Goal: Information Seeking & Learning: Learn about a topic

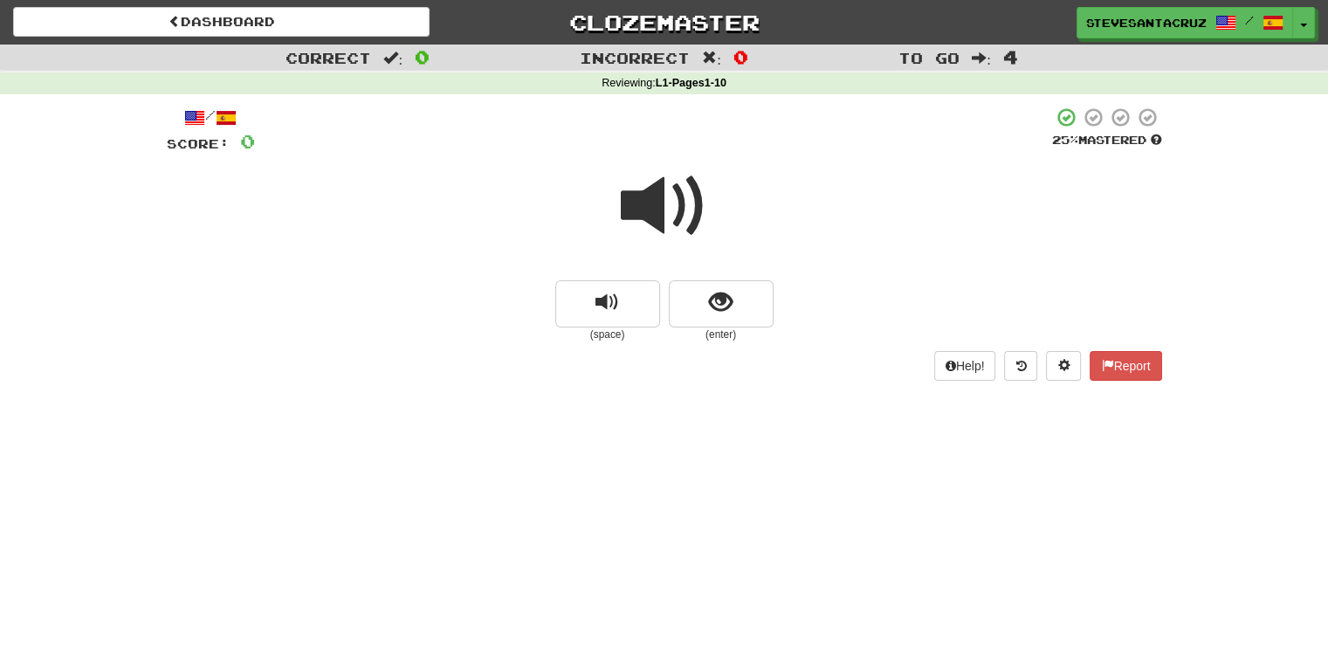
click at [665, 184] on span at bounding box center [664, 205] width 87 height 87
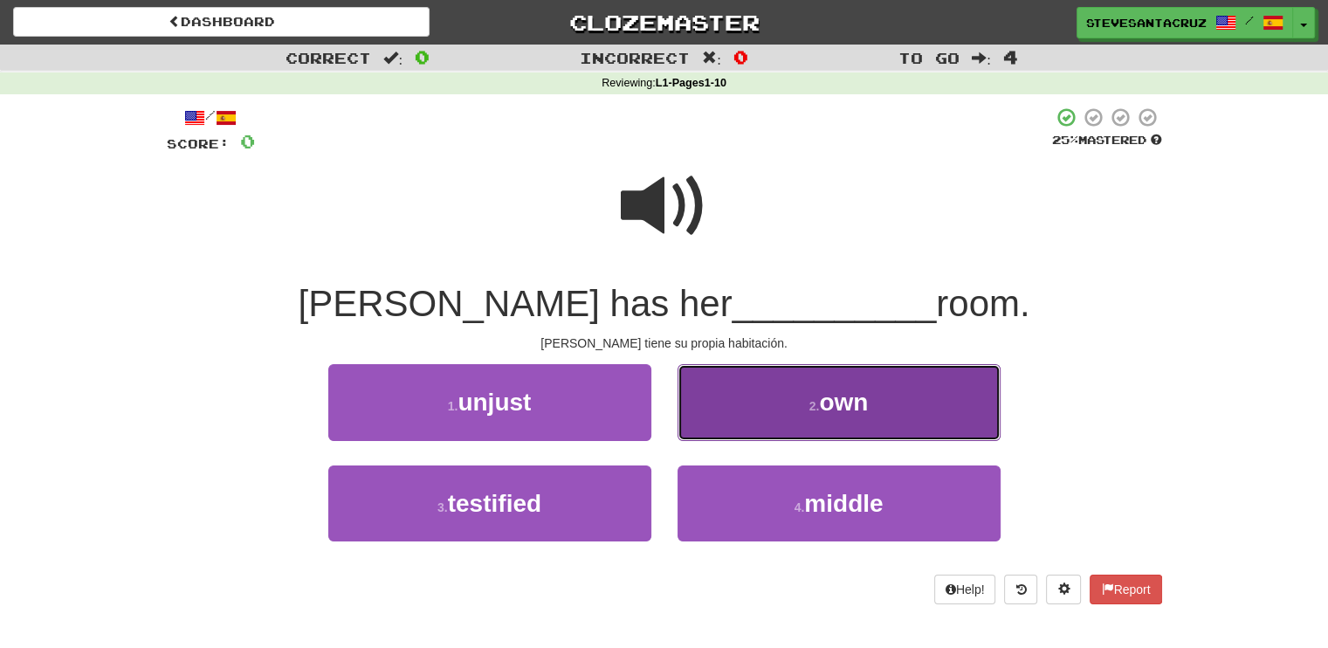
click at [888, 402] on button "2 . own" at bounding box center [838, 402] width 323 height 76
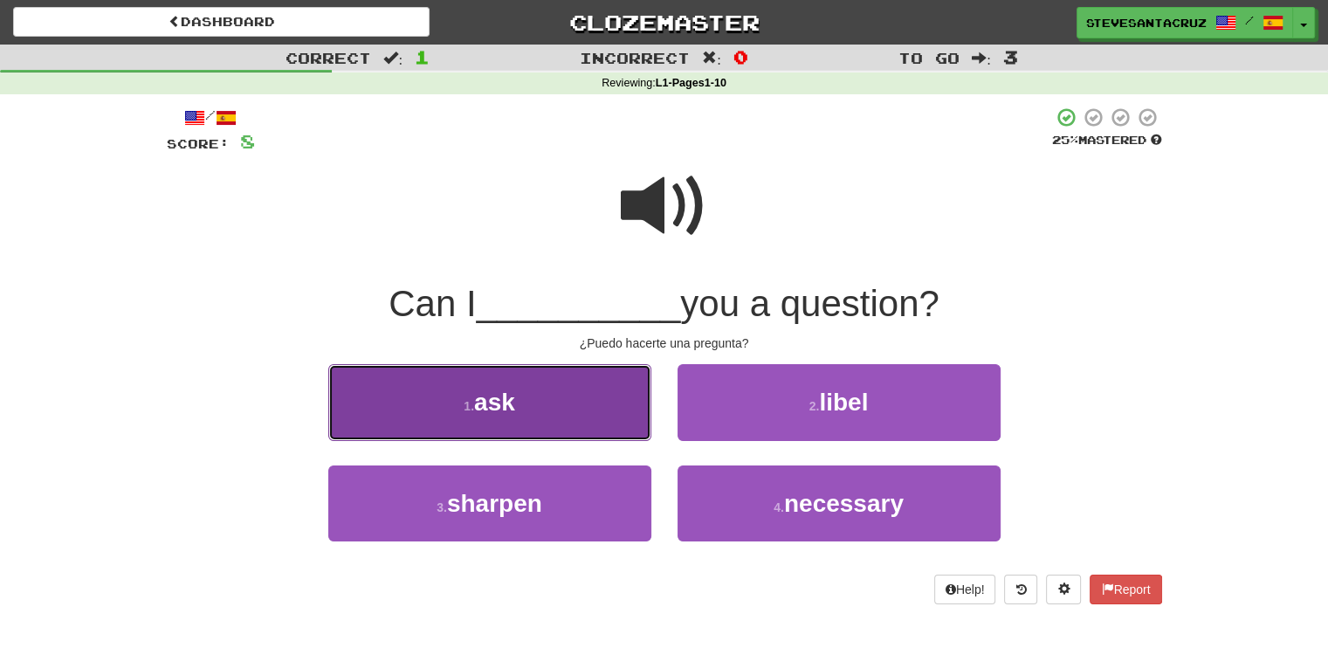
click at [526, 411] on button "1 . ask" at bounding box center [489, 402] width 323 height 76
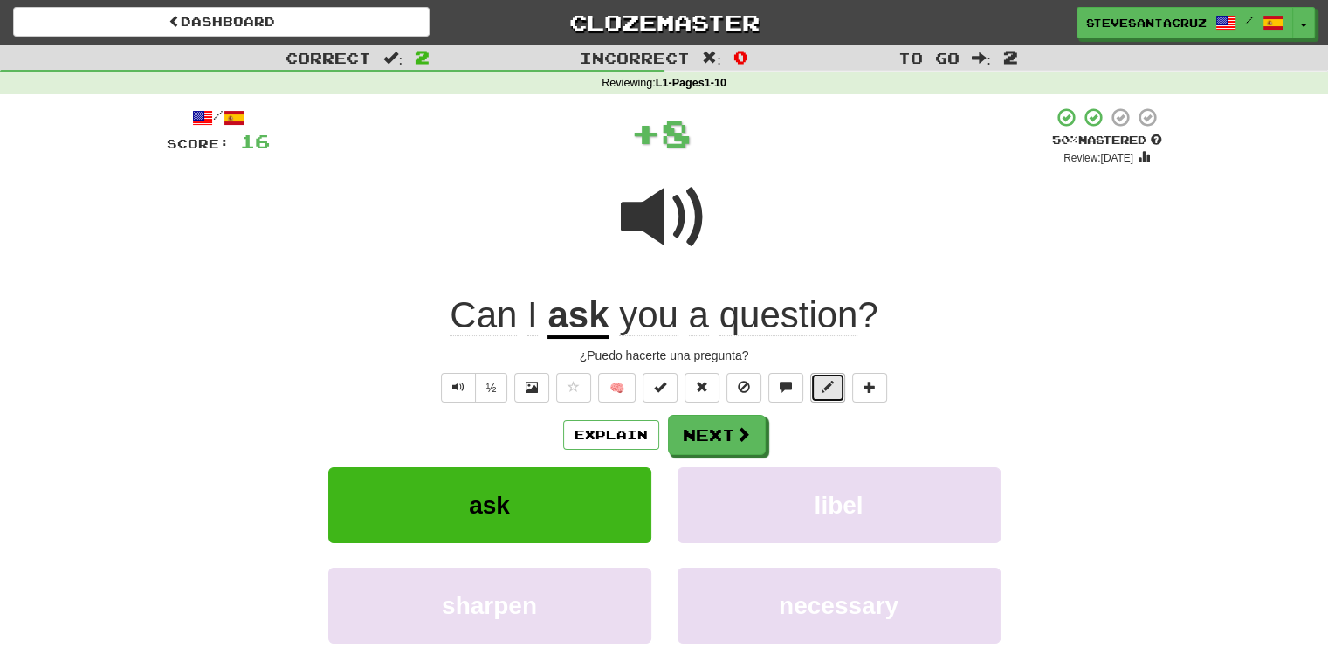
click at [836, 383] on button at bounding box center [827, 388] width 35 height 30
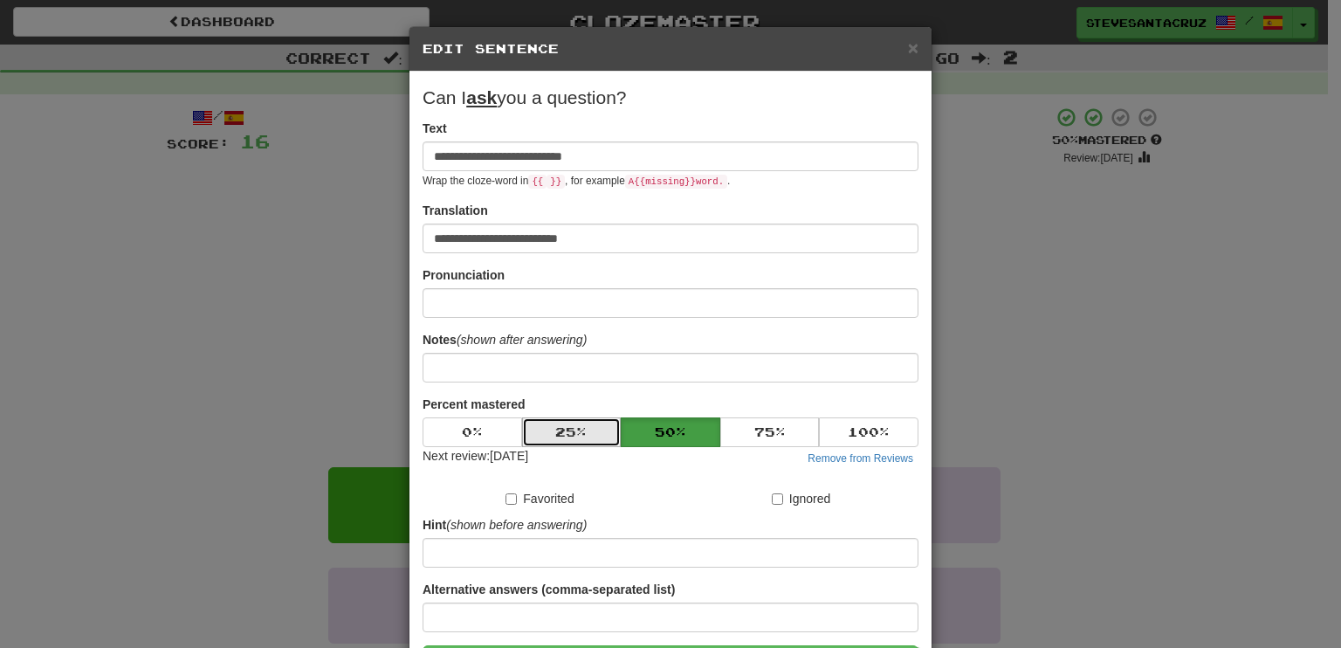
click at [534, 431] on button "25 %" at bounding box center [572, 432] width 100 height 30
click button "25 %" at bounding box center [573, 433] width 100 height 30
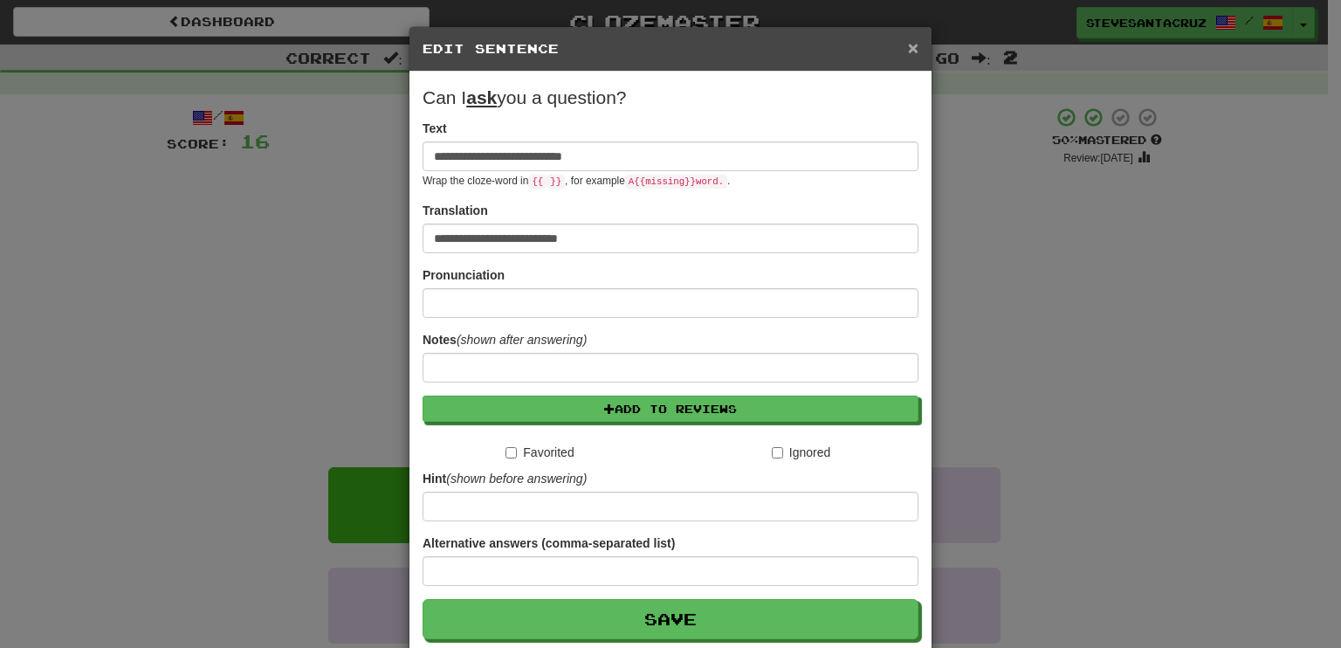
click at [908, 45] on span "×" at bounding box center [913, 48] width 10 height 20
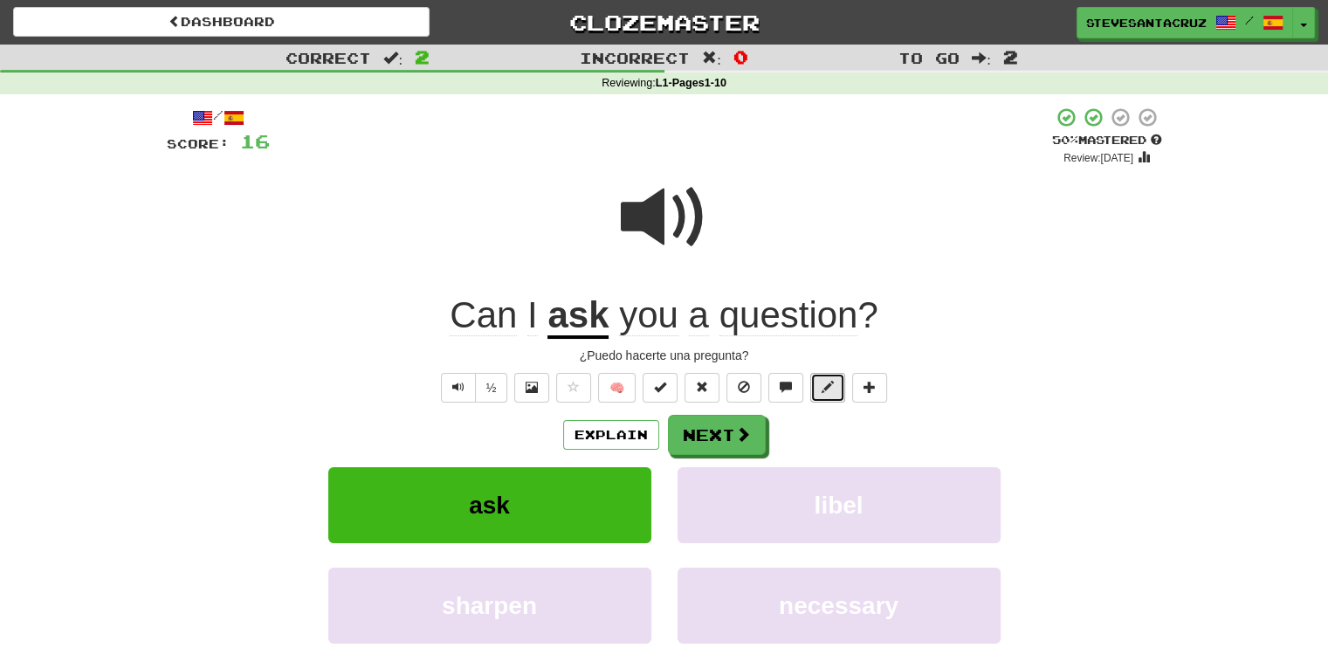
click at [828, 376] on button at bounding box center [827, 388] width 35 height 30
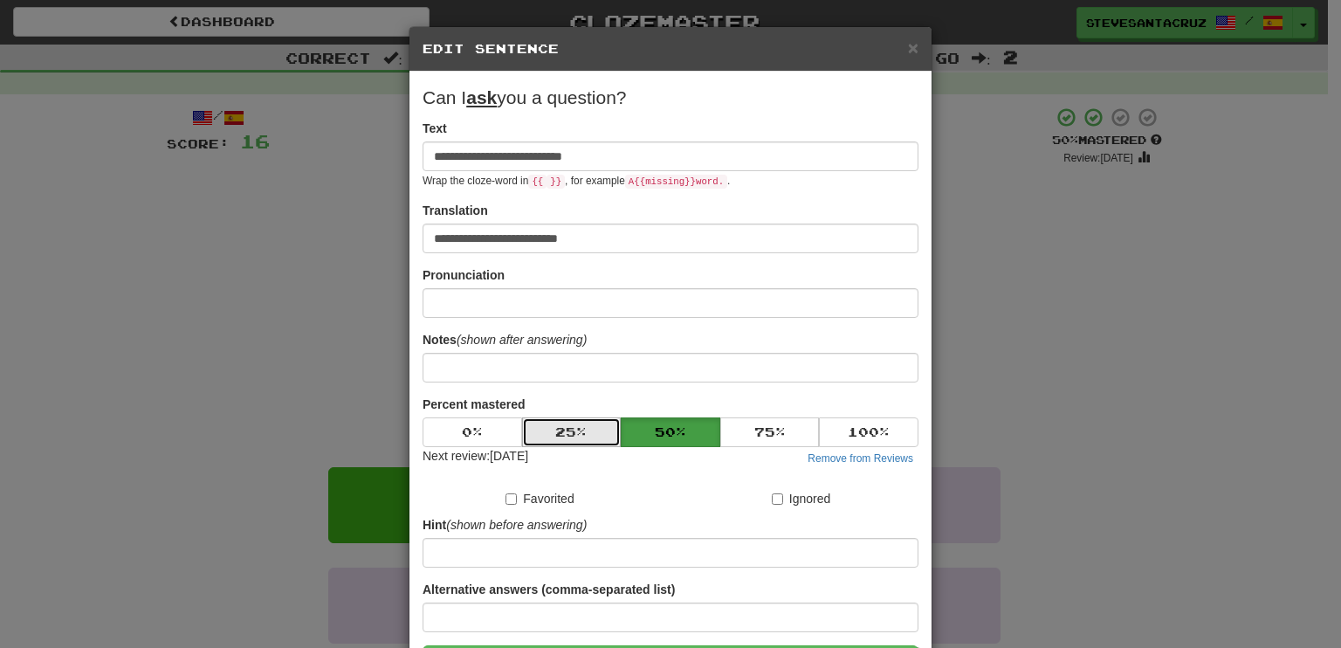
click at [589, 427] on button "25 %" at bounding box center [572, 432] width 100 height 30
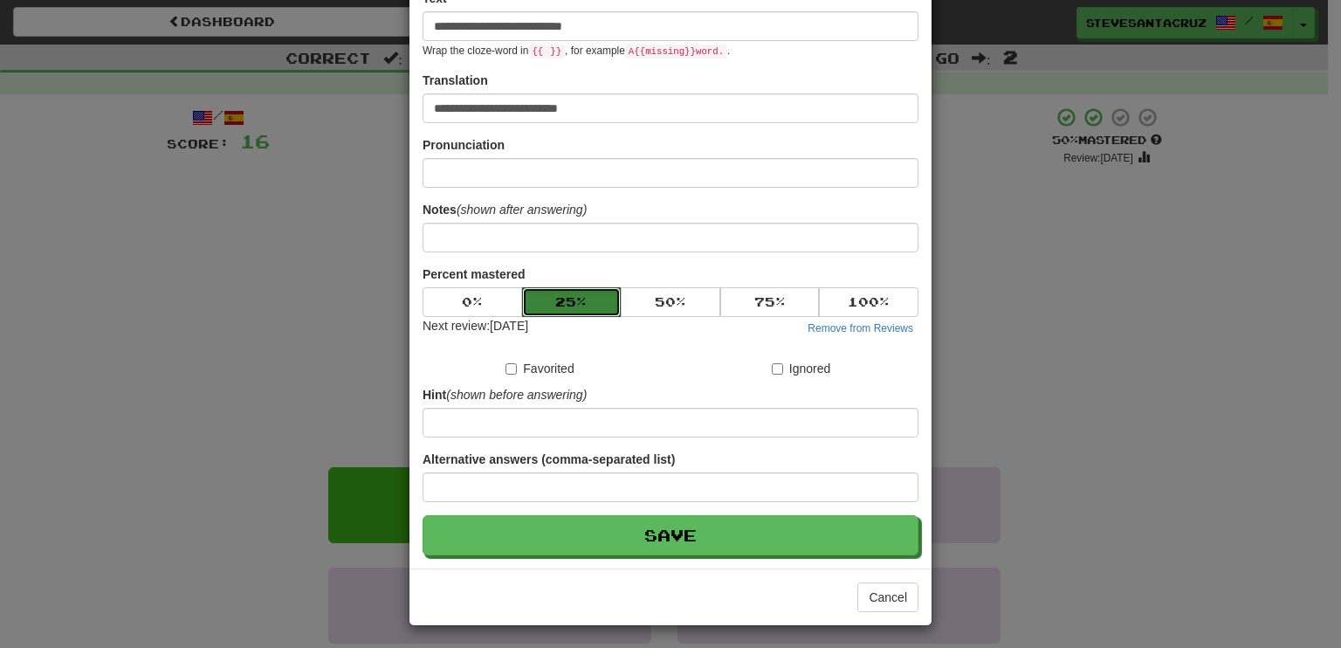
scroll to position [132, 0]
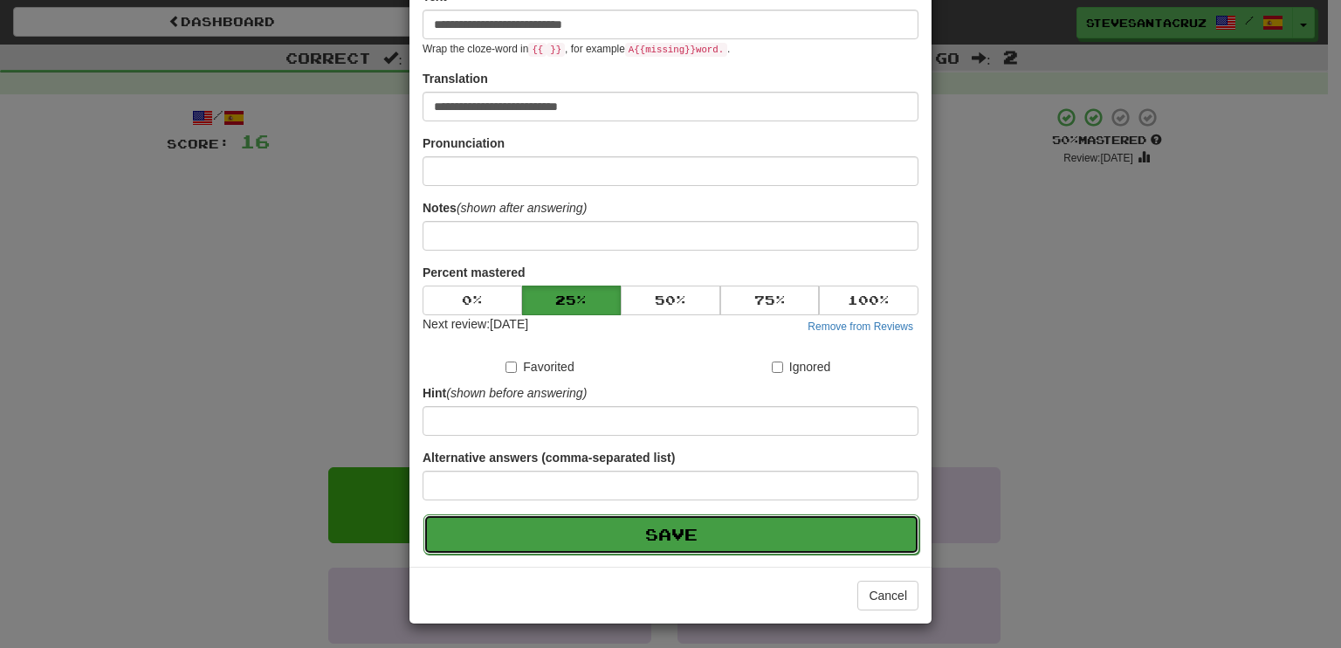
click at [730, 533] on button "Save" at bounding box center [671, 534] width 496 height 40
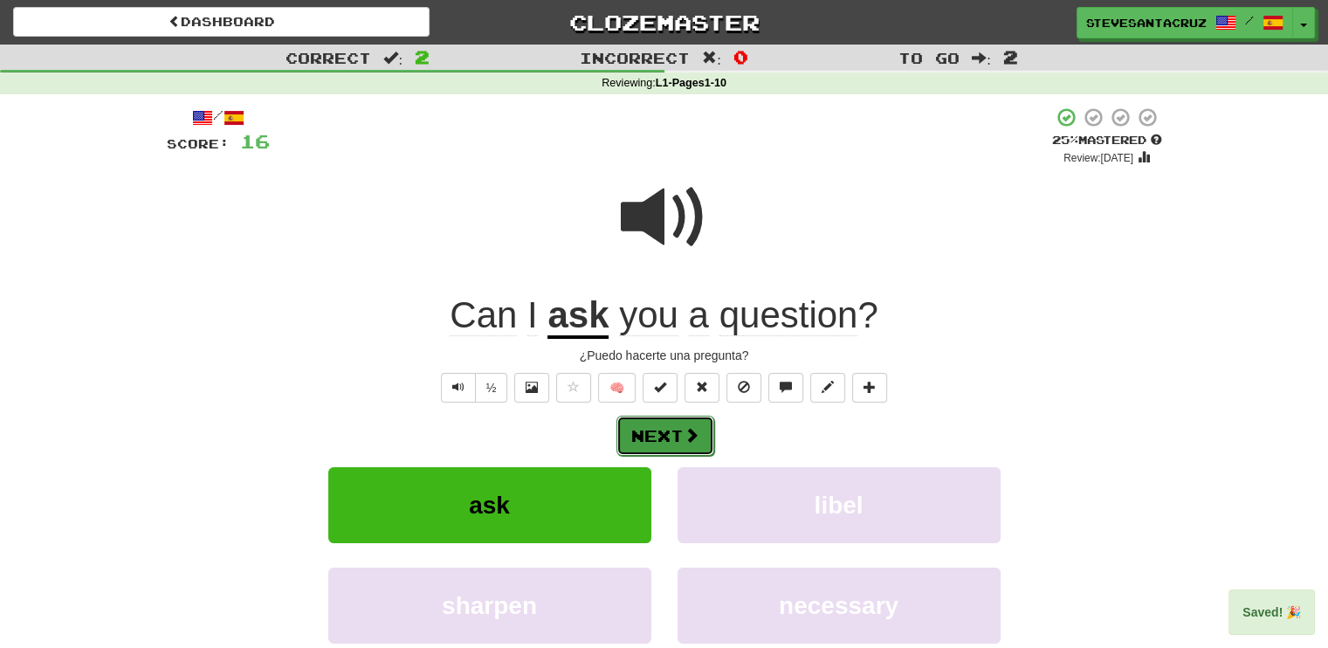
click at [672, 429] on button "Next" at bounding box center [665, 436] width 98 height 40
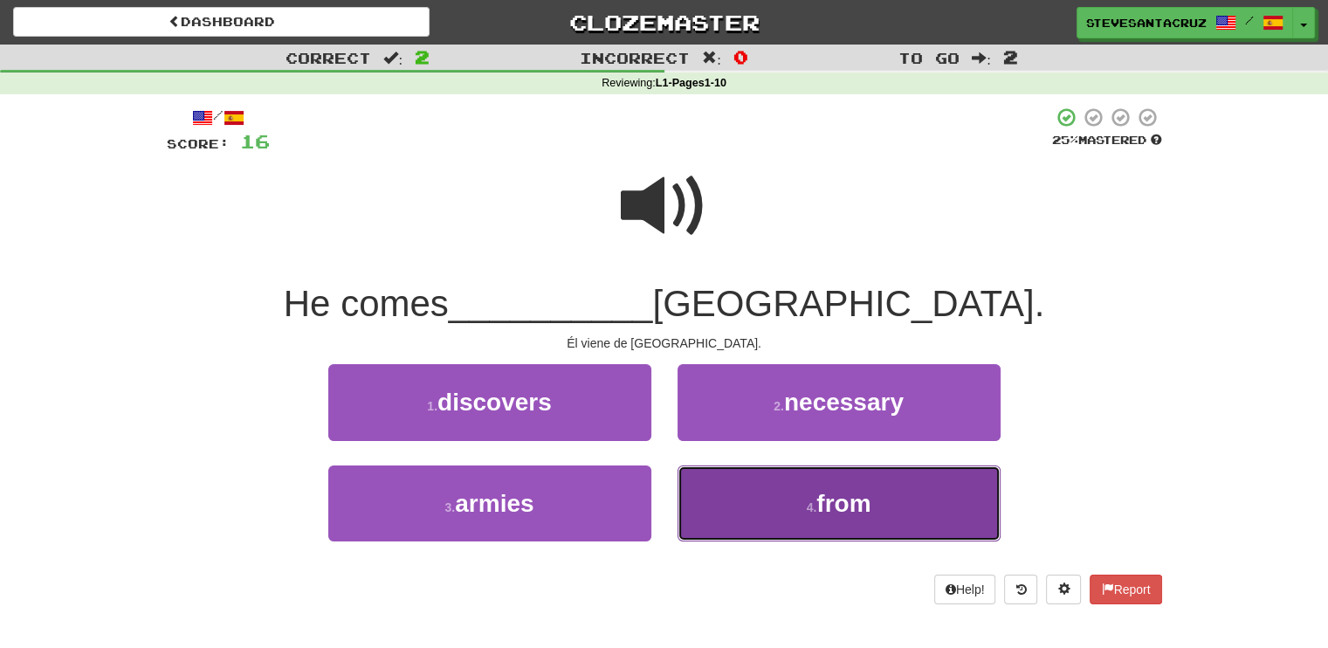
click at [767, 499] on button "4 . from" at bounding box center [838, 503] width 323 height 76
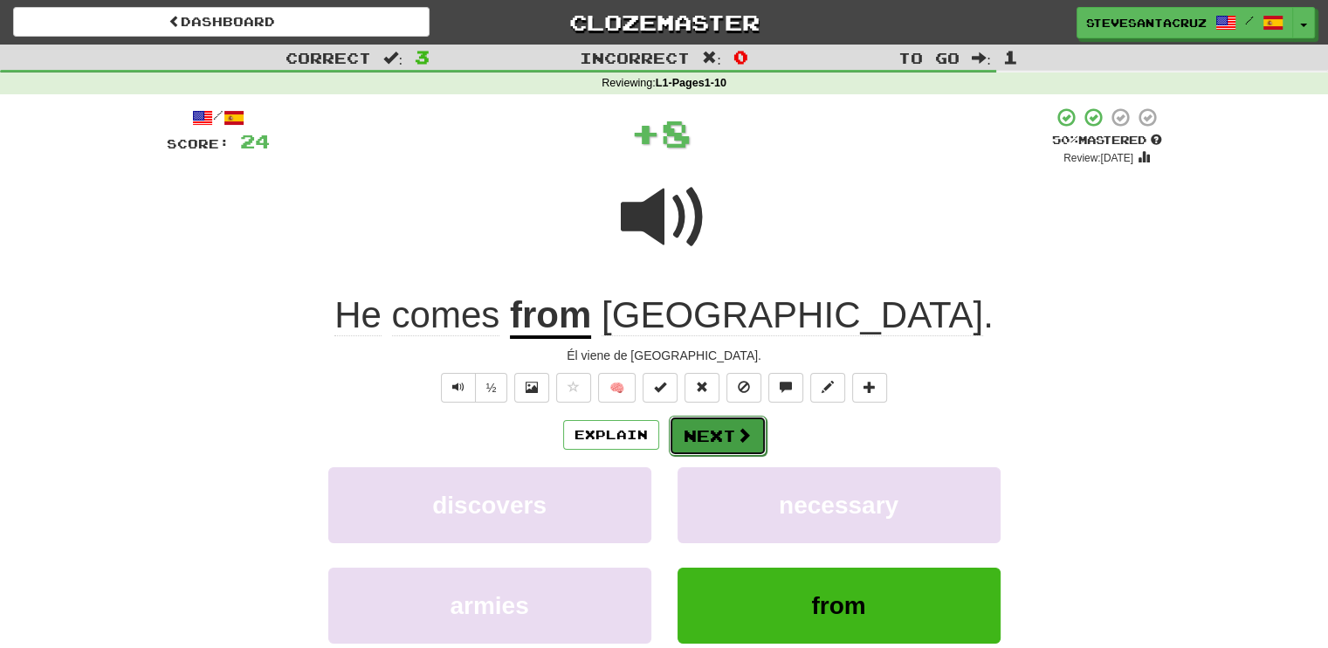
click at [731, 432] on button "Next" at bounding box center [718, 436] width 98 height 40
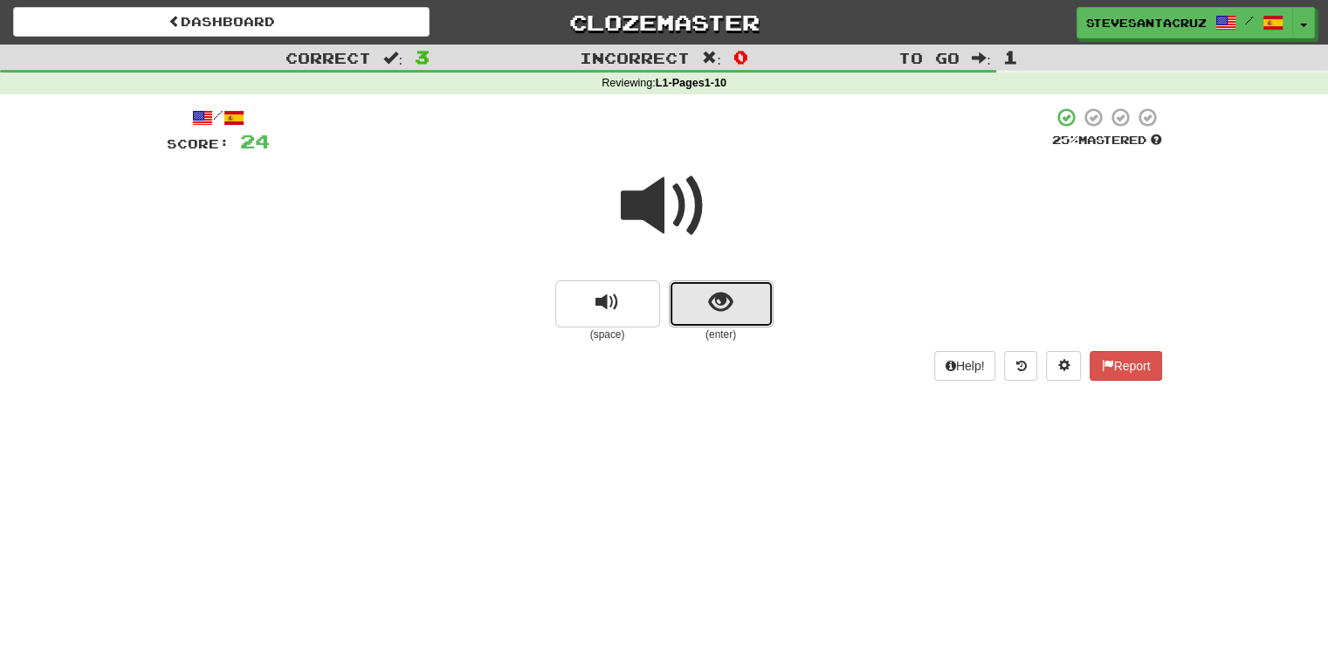
click at [726, 299] on span "show sentence" at bounding box center [721, 303] width 24 height 24
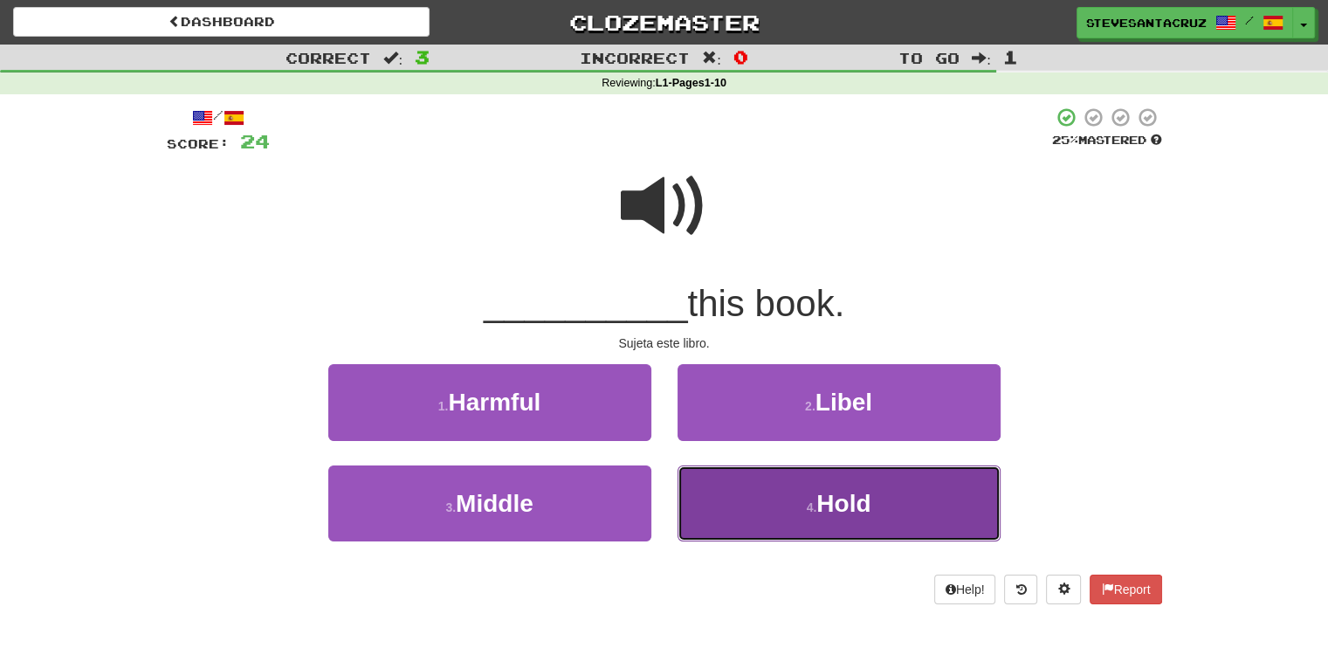
click at [776, 512] on button "4 . Hold" at bounding box center [838, 503] width 323 height 76
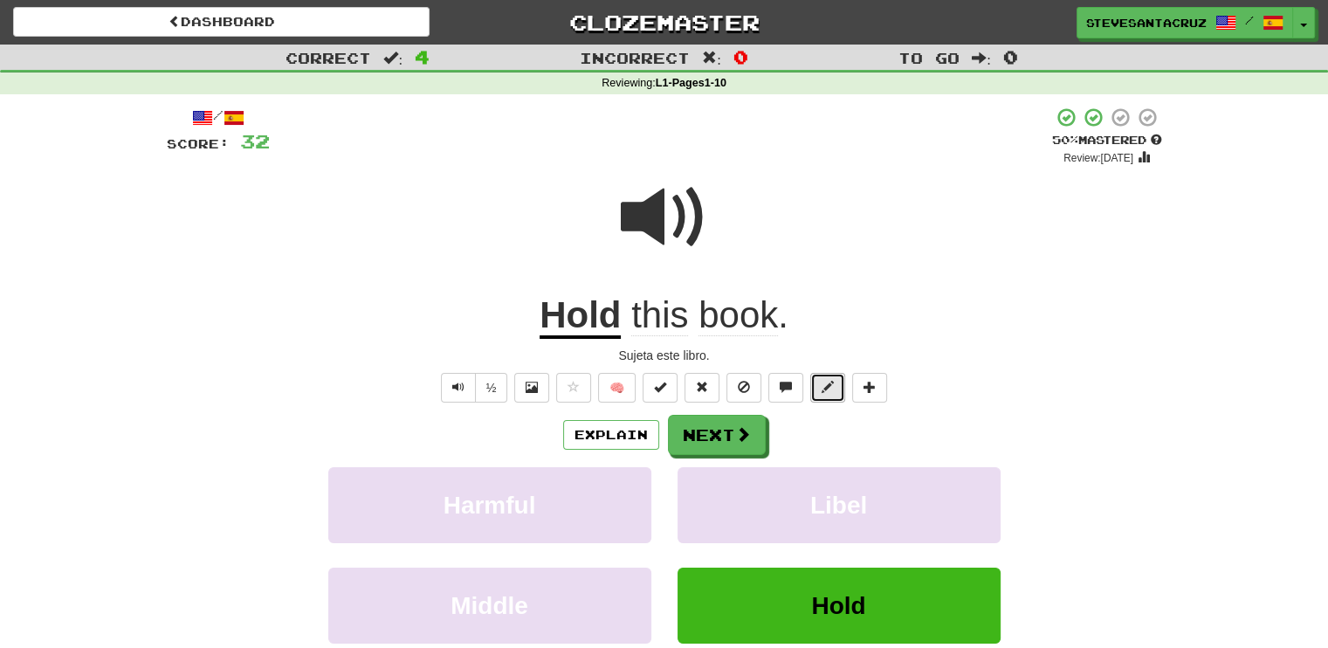
click at [822, 397] on button at bounding box center [827, 388] width 35 height 30
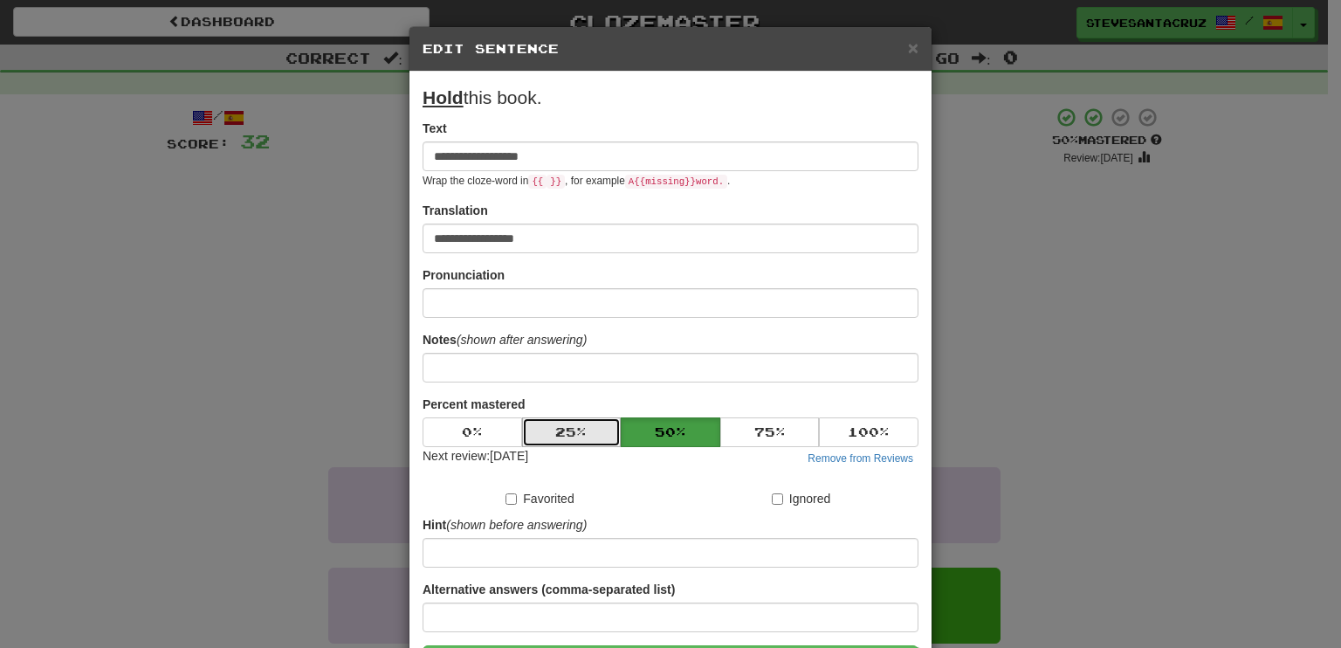
click at [595, 430] on button "25 %" at bounding box center [572, 432] width 100 height 30
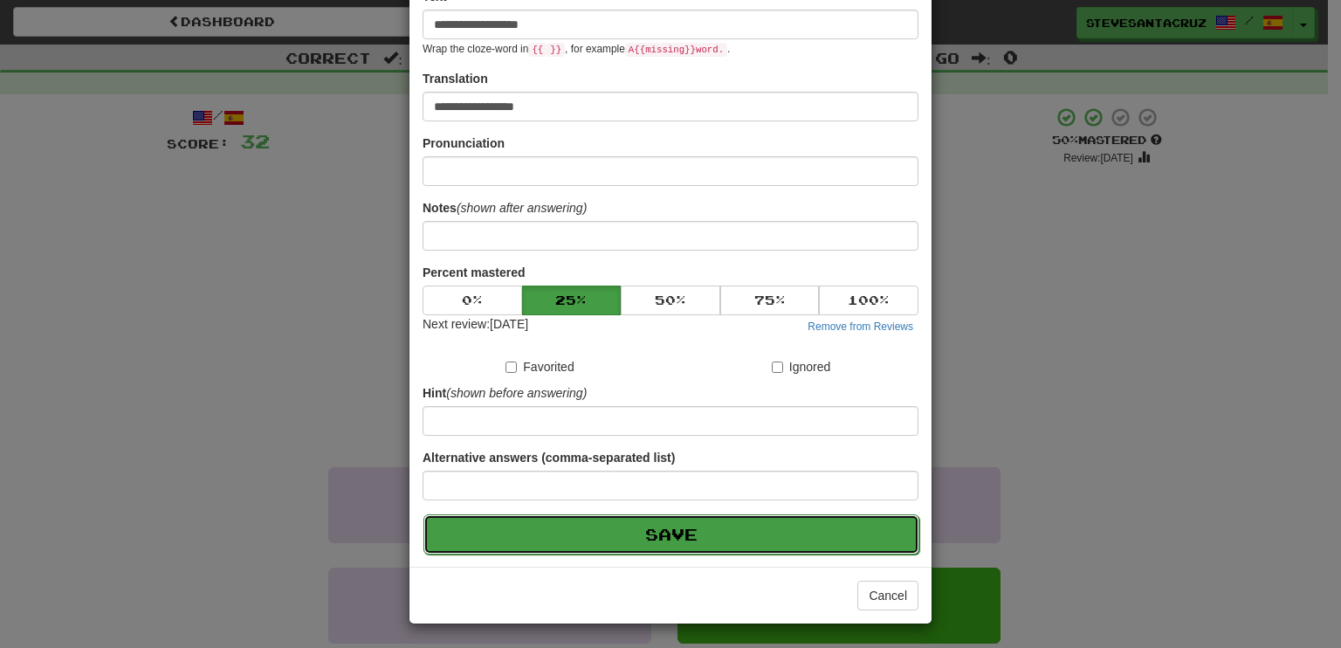
click at [657, 528] on button "Save" at bounding box center [671, 534] width 496 height 40
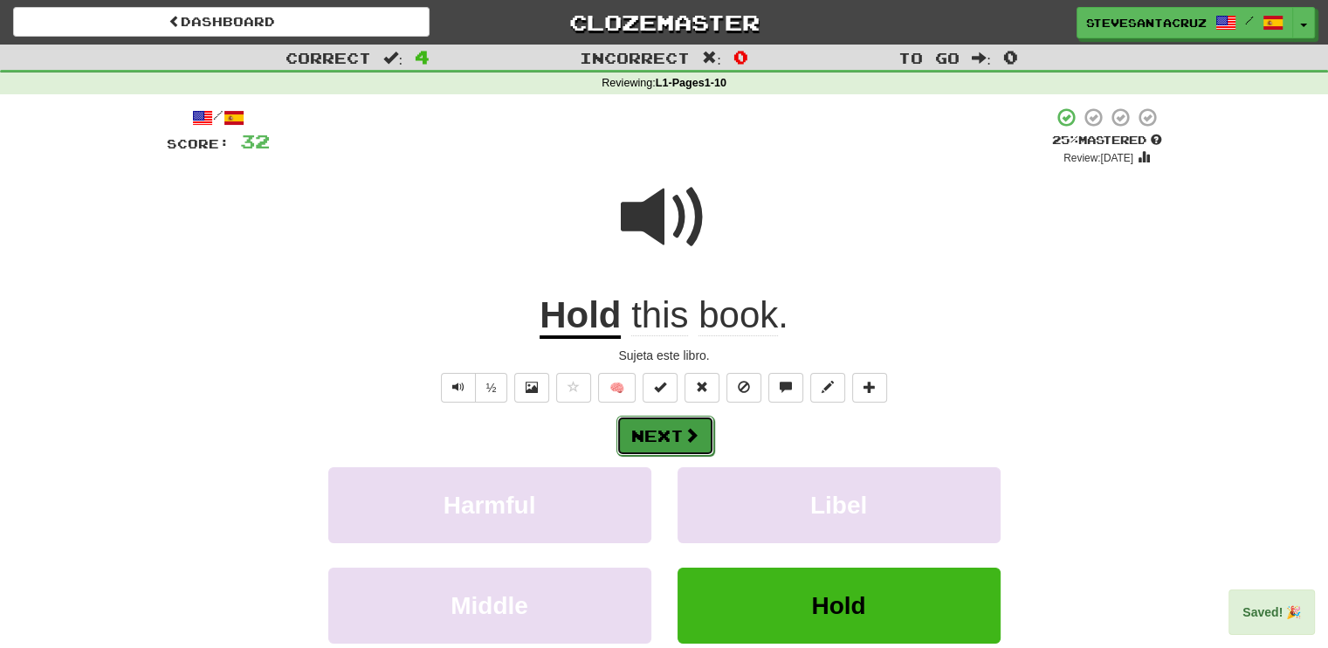
click at [664, 429] on button "Next" at bounding box center [665, 436] width 98 height 40
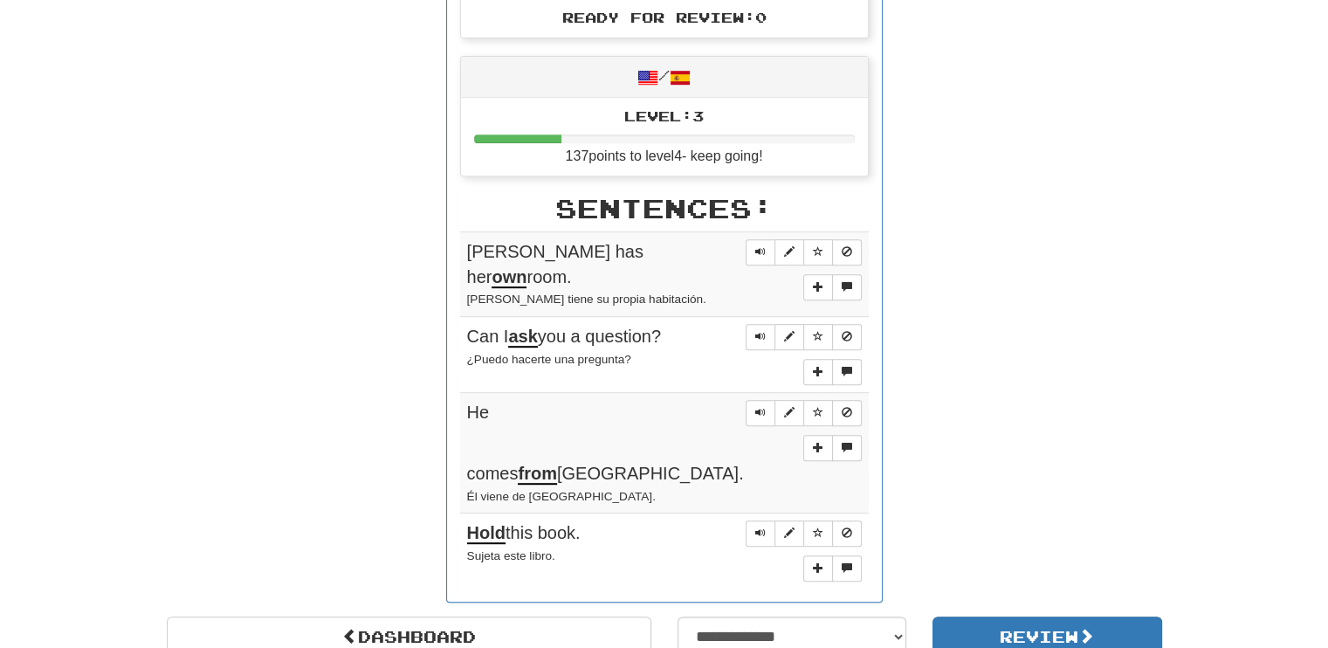
scroll to position [787, 0]
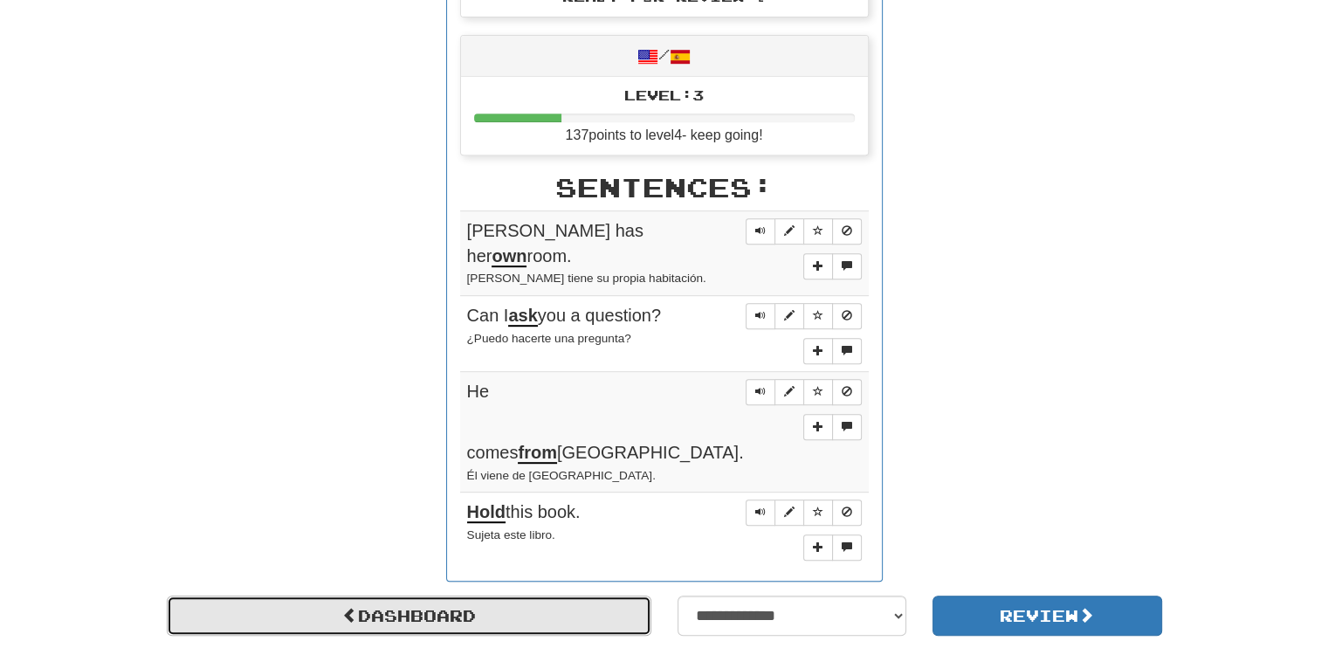
click at [335, 595] on link "Dashboard" at bounding box center [409, 615] width 485 height 40
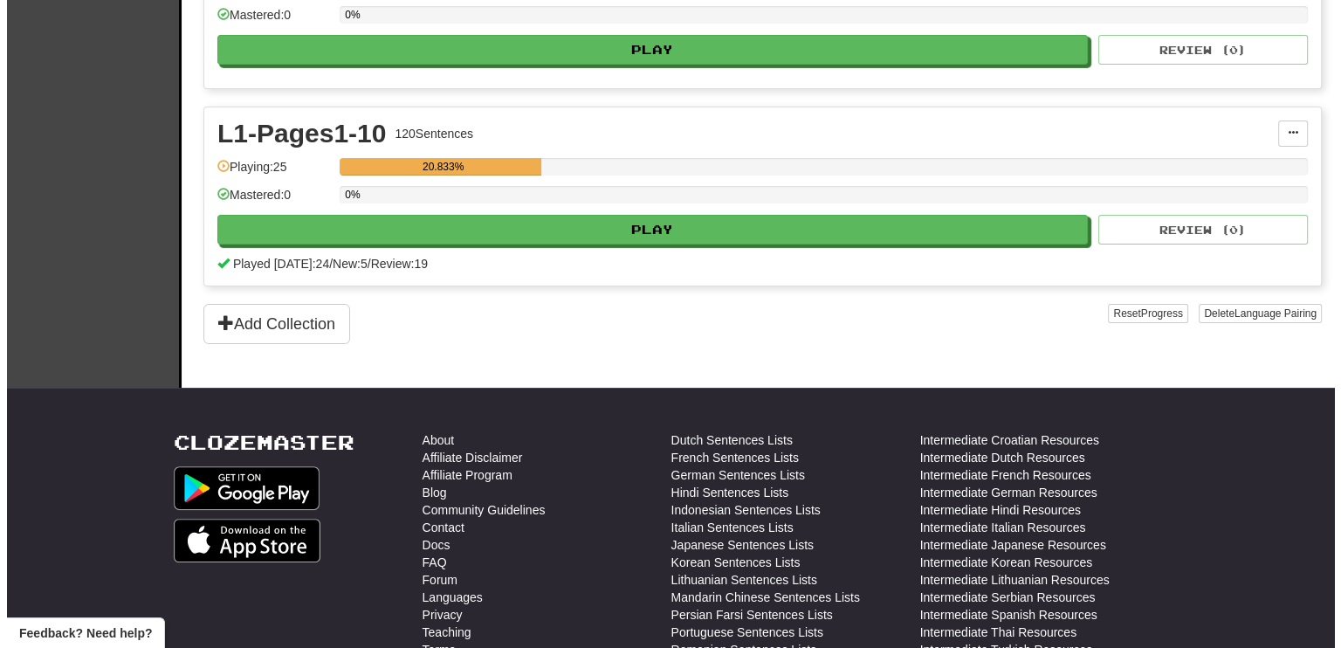
scroll to position [349, 0]
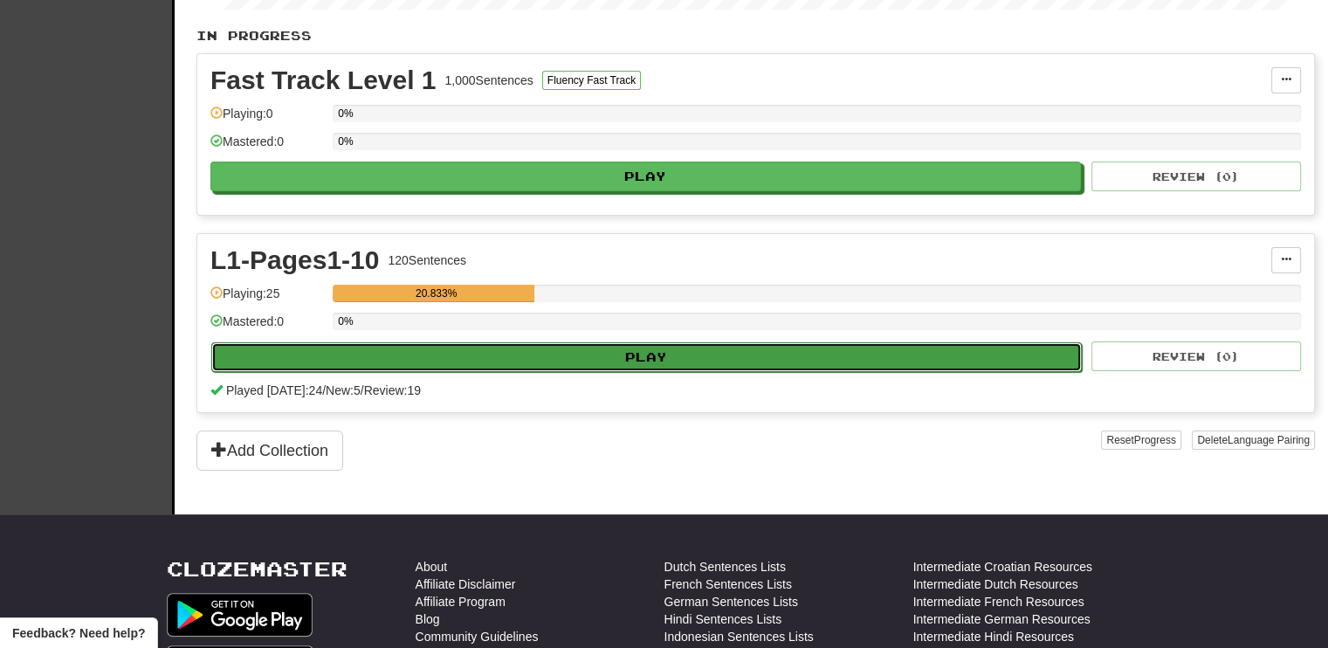
click at [849, 344] on button "Play" at bounding box center [646, 357] width 870 height 30
select select "**"
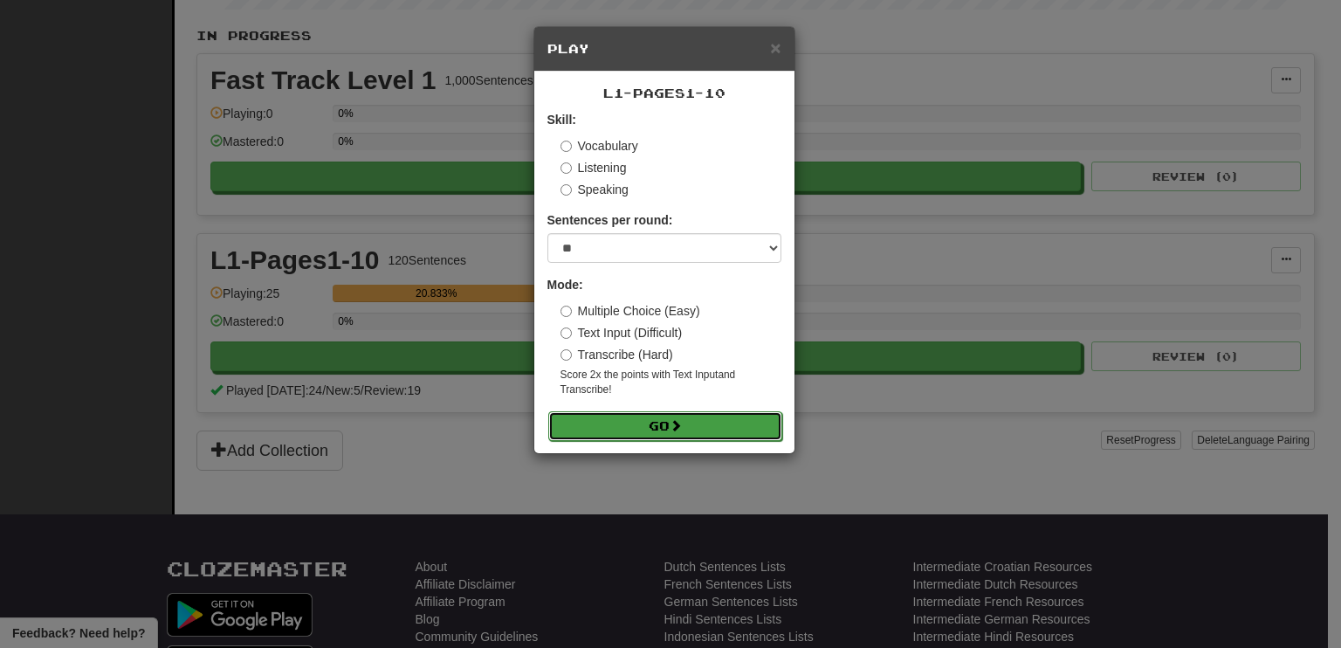
click at [671, 425] on button "Go" at bounding box center [665, 426] width 234 height 30
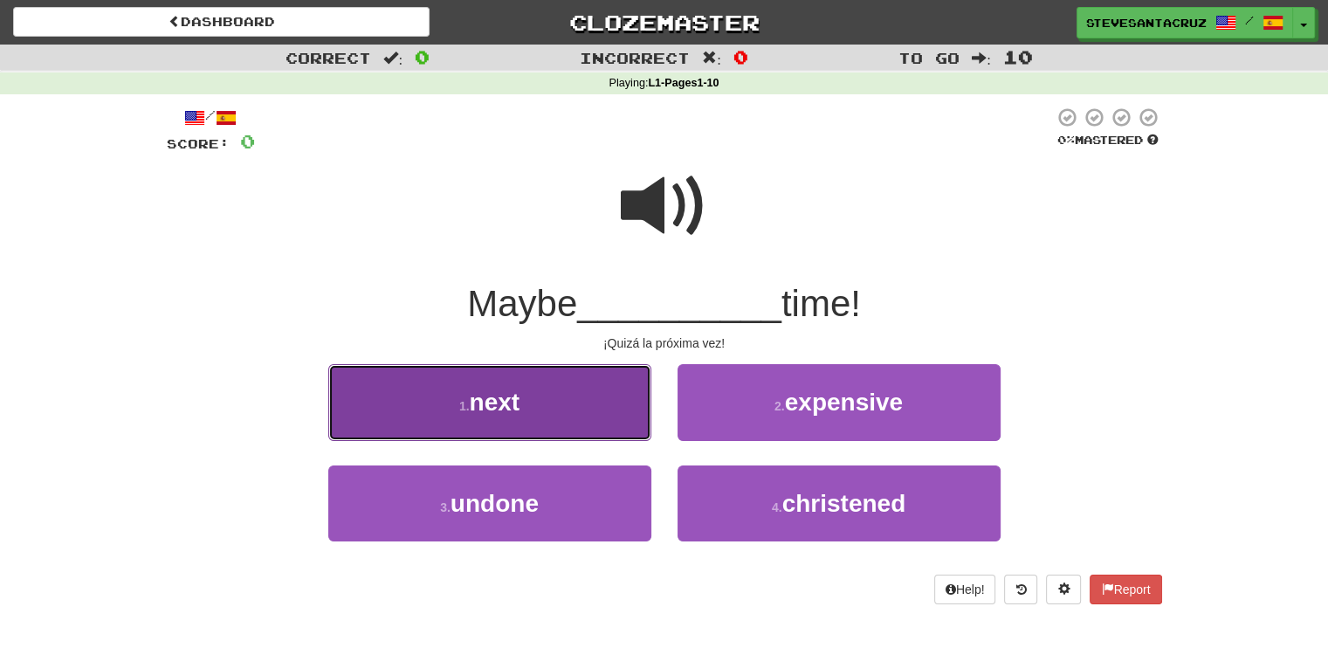
click at [541, 403] on button "1 . next" at bounding box center [489, 402] width 323 height 76
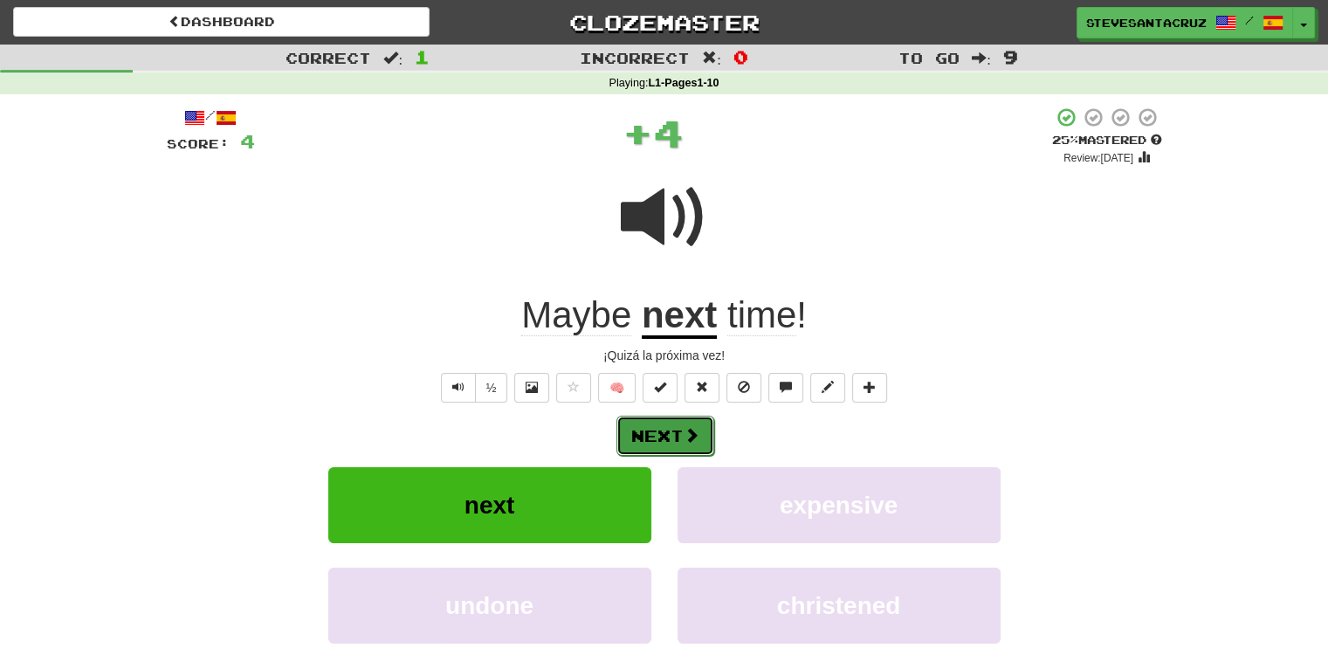
click at [652, 432] on button "Next" at bounding box center [665, 436] width 98 height 40
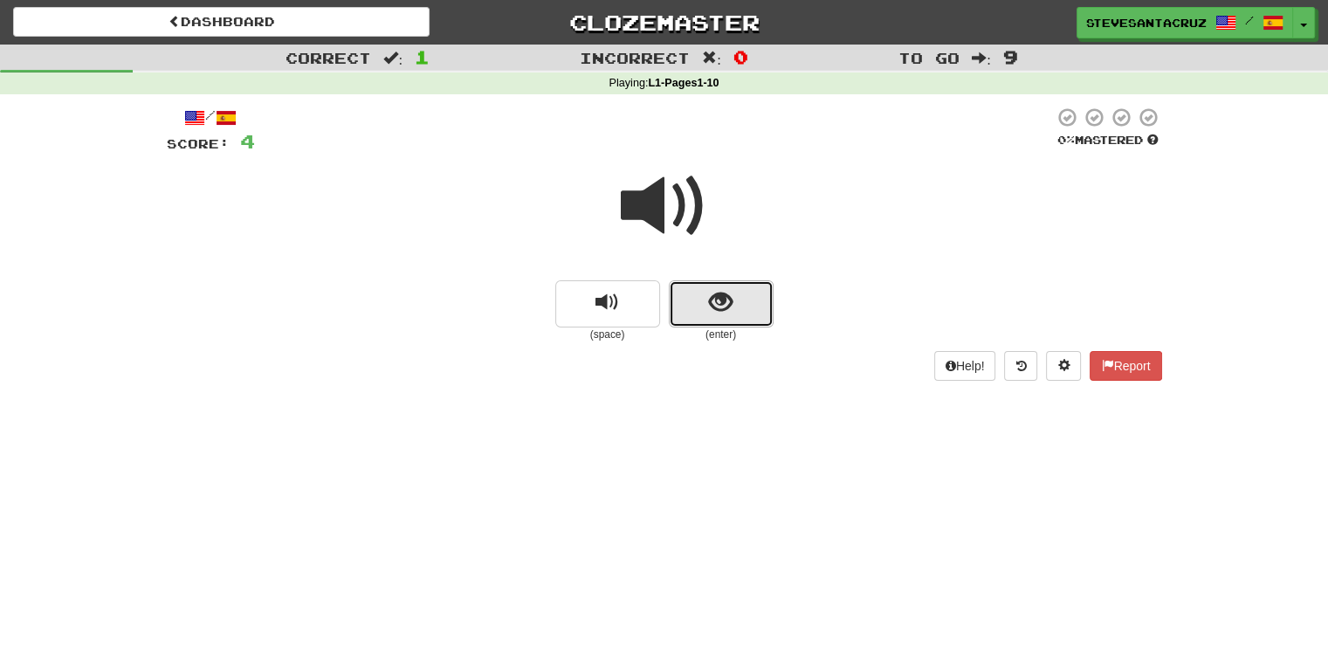
click at [732, 310] on button "show sentence" at bounding box center [721, 303] width 105 height 47
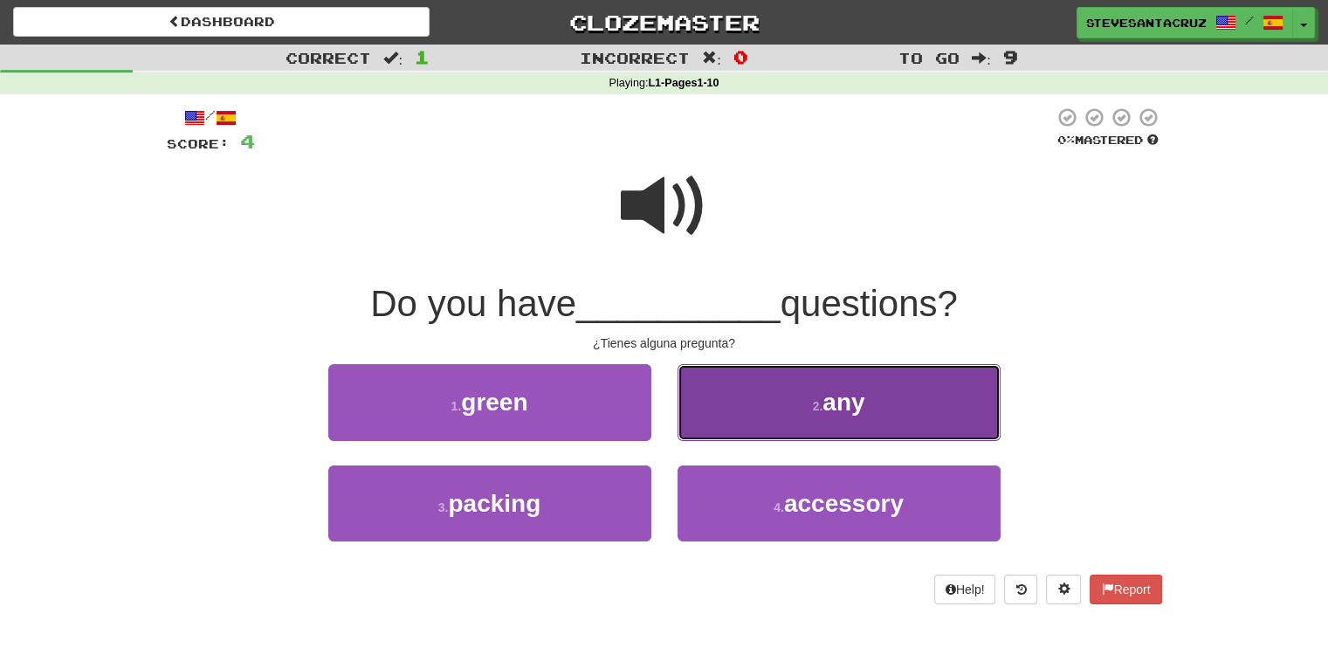
click at [831, 400] on span "any" at bounding box center [843, 402] width 42 height 27
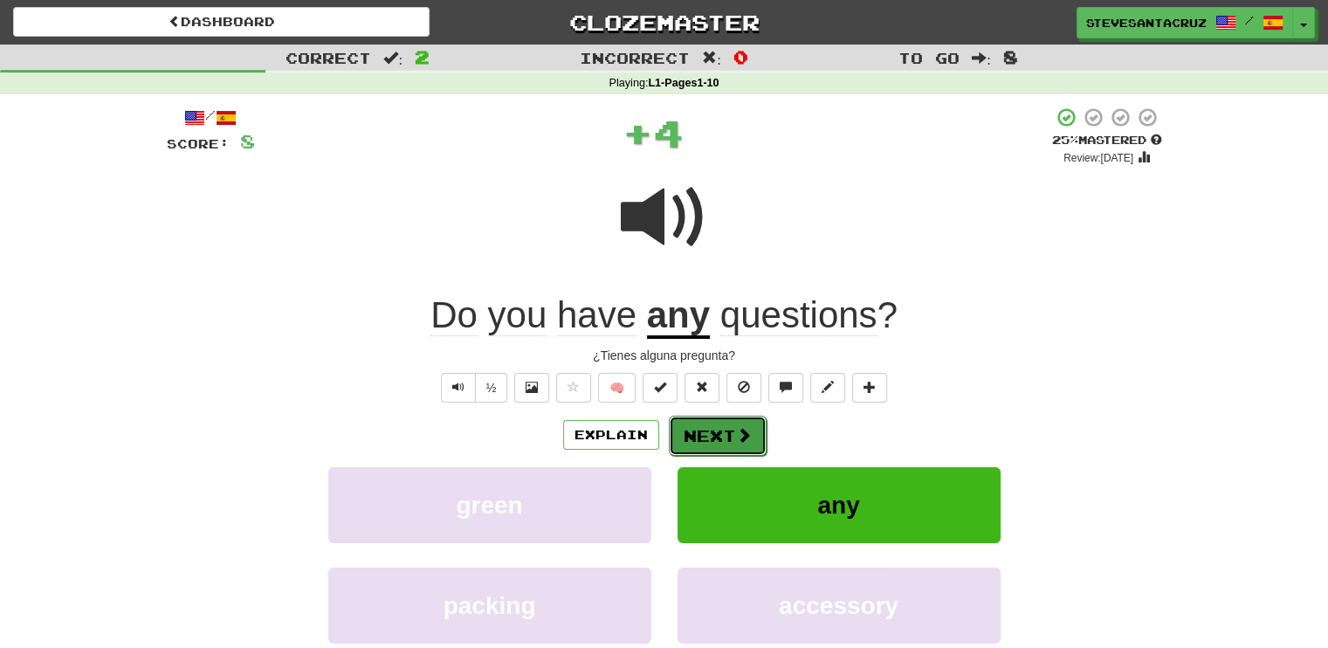
click at [736, 429] on span at bounding box center [744, 435] width 16 height 16
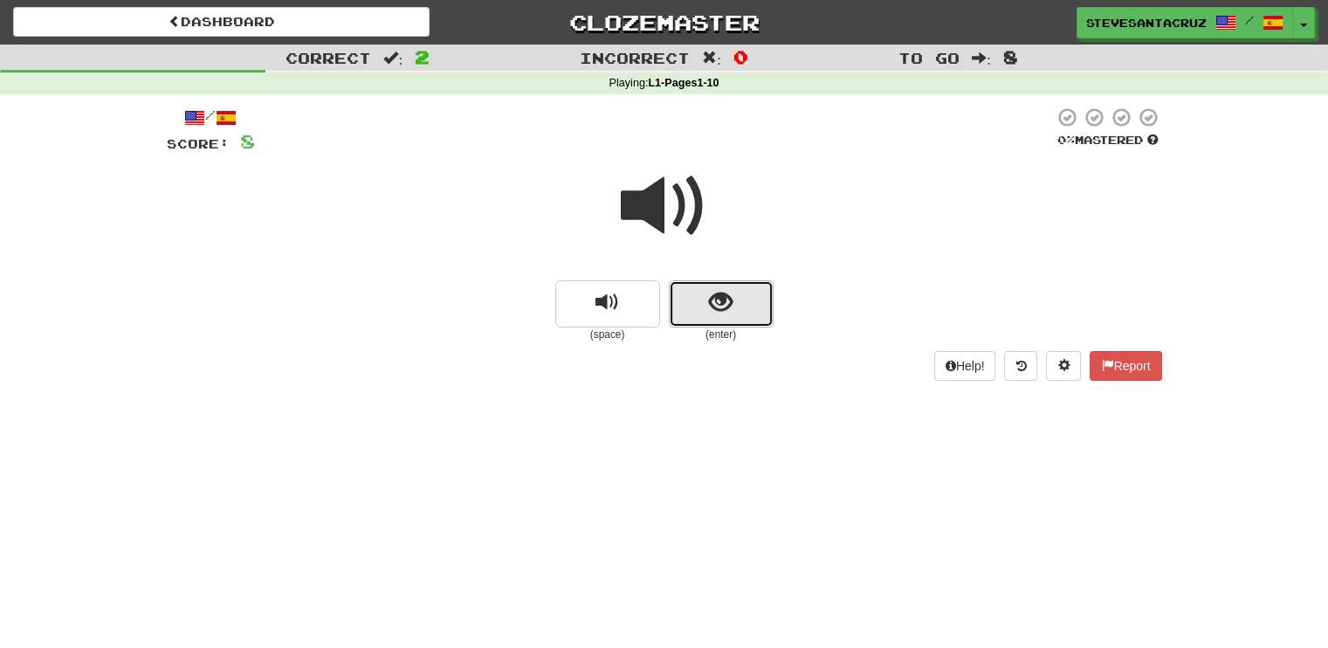
click at [740, 307] on button "show sentence" at bounding box center [721, 303] width 105 height 47
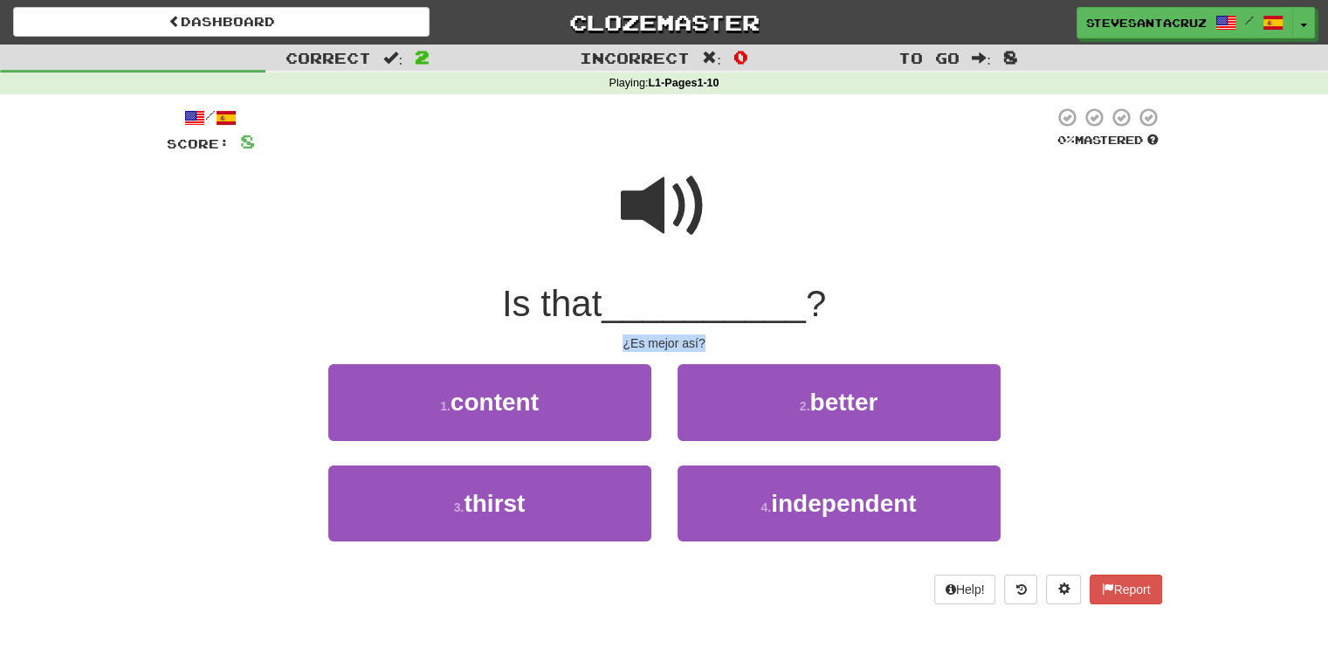
drag, startPoint x: 622, startPoint y: 344, endPoint x: 705, endPoint y: 345, distance: 82.9
click at [705, 345] on div "¿Es mejor así?" at bounding box center [664, 342] width 995 height 17
copy div "¿Es mejor así?"
click at [1152, 277] on div at bounding box center [664, 217] width 995 height 125
drag, startPoint x: 620, startPoint y: 340, endPoint x: 712, endPoint y: 344, distance: 92.6
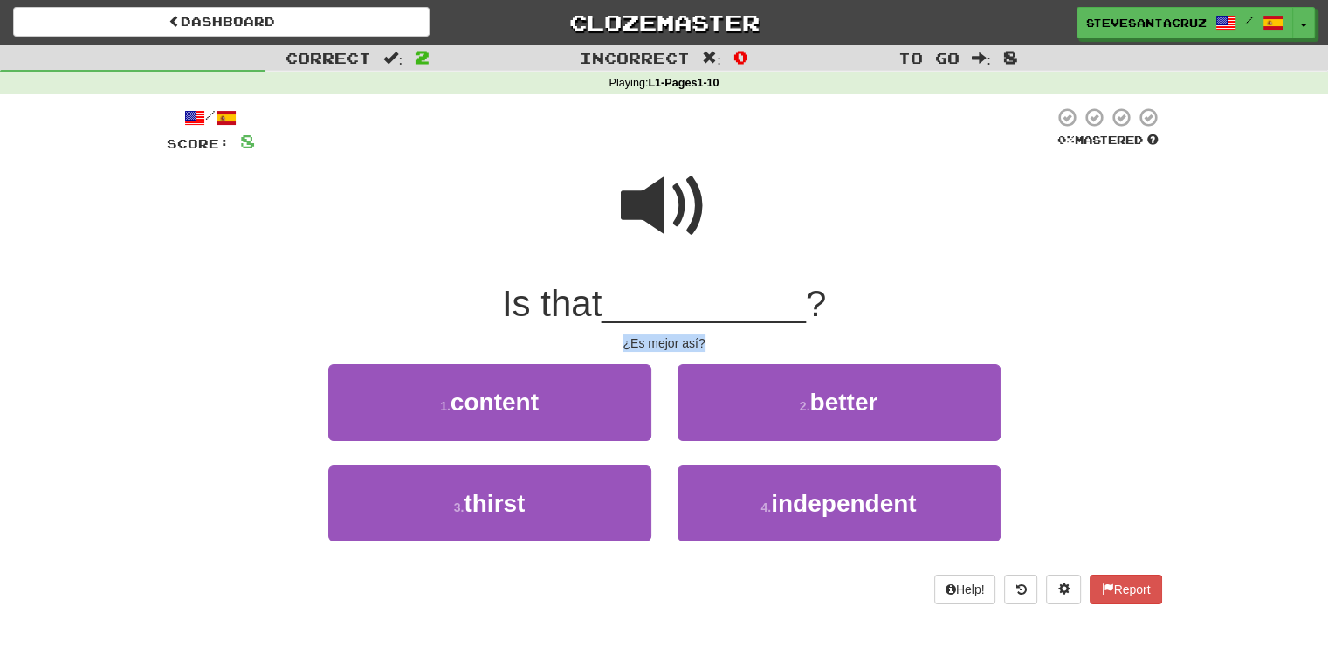
click at [712, 344] on div "¿Es mejor así?" at bounding box center [664, 342] width 995 height 17
copy div "¿Es mejor así?"
click at [1156, 323] on div "Is that __________ ?" at bounding box center [664, 304] width 995 height 48
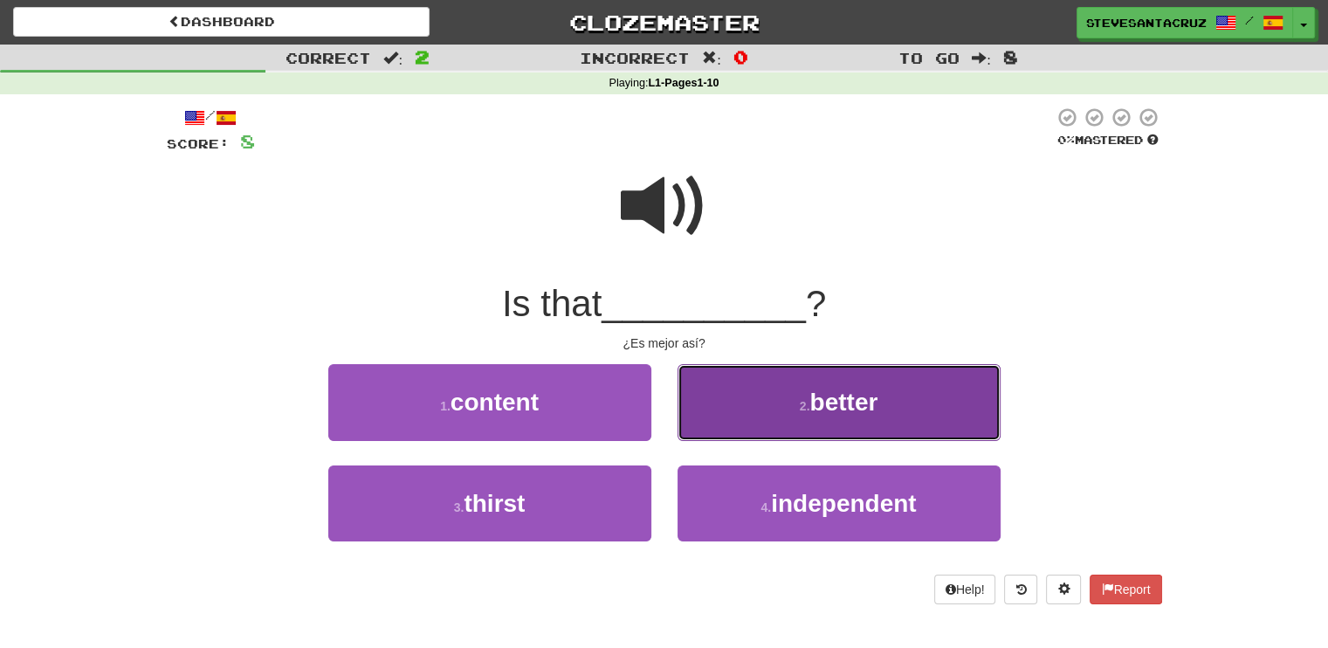
click at [772, 406] on button "2 . better" at bounding box center [838, 402] width 323 height 76
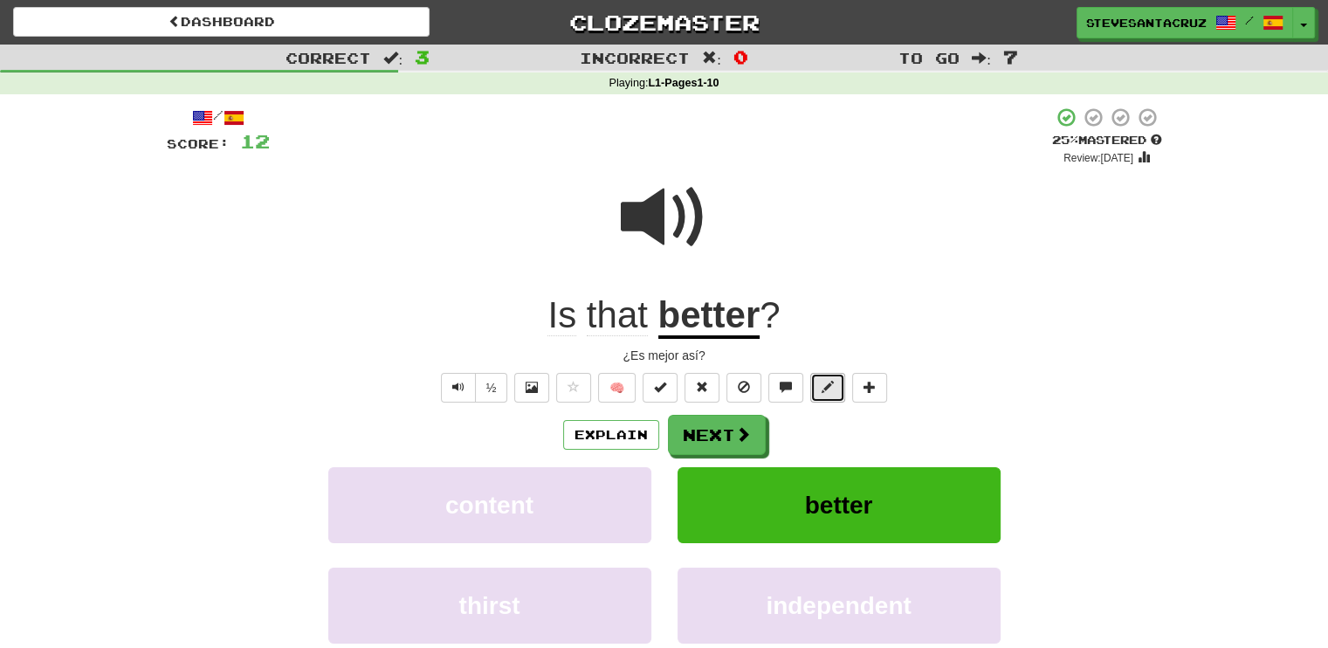
click at [831, 388] on span at bounding box center [828, 387] width 12 height 12
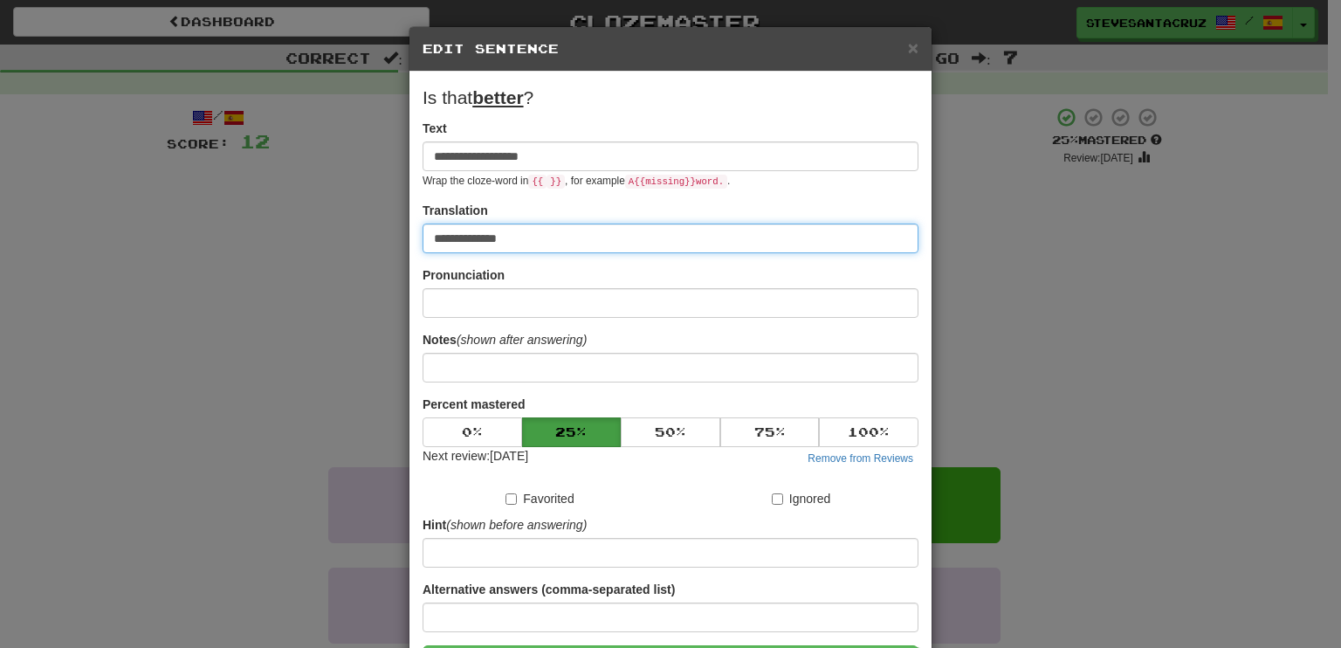
click at [543, 234] on input "**********" at bounding box center [671, 239] width 496 height 30
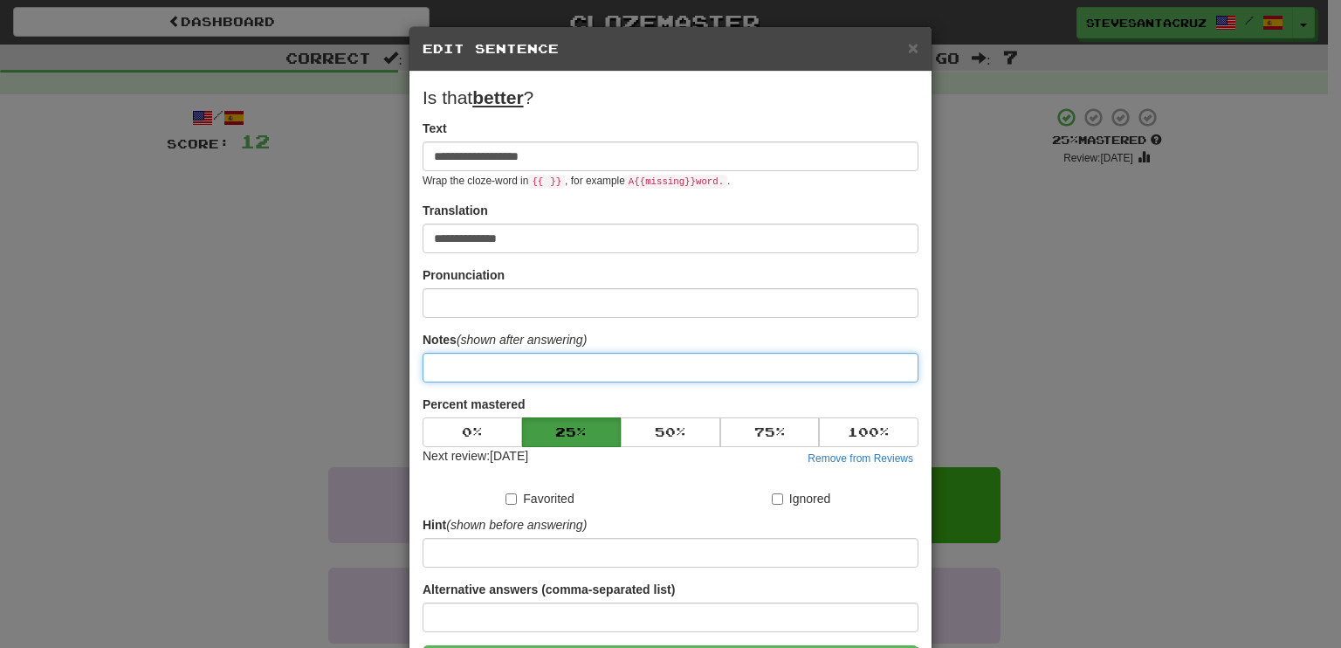
click at [520, 371] on input at bounding box center [671, 368] width 496 height 30
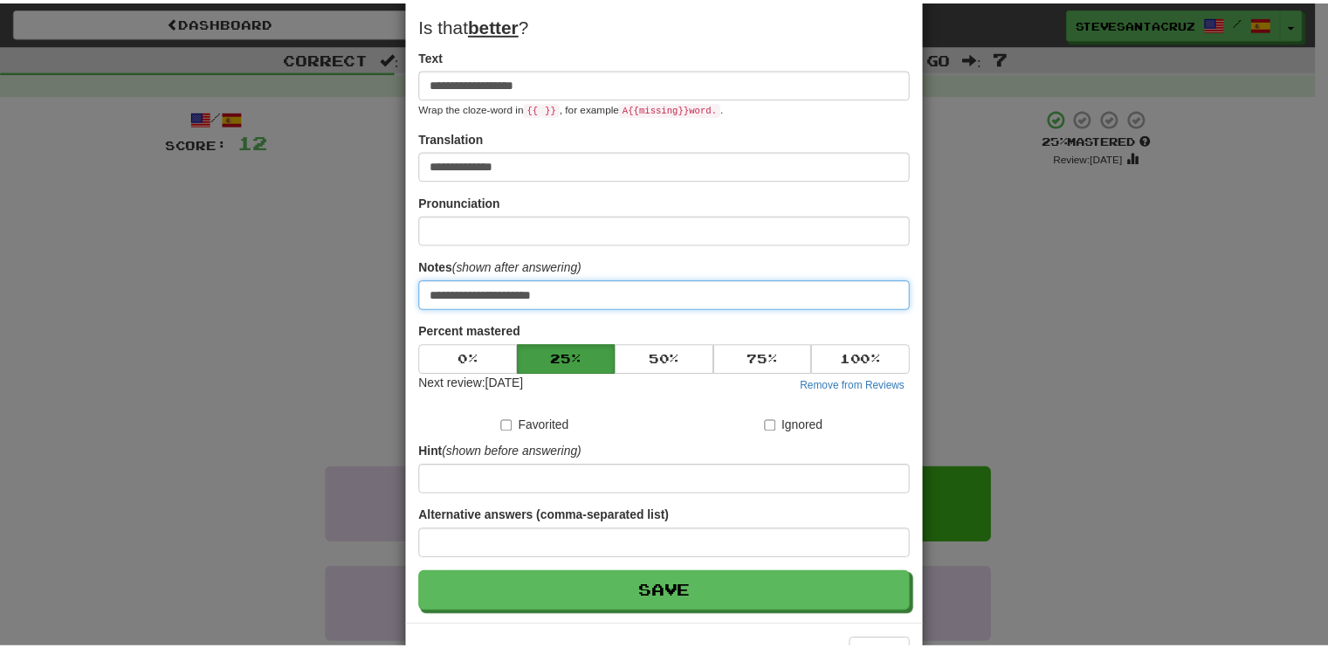
scroll to position [132, 0]
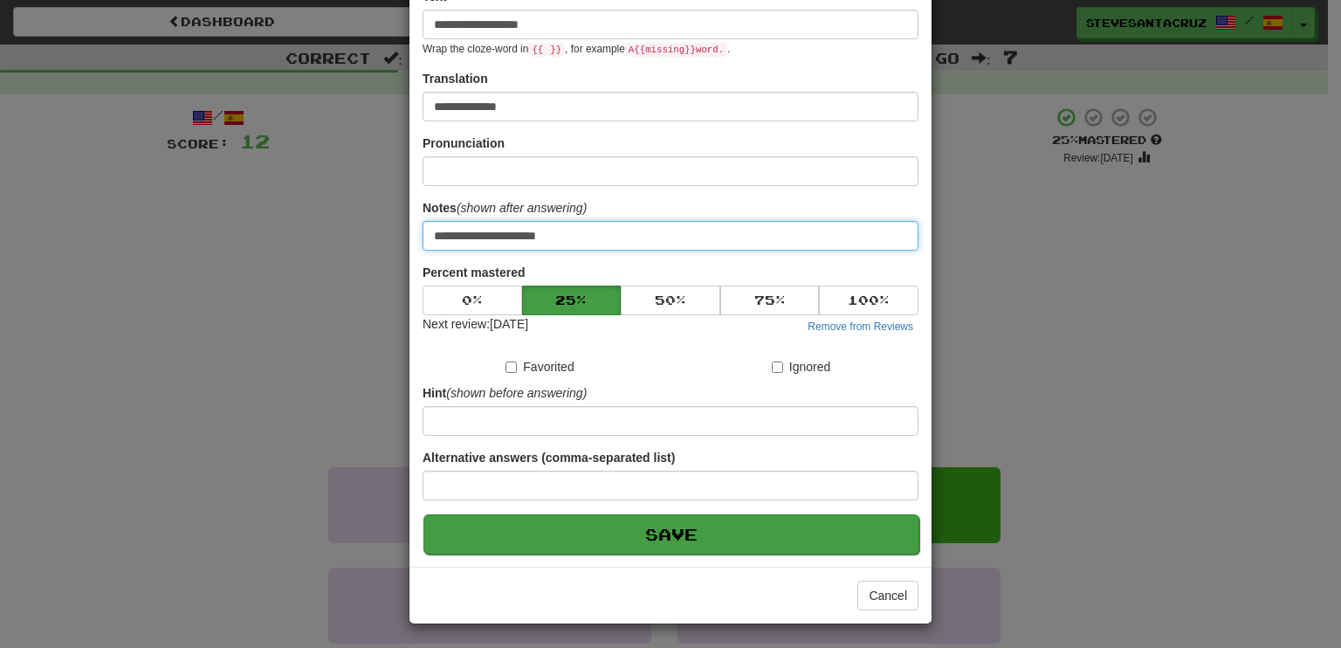
type input "**********"
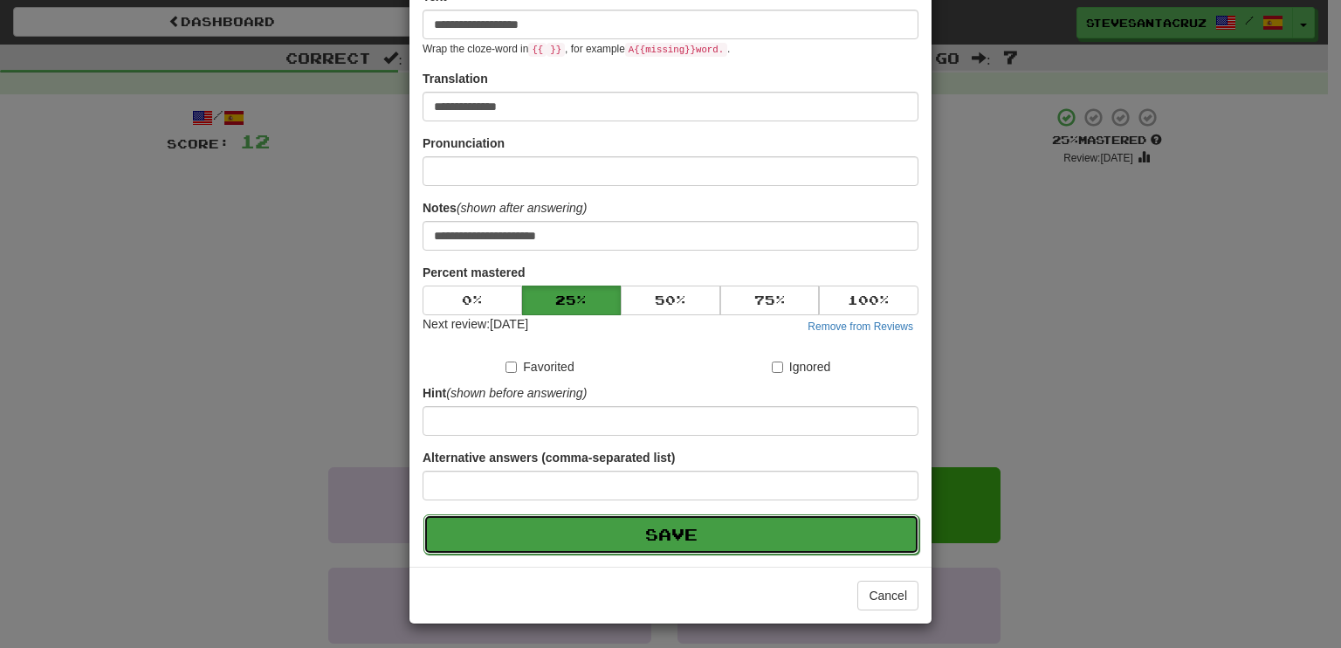
click at [629, 527] on button "Save" at bounding box center [671, 534] width 496 height 40
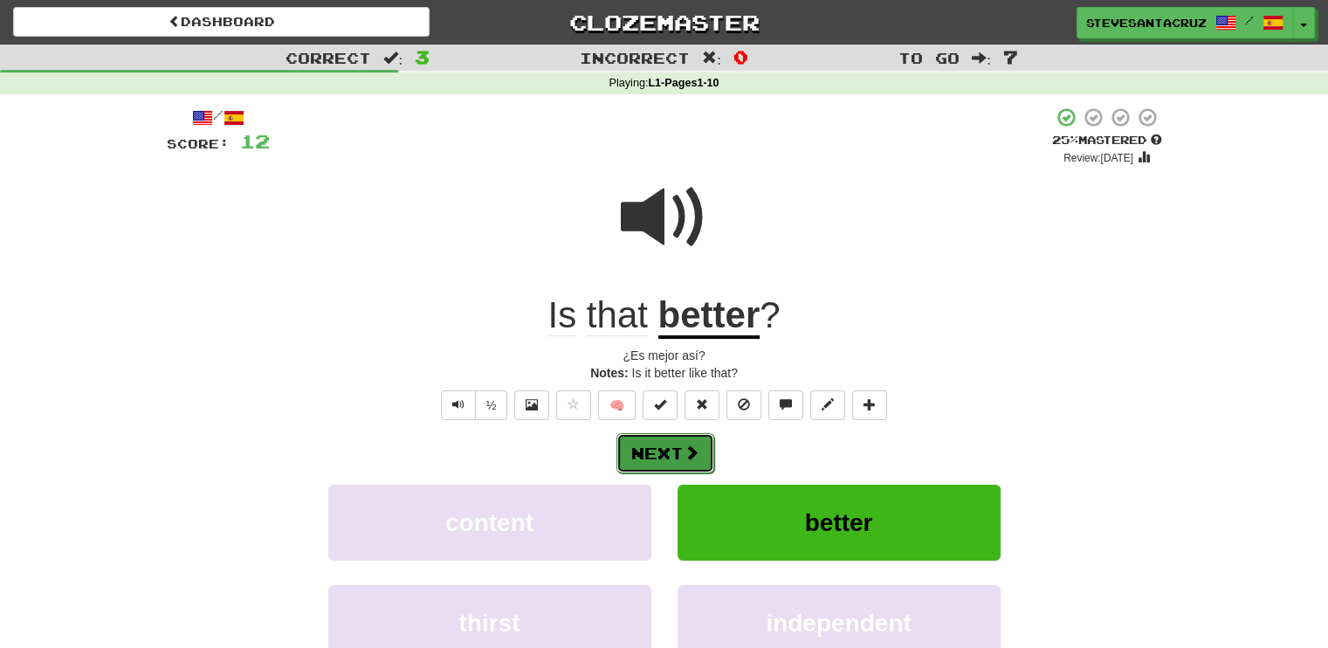
click at [664, 452] on button "Next" at bounding box center [665, 453] width 98 height 40
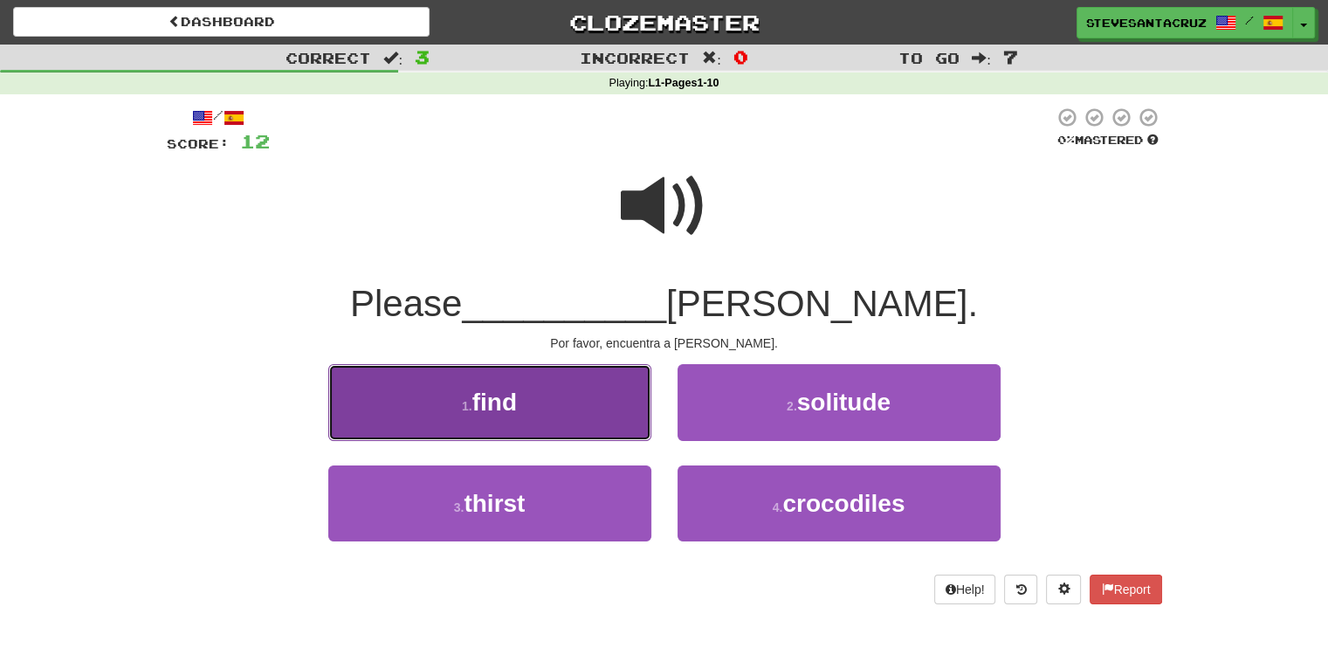
click at [597, 382] on button "1 . find" at bounding box center [489, 402] width 323 height 76
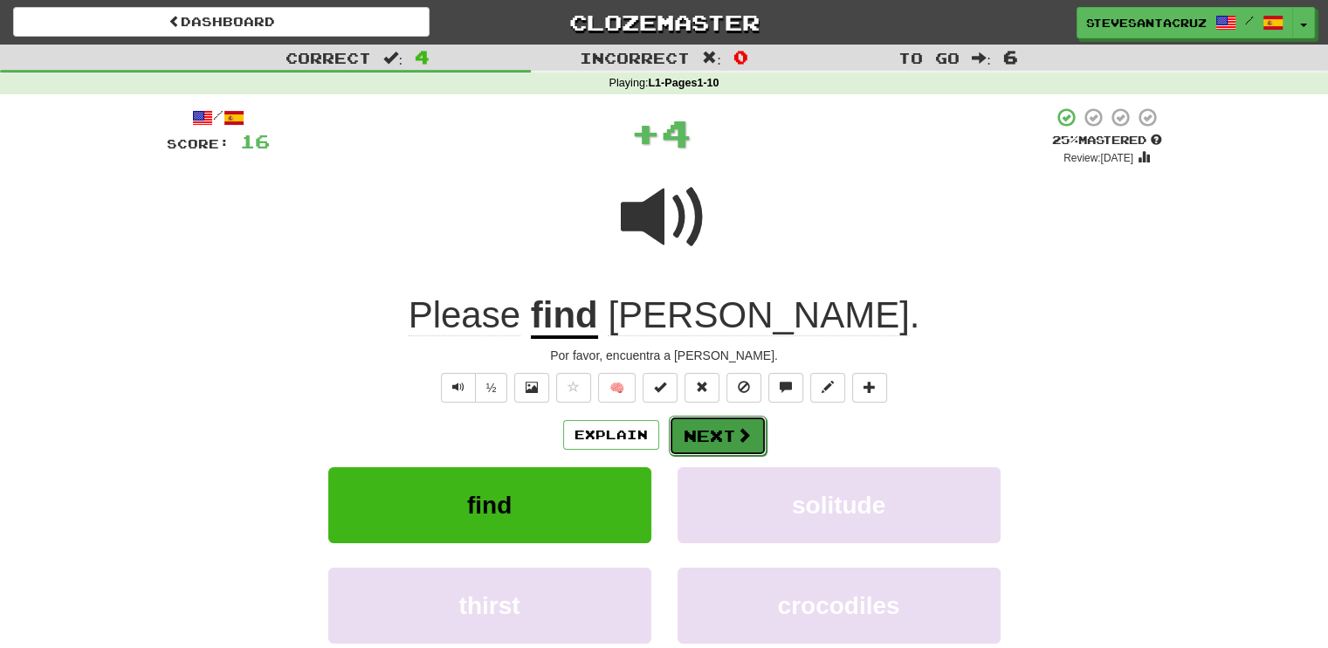
click at [736, 436] on span at bounding box center [744, 435] width 16 height 16
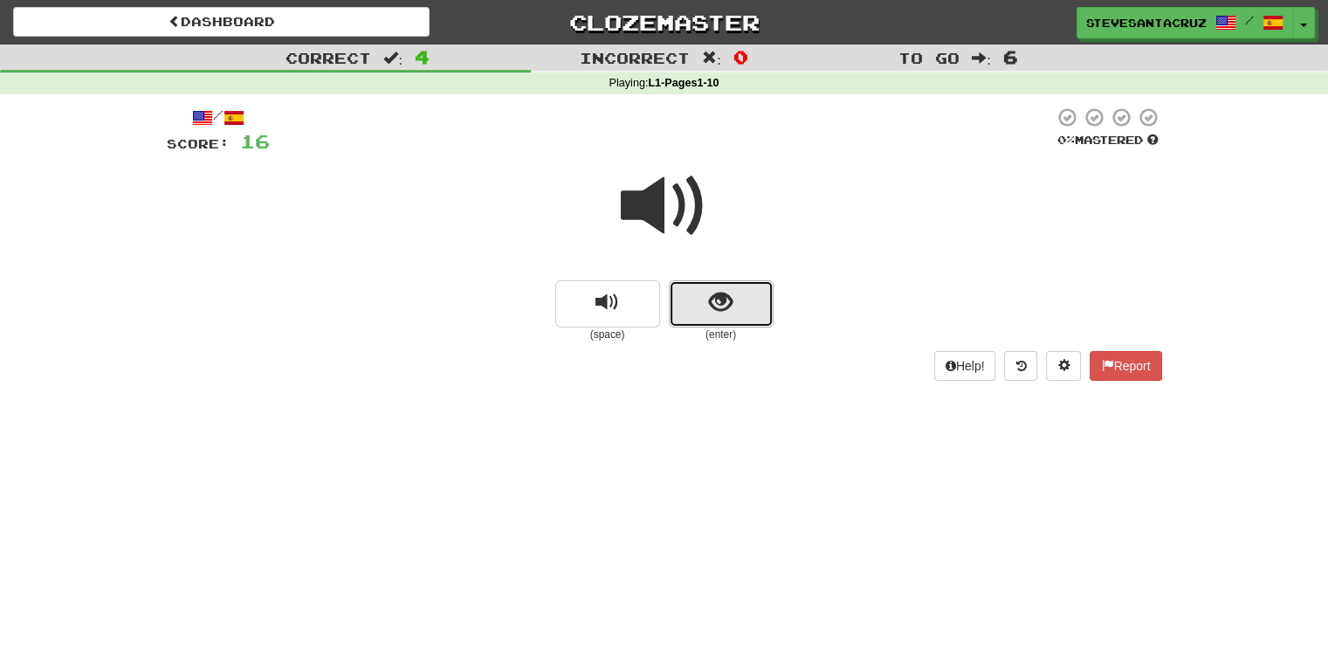
click at [689, 317] on button "show sentence" at bounding box center [721, 303] width 105 height 47
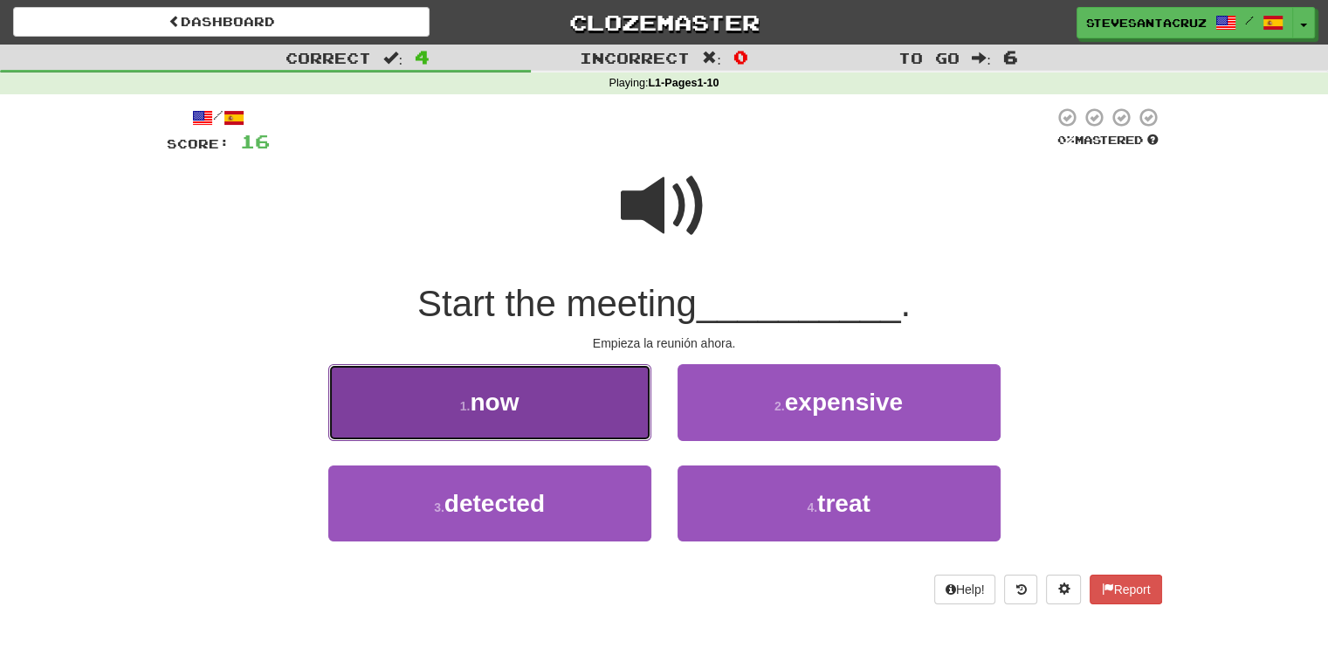
click at [468, 408] on small "1 ." at bounding box center [465, 406] width 10 height 14
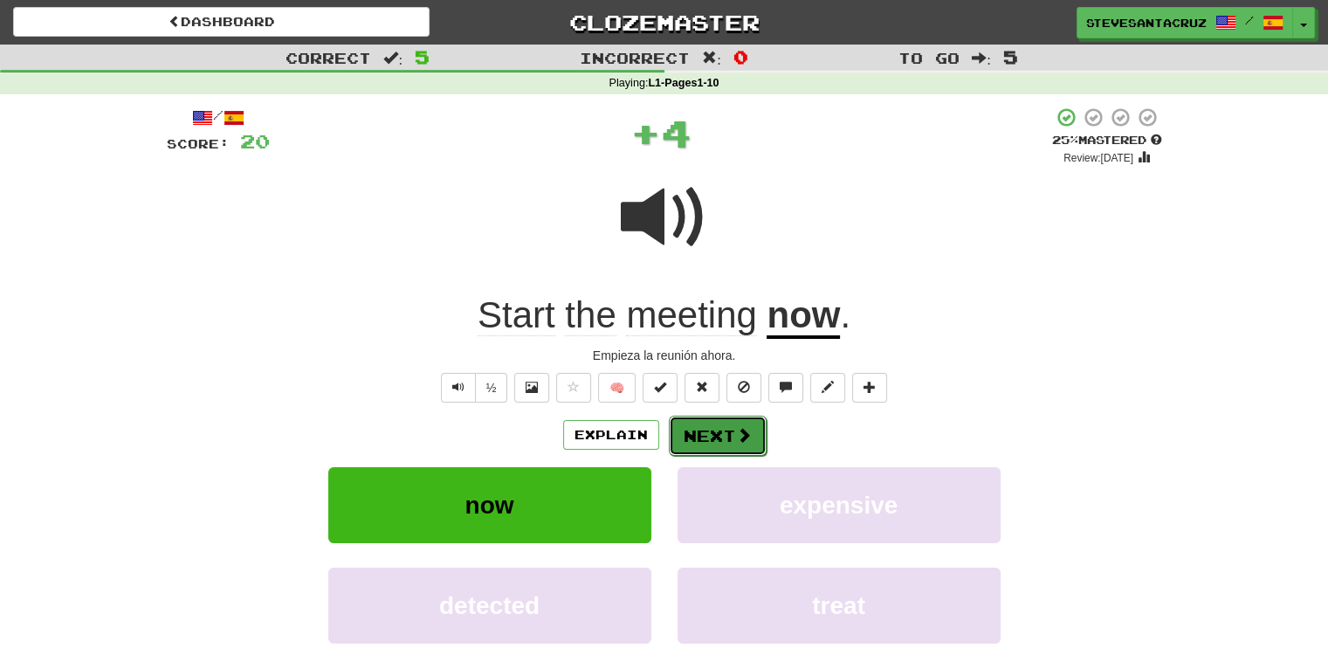
click at [689, 432] on button "Next" at bounding box center [718, 436] width 98 height 40
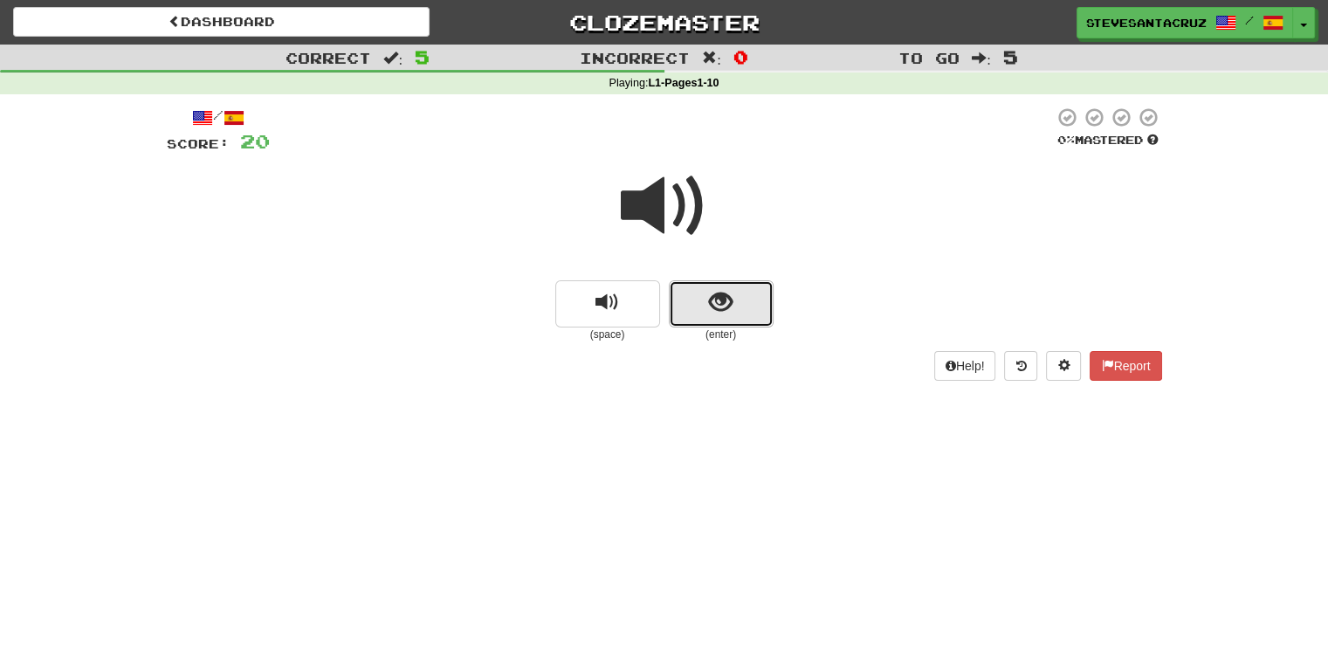
click at [690, 316] on button "show sentence" at bounding box center [721, 303] width 105 height 47
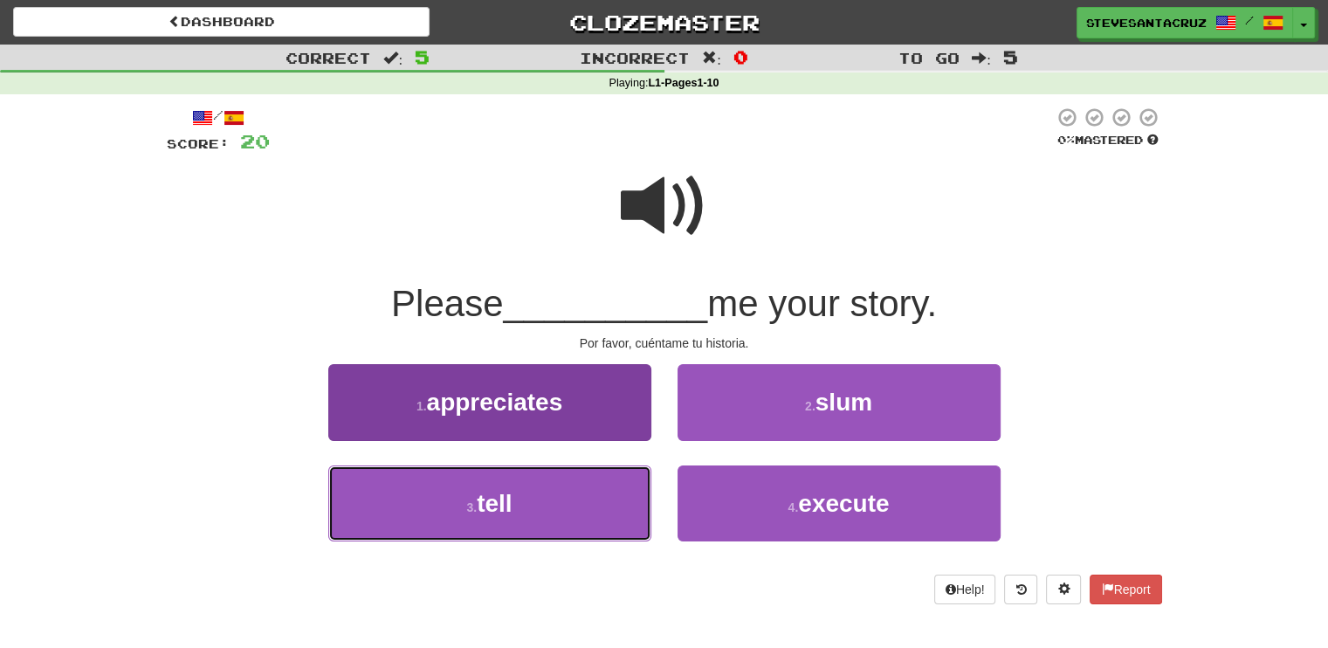
click at [415, 505] on button "3 . tell" at bounding box center [489, 503] width 323 height 76
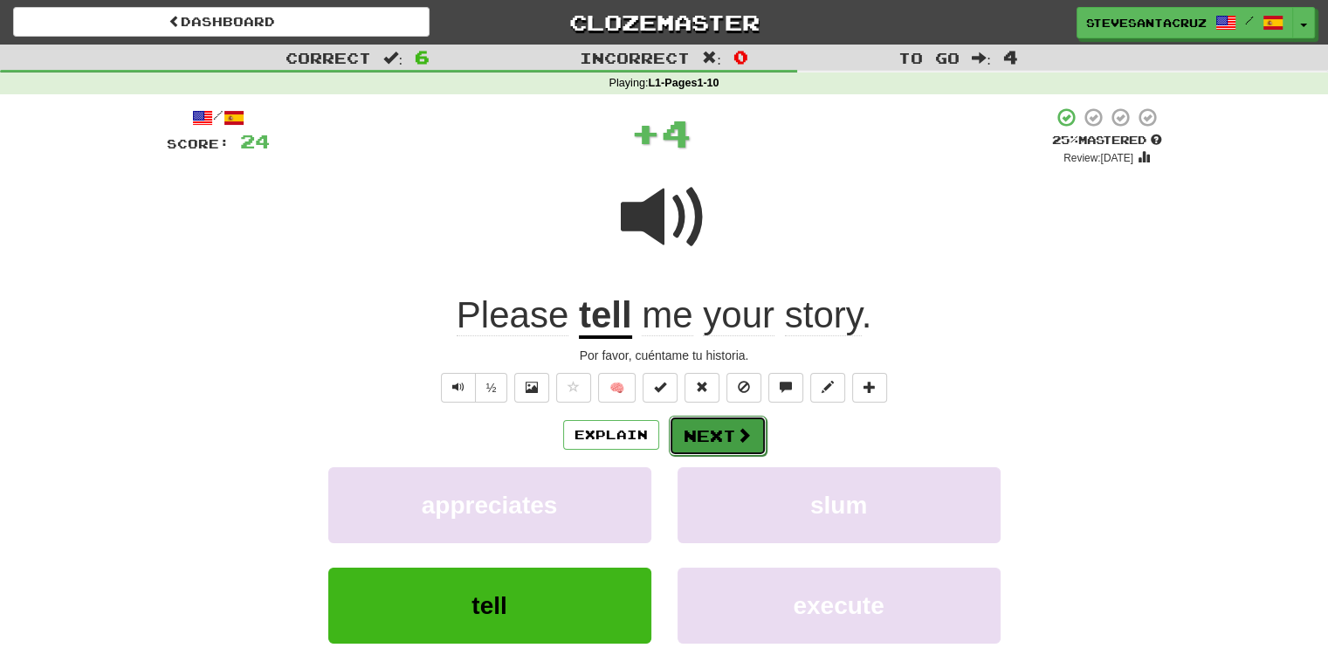
click at [715, 433] on button "Next" at bounding box center [718, 436] width 98 height 40
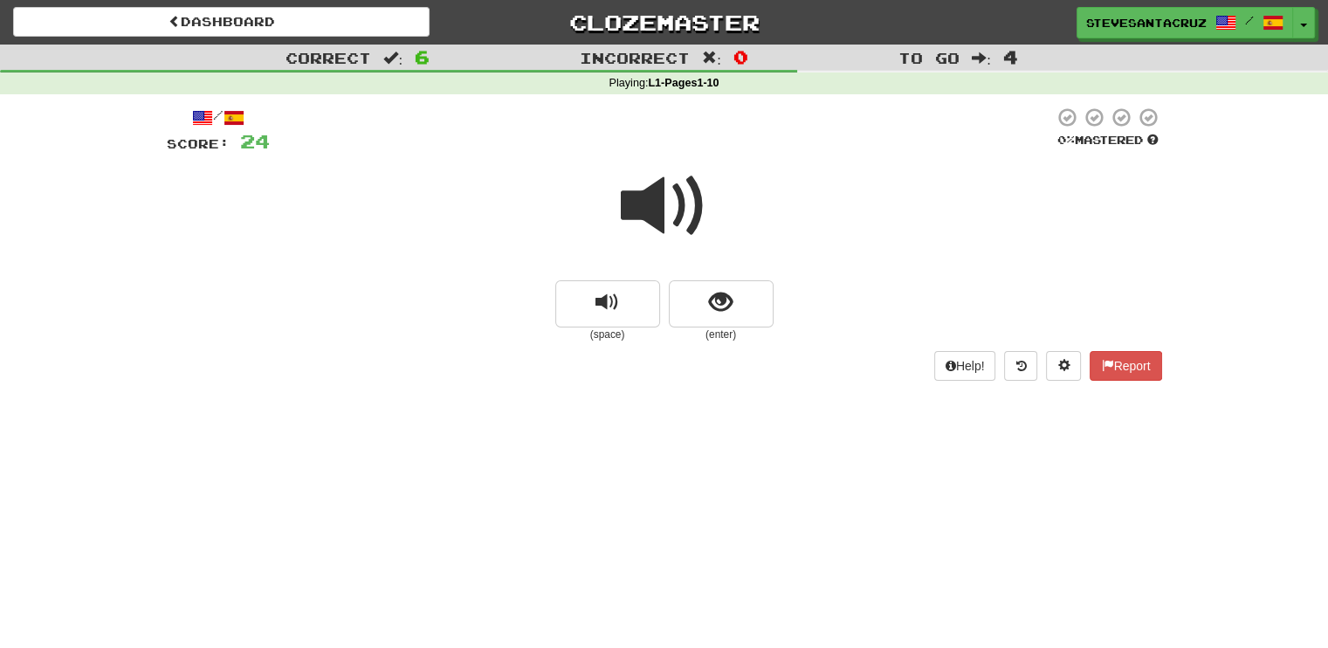
click at [650, 214] on span at bounding box center [664, 205] width 87 height 87
click at [650, 213] on span at bounding box center [664, 205] width 87 height 87
click at [705, 305] on button "show sentence" at bounding box center [721, 303] width 105 height 47
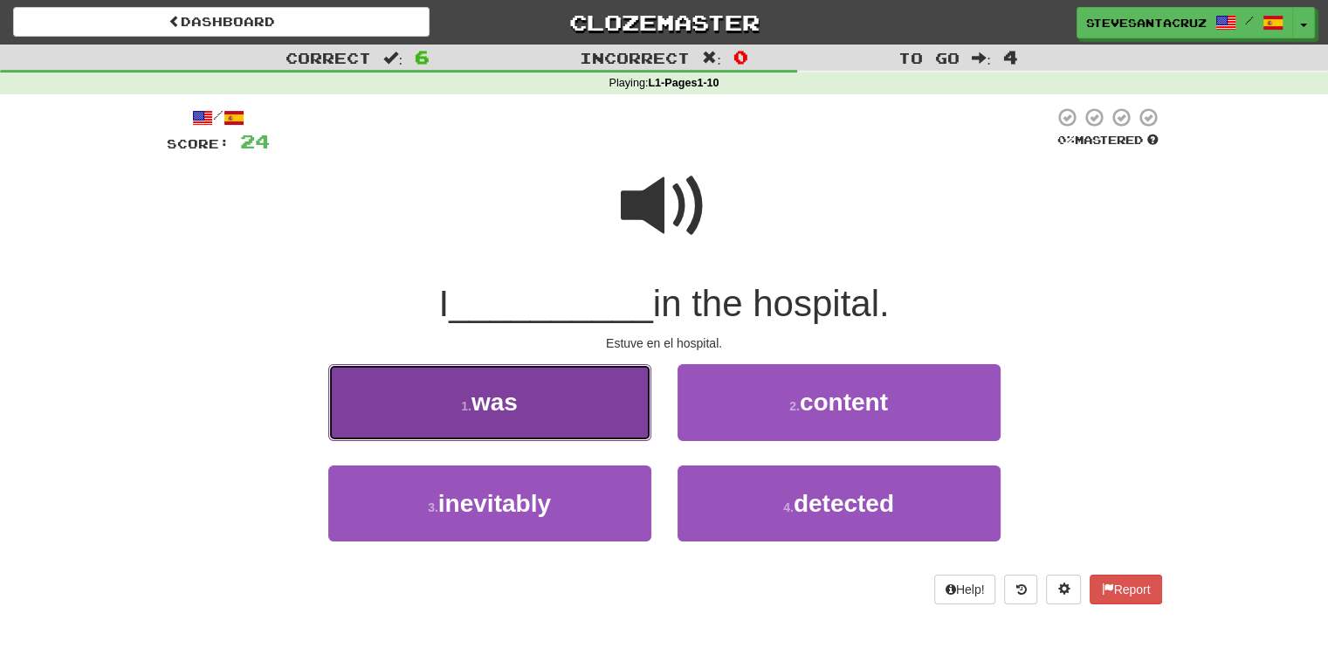
click at [545, 413] on button "1 . was" at bounding box center [489, 402] width 323 height 76
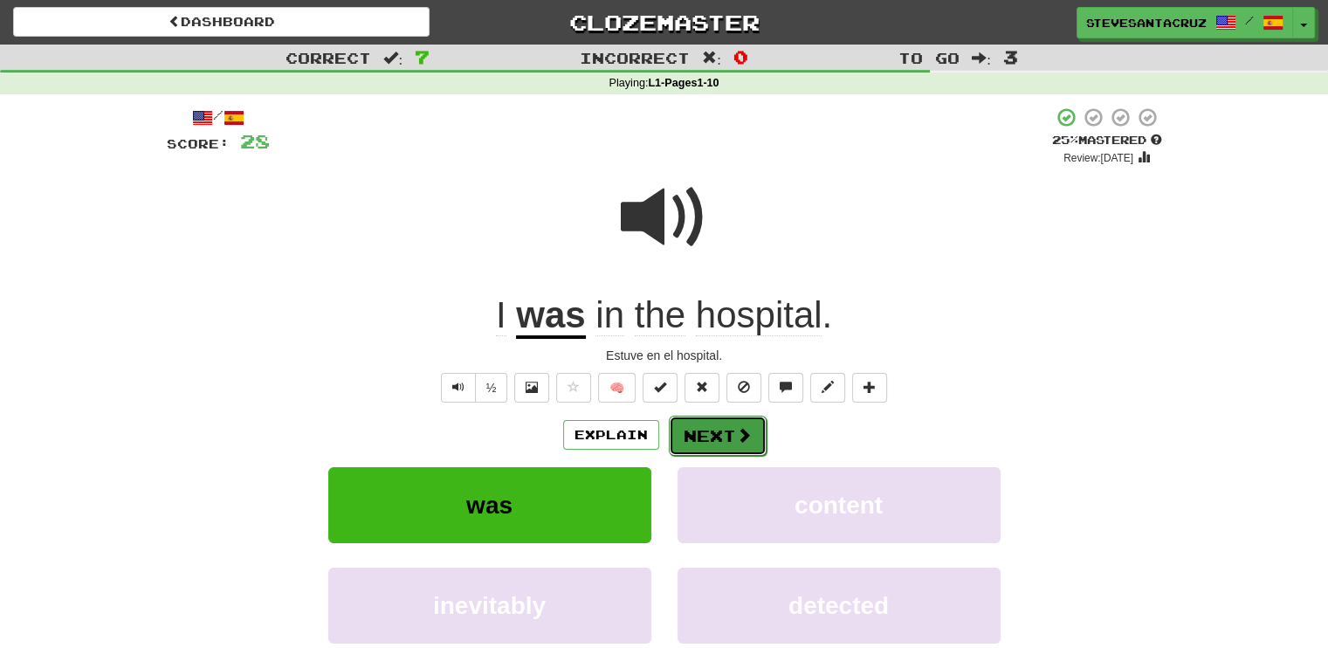
click at [736, 437] on span at bounding box center [744, 435] width 16 height 16
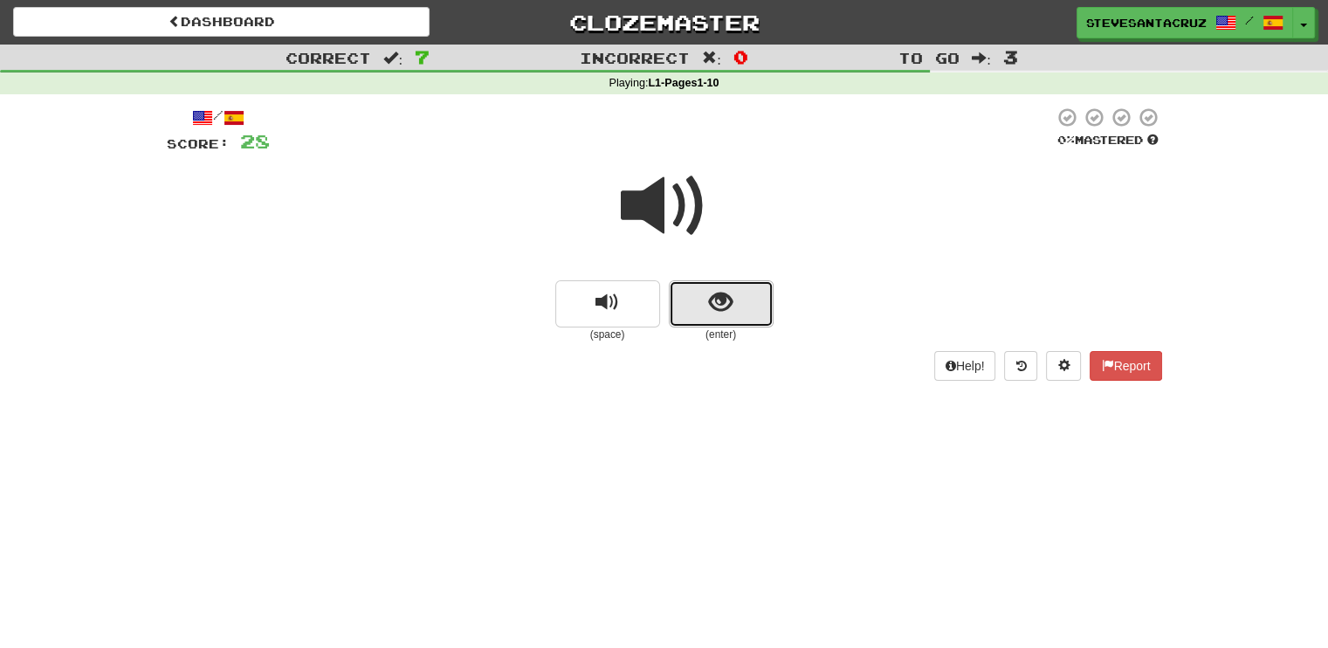
click at [705, 306] on button "show sentence" at bounding box center [721, 303] width 105 height 47
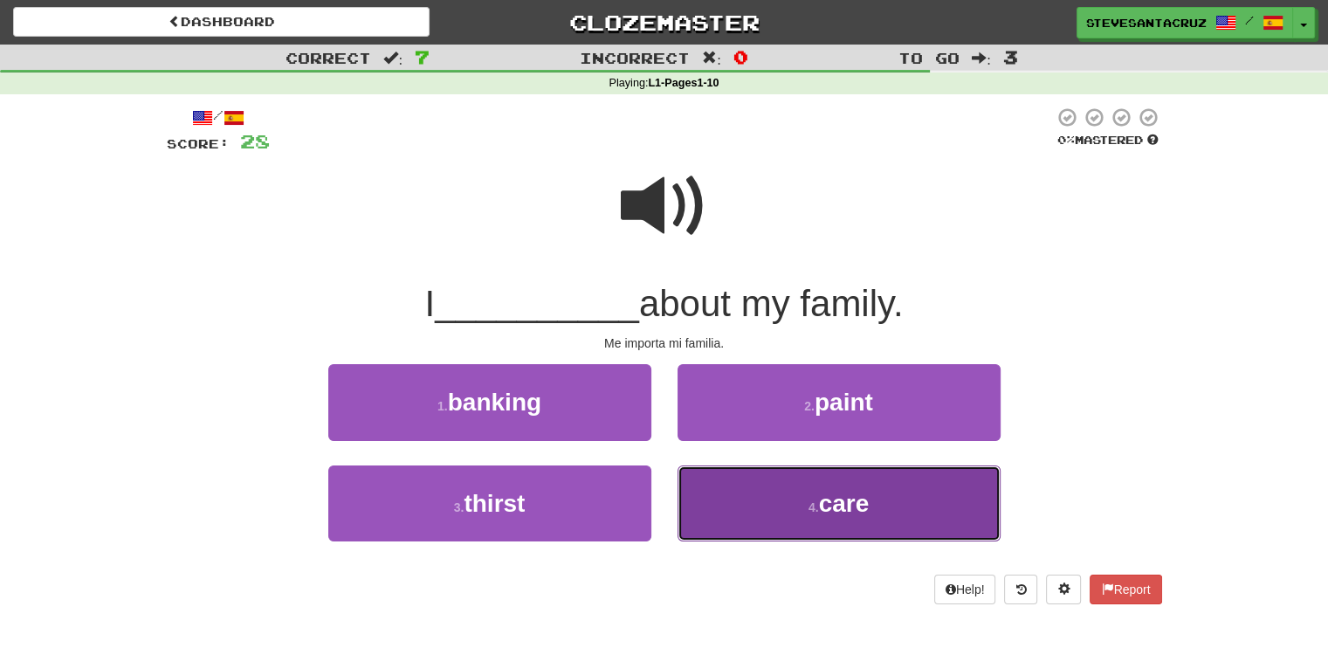
click at [754, 519] on button "4 . care" at bounding box center [838, 503] width 323 height 76
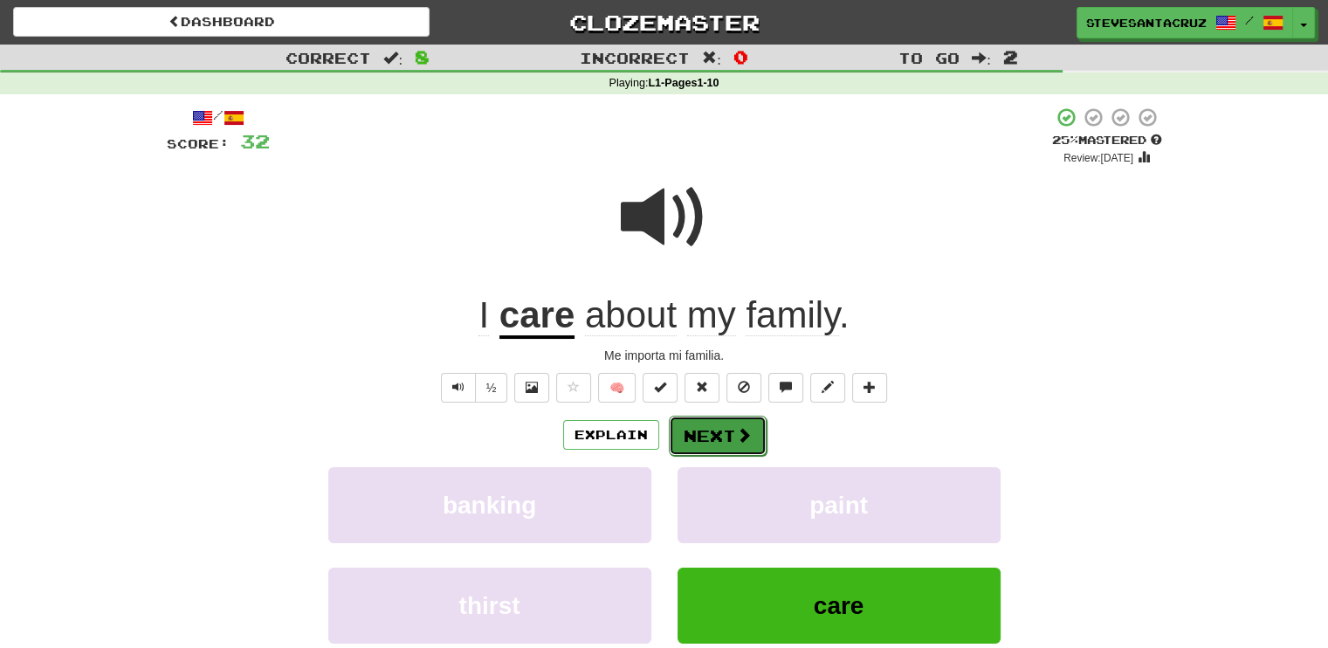
click at [716, 429] on button "Next" at bounding box center [718, 436] width 98 height 40
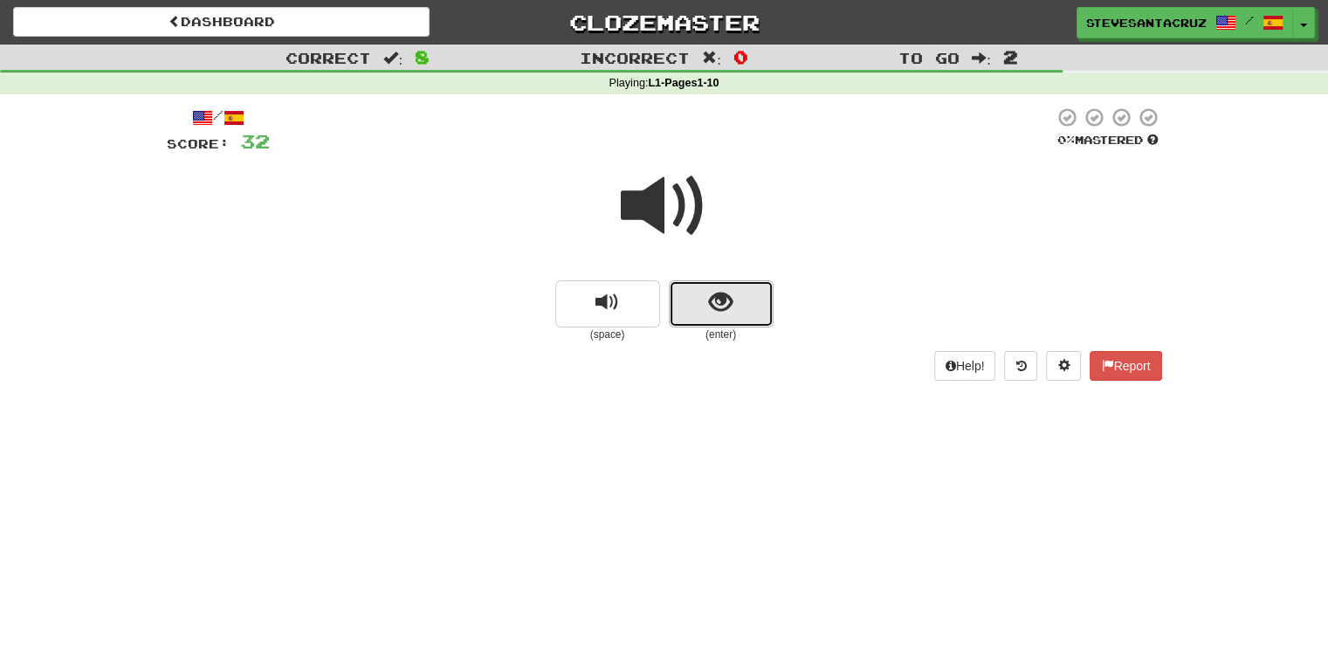
click at [726, 299] on span "show sentence" at bounding box center [721, 303] width 24 height 24
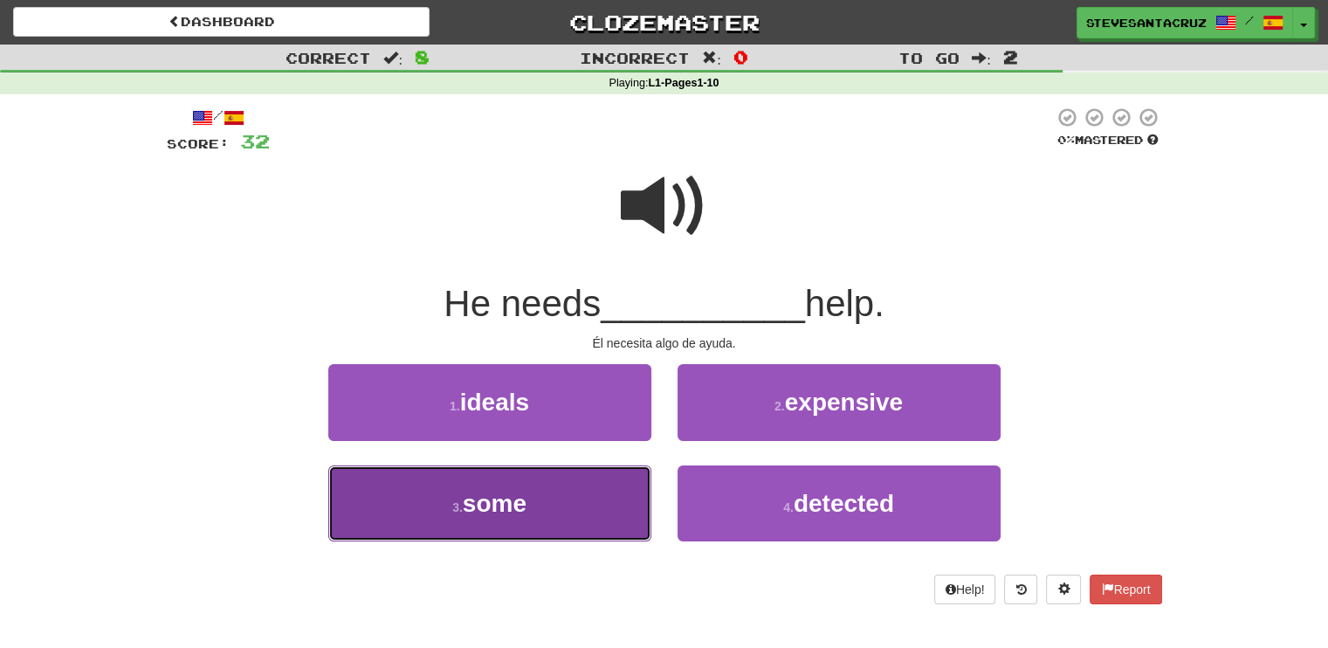
click at [499, 495] on span "some" at bounding box center [495, 503] width 64 height 27
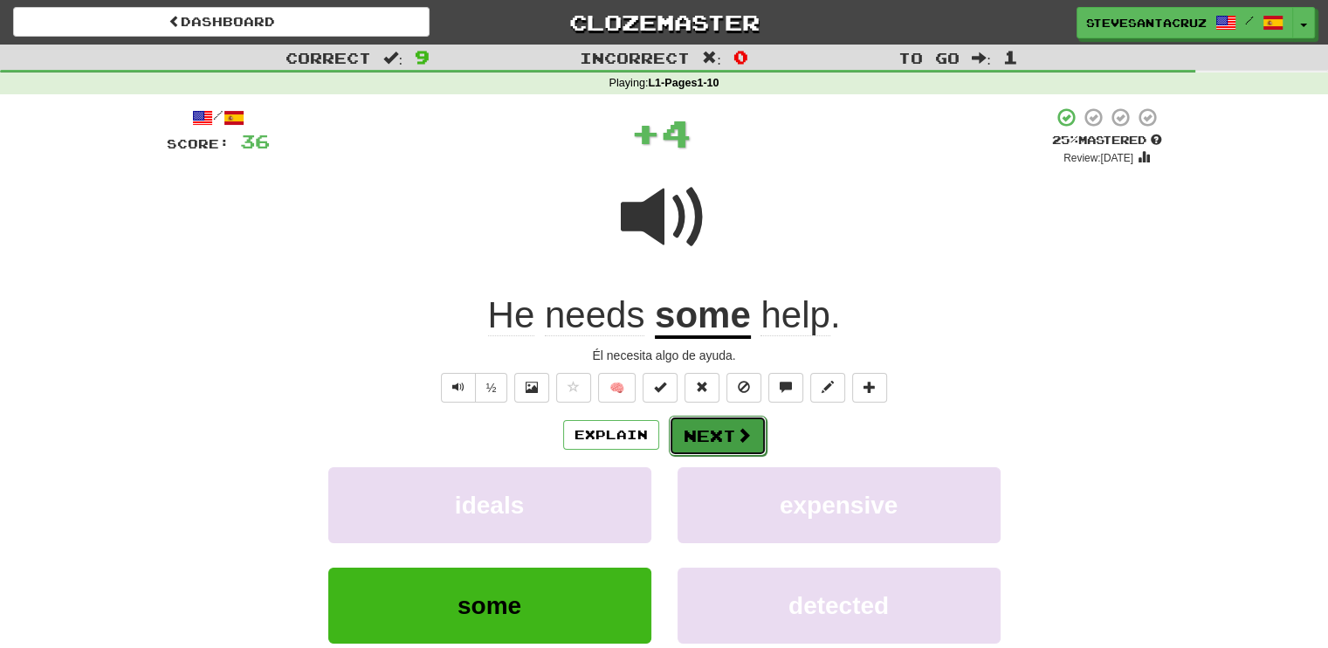
click at [723, 427] on button "Next" at bounding box center [718, 436] width 98 height 40
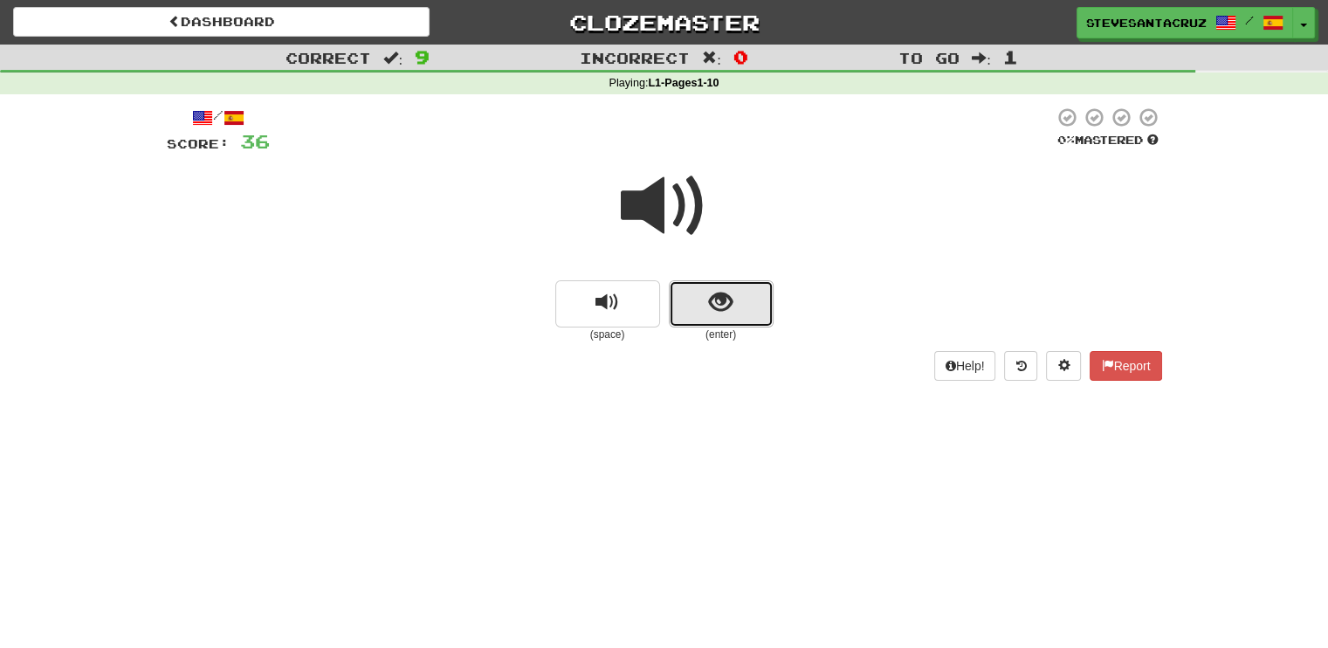
click at [737, 289] on button "show sentence" at bounding box center [721, 303] width 105 height 47
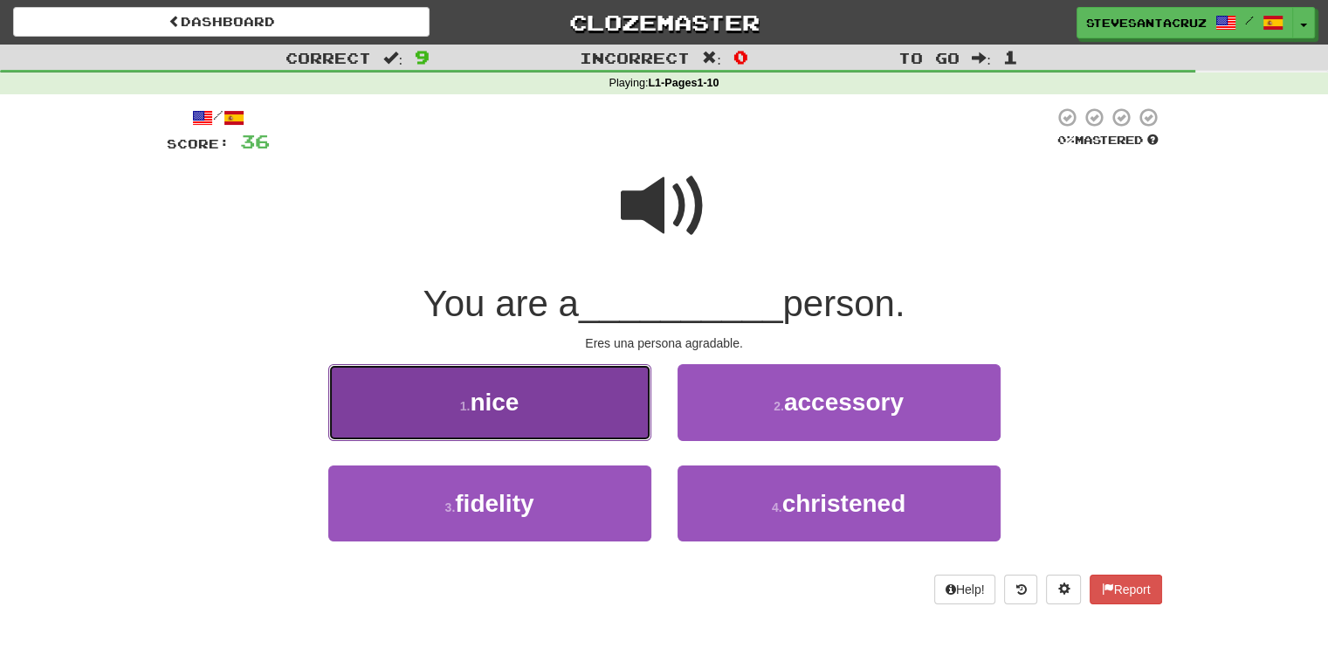
click at [518, 415] on span "nice" at bounding box center [494, 402] width 49 height 27
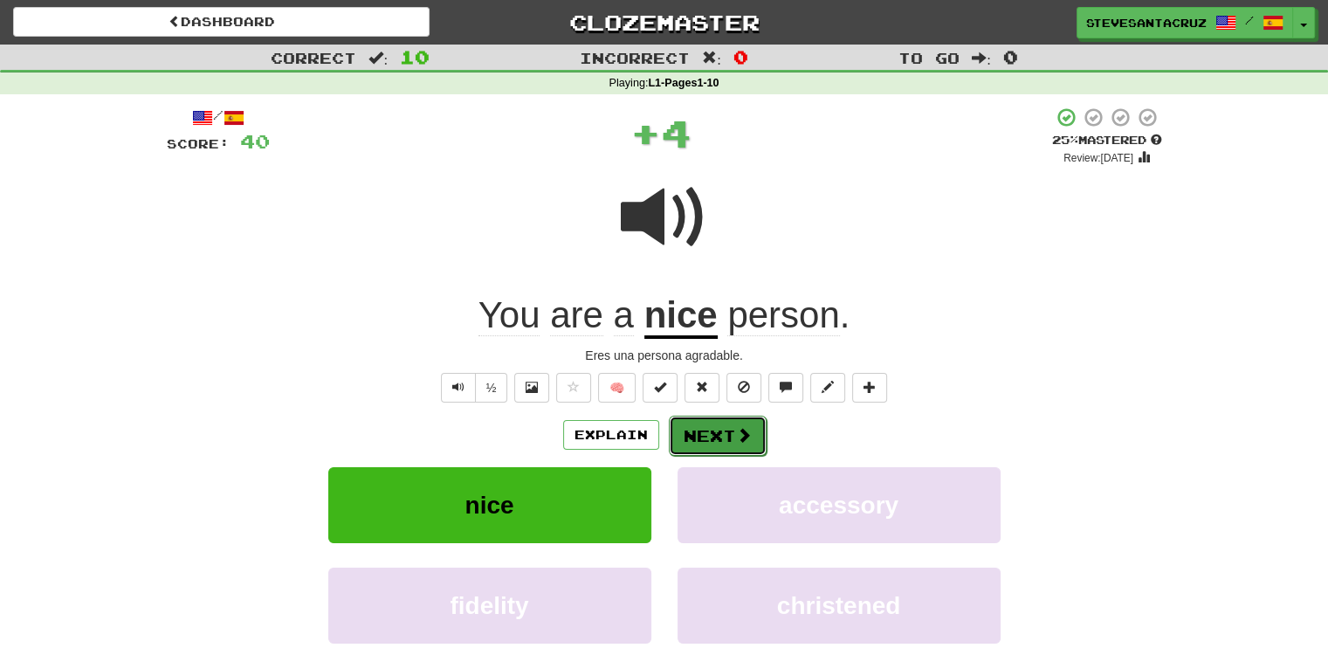
click at [702, 436] on button "Next" at bounding box center [718, 436] width 98 height 40
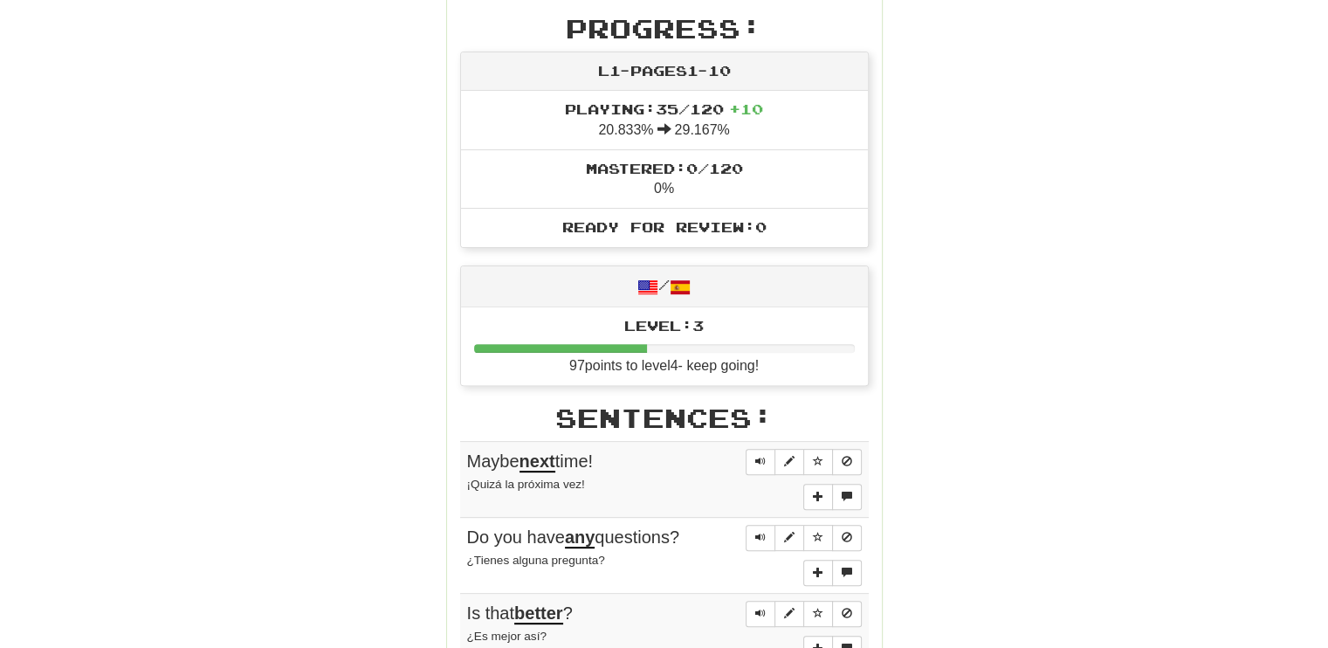
scroll to position [559, 0]
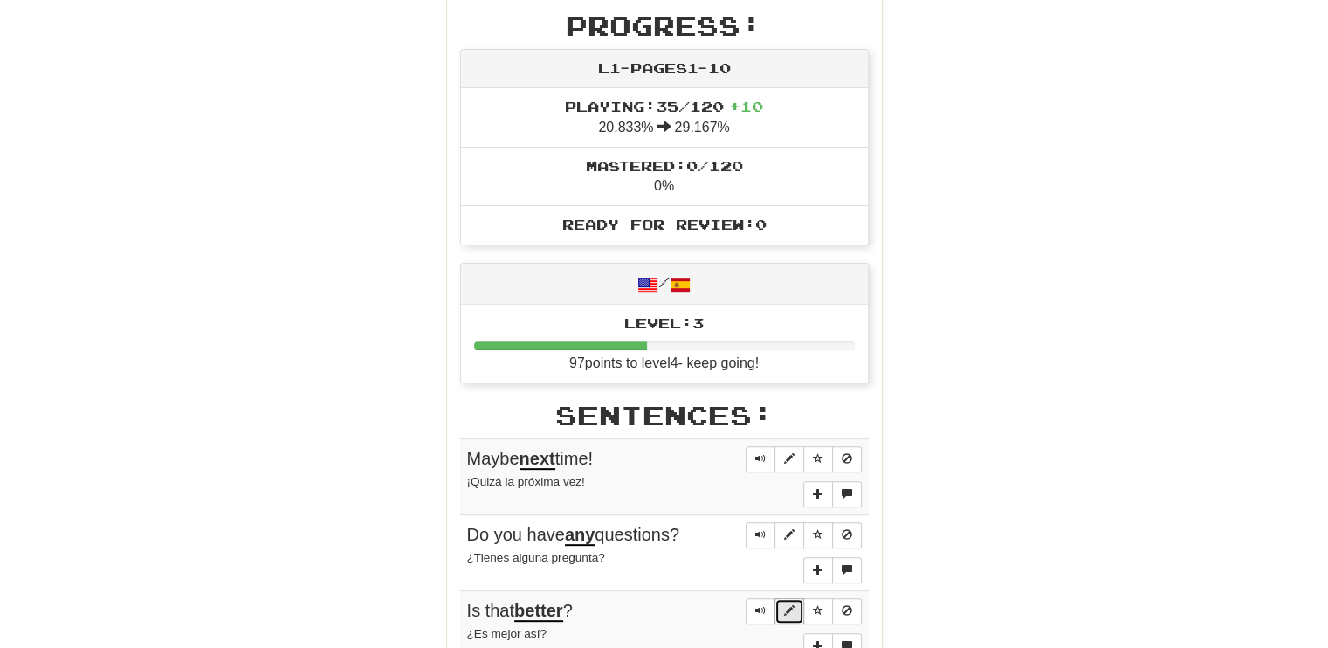
click at [787, 605] on span "Sentence controls" at bounding box center [789, 610] width 10 height 10
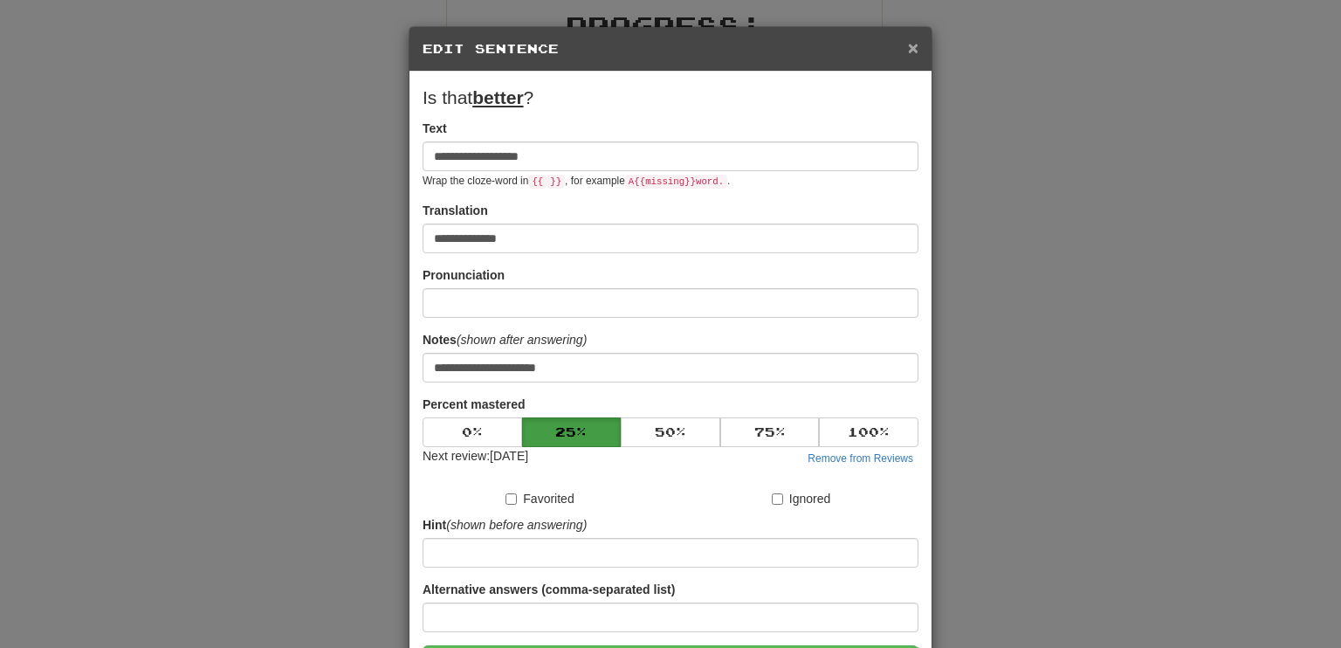
click at [908, 45] on span "×" at bounding box center [913, 48] width 10 height 20
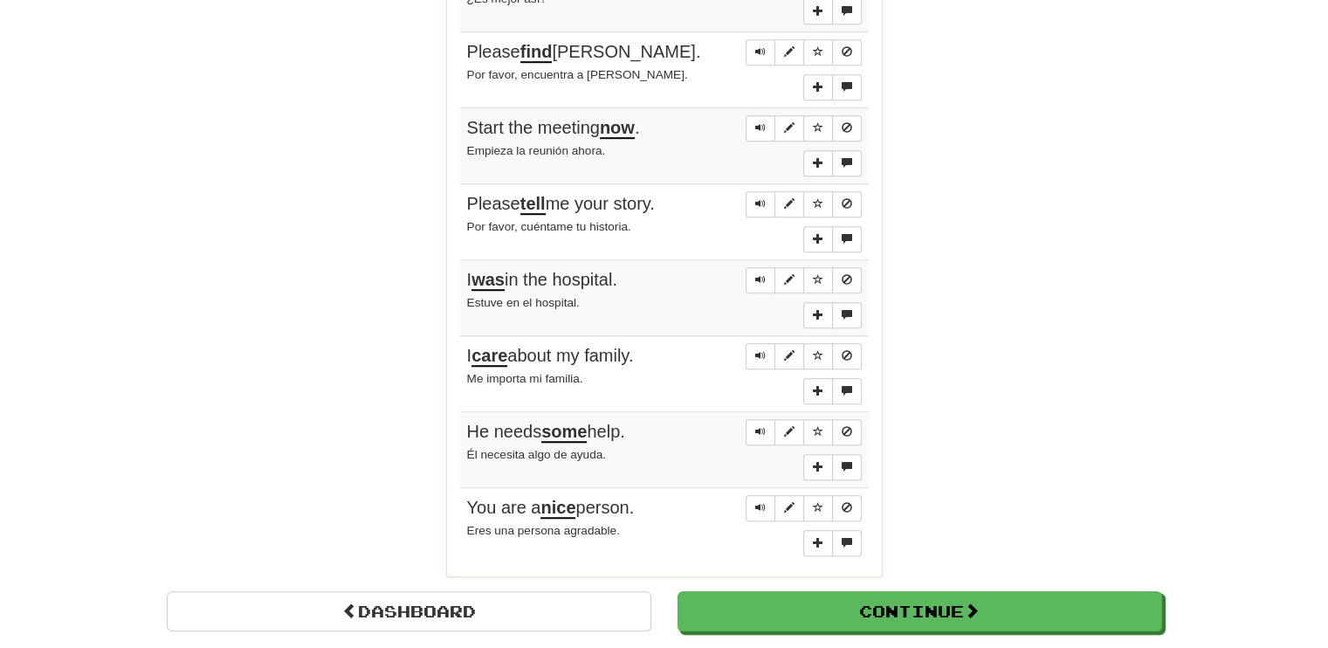
scroll to position [1201, 0]
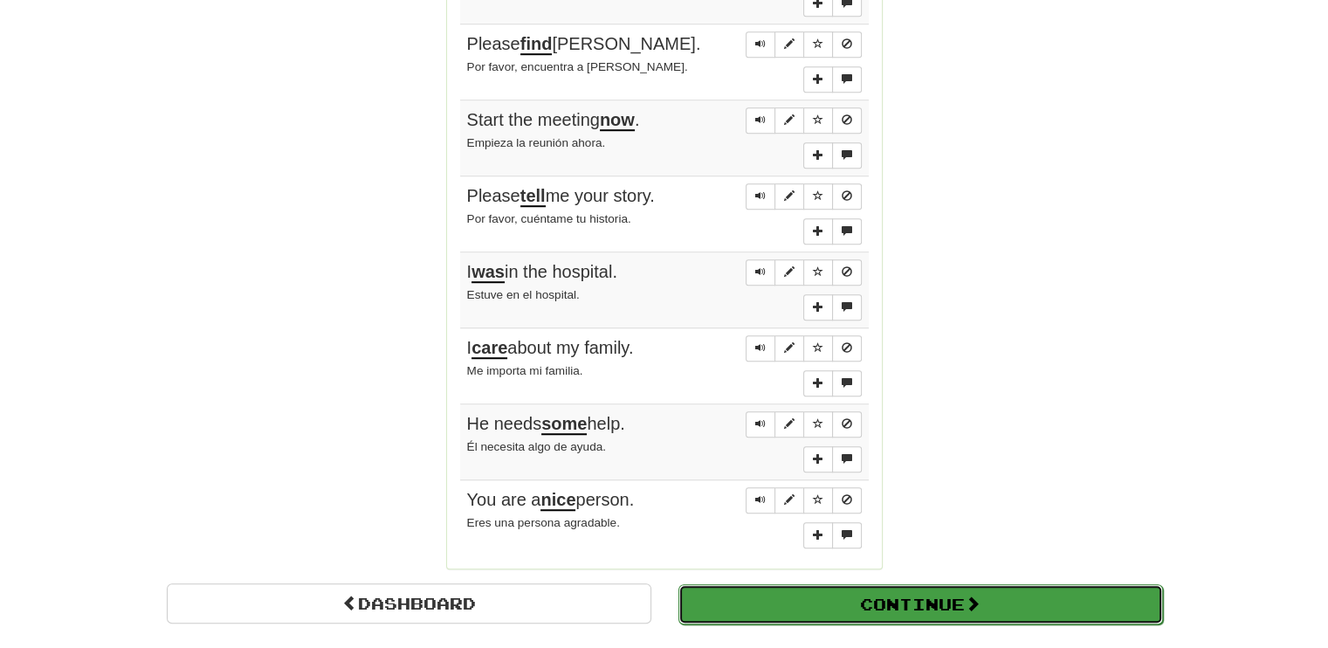
click at [832, 593] on button "Continue" at bounding box center [920, 604] width 485 height 40
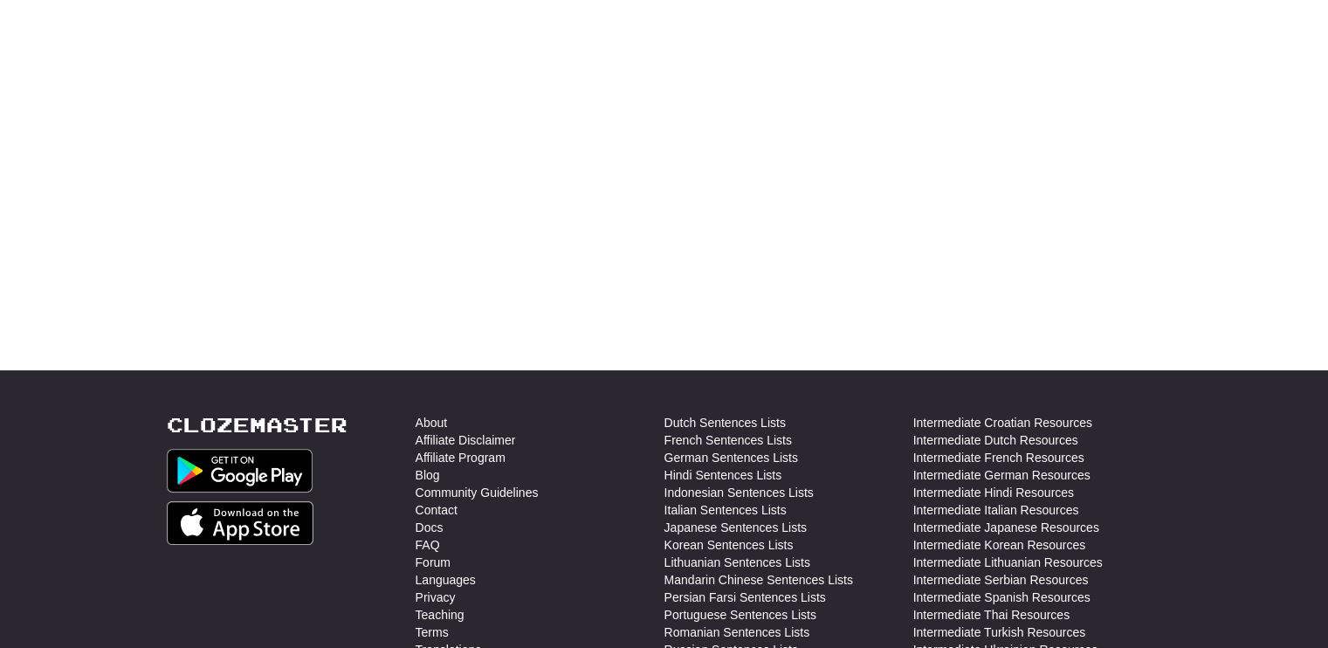
scroll to position [0, 0]
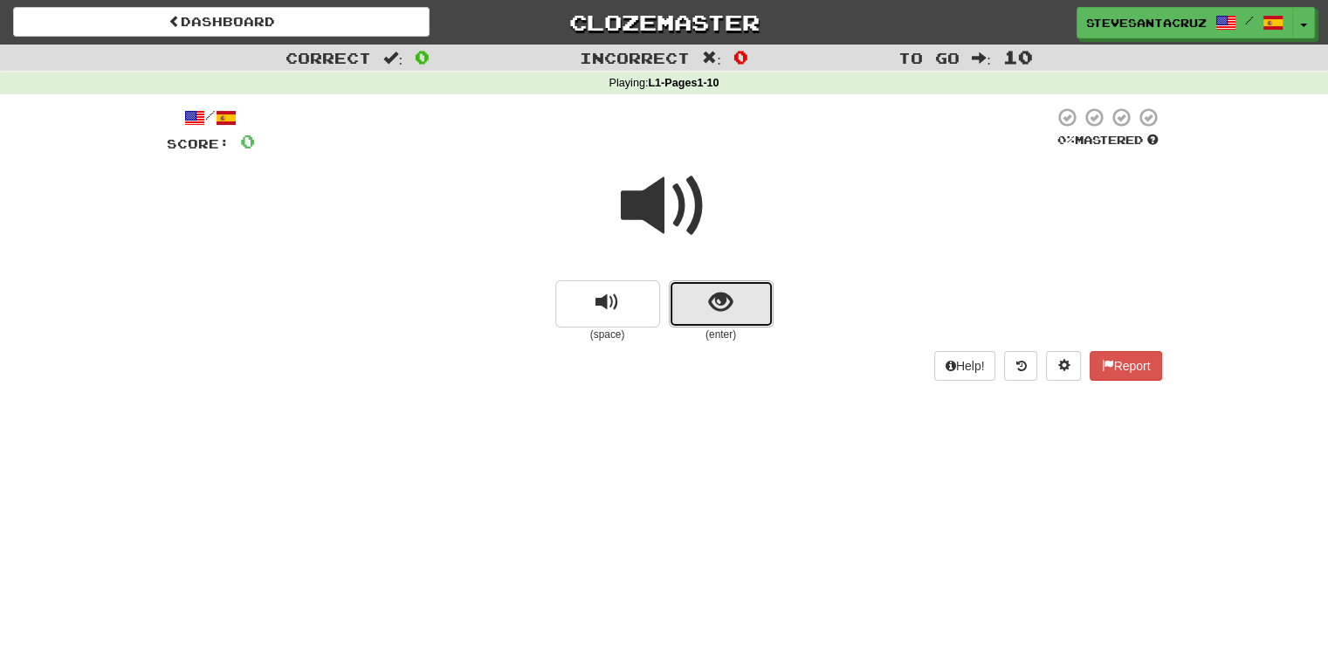
click at [744, 313] on button "show sentence" at bounding box center [721, 303] width 105 height 47
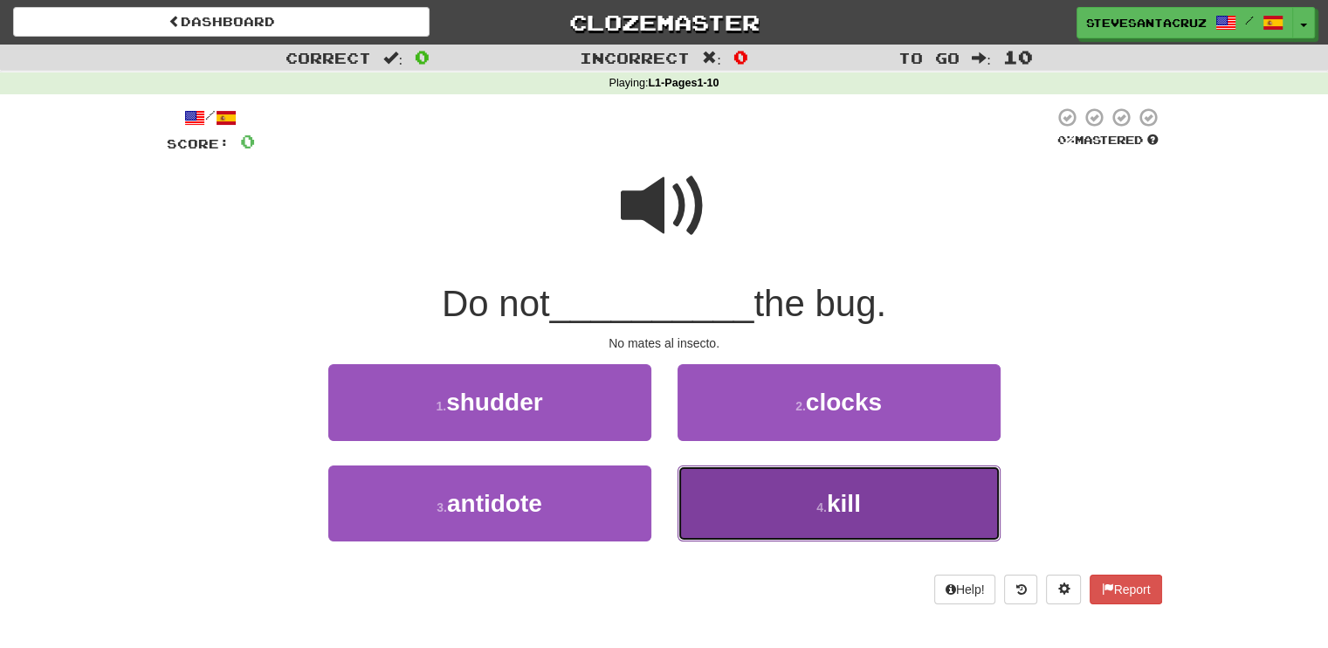
click at [765, 525] on button "4 . kill" at bounding box center [838, 503] width 323 height 76
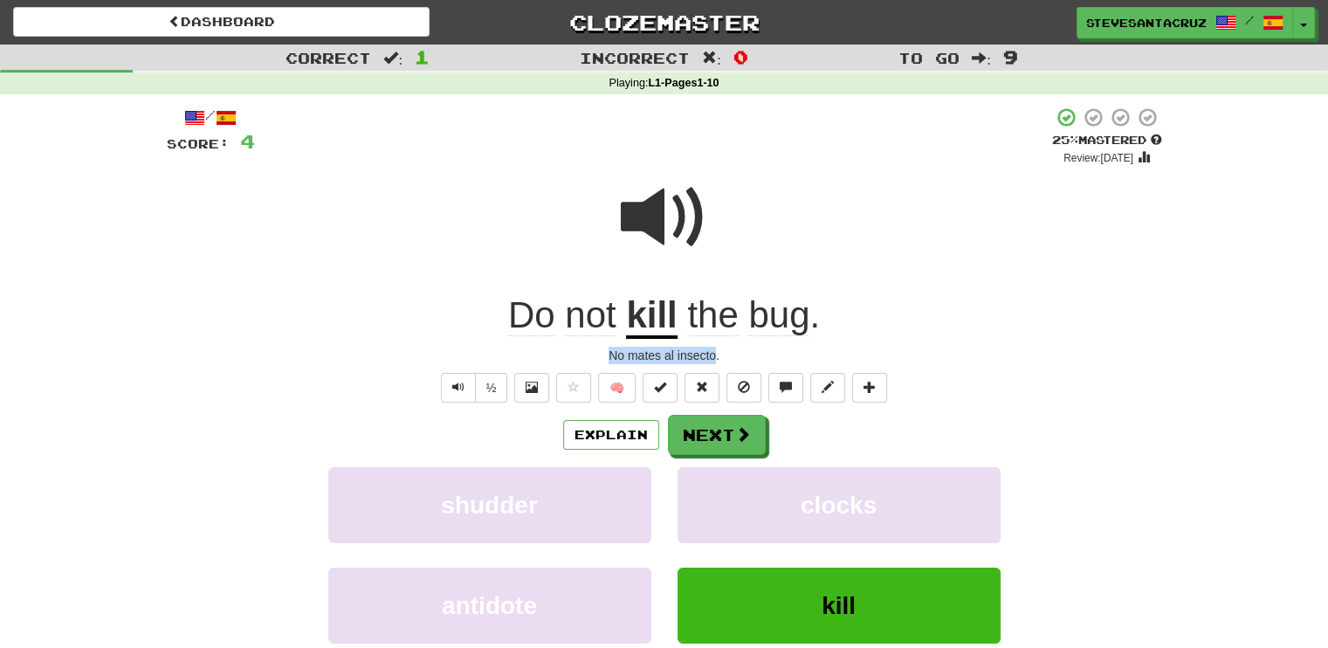
drag, startPoint x: 608, startPoint y: 348, endPoint x: 716, endPoint y: 351, distance: 108.3
click at [716, 351] on div "No mates al insecto." at bounding box center [664, 355] width 995 height 17
copy div "No mates al insecto"
click at [1076, 361] on div "No mates al insecto." at bounding box center [664, 355] width 995 height 17
click at [720, 437] on button "Next" at bounding box center [718, 436] width 98 height 40
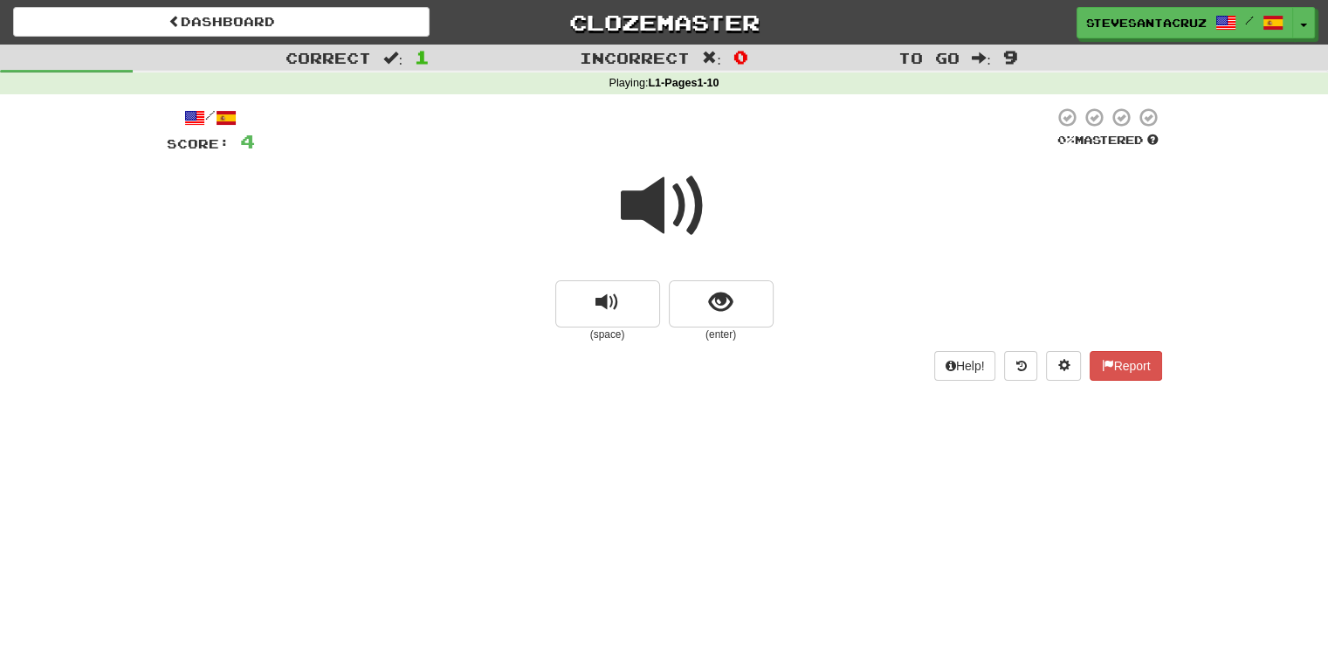
click at [636, 212] on span at bounding box center [664, 205] width 87 height 87
click at [733, 304] on button "show sentence" at bounding box center [721, 303] width 105 height 47
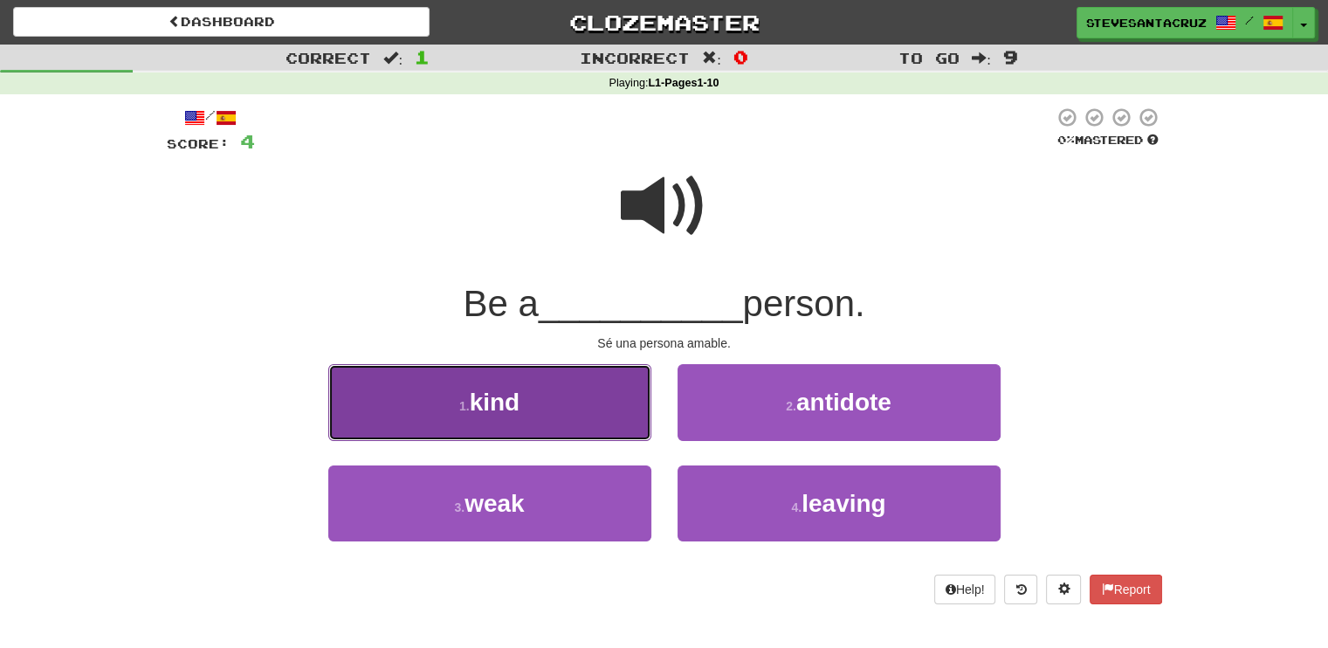
click at [581, 411] on button "1 . kind" at bounding box center [489, 402] width 323 height 76
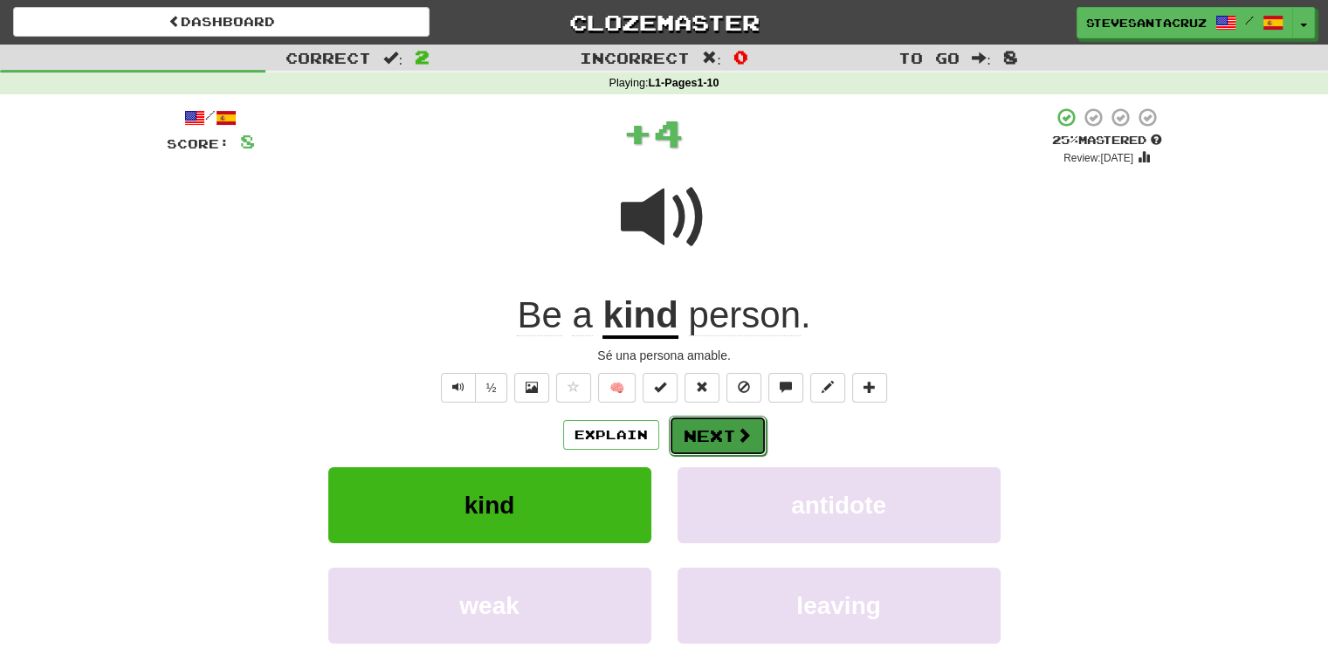
click at [723, 431] on button "Next" at bounding box center [718, 436] width 98 height 40
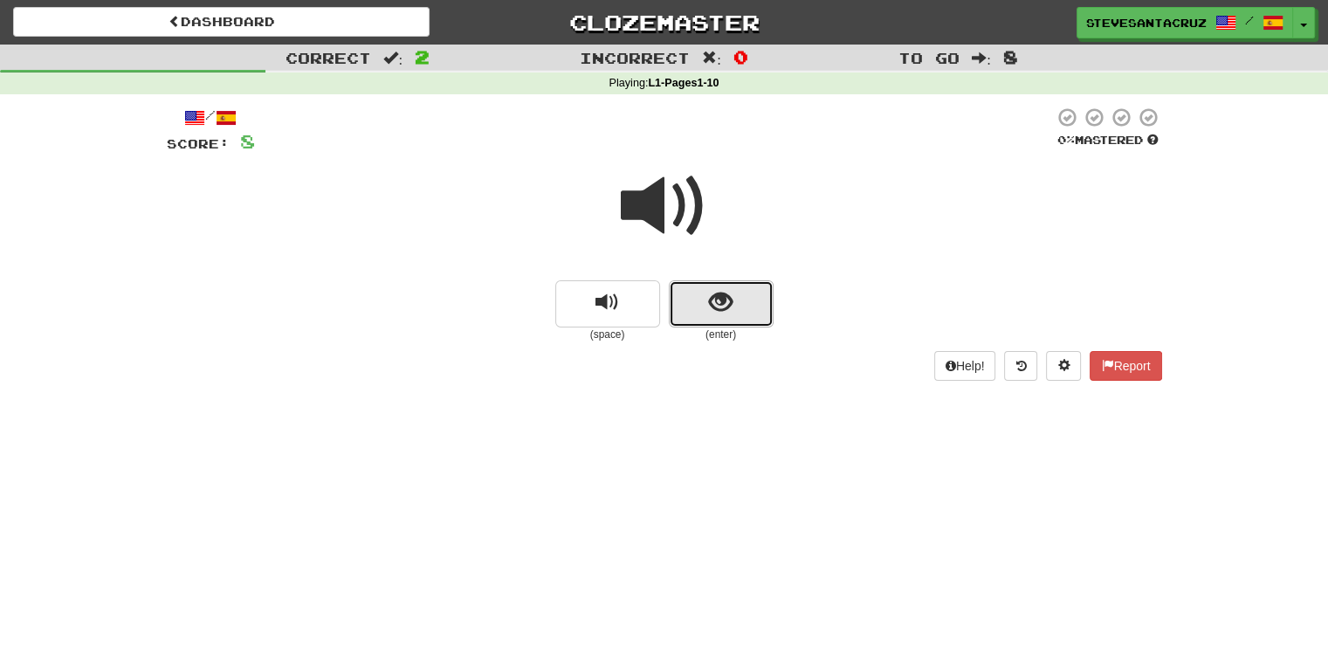
click at [685, 308] on button "show sentence" at bounding box center [721, 303] width 105 height 47
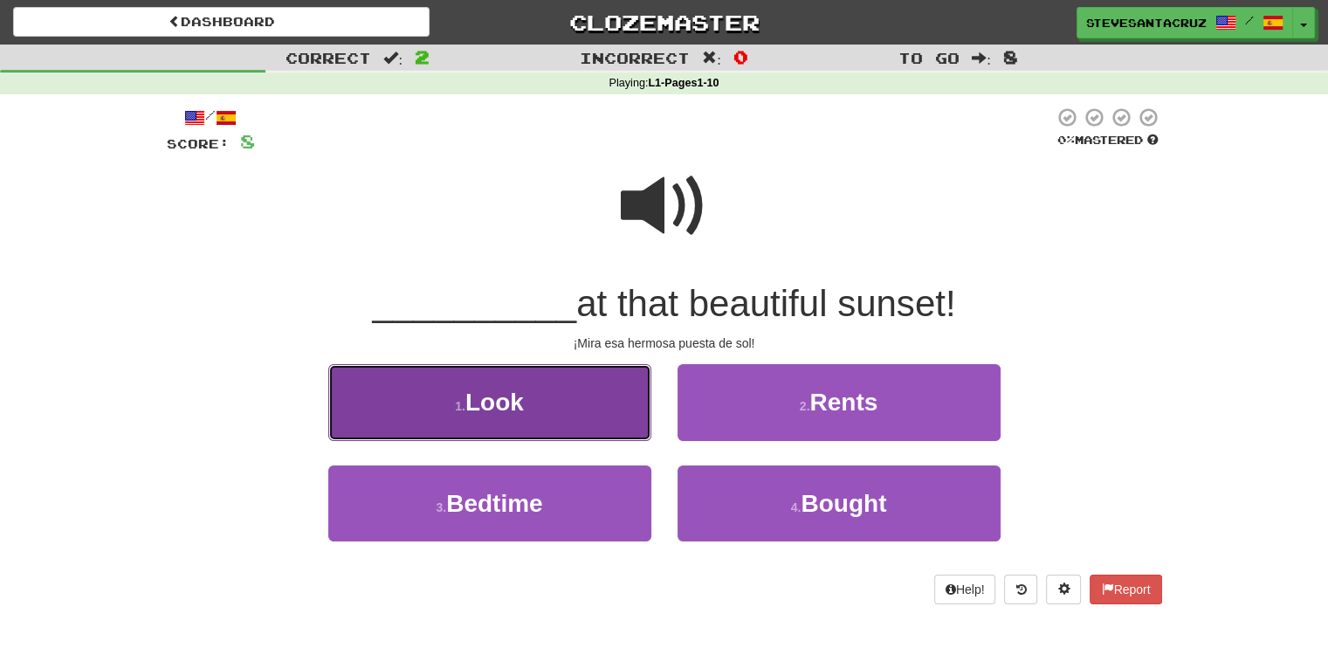
click at [552, 411] on button "1 . Look" at bounding box center [489, 402] width 323 height 76
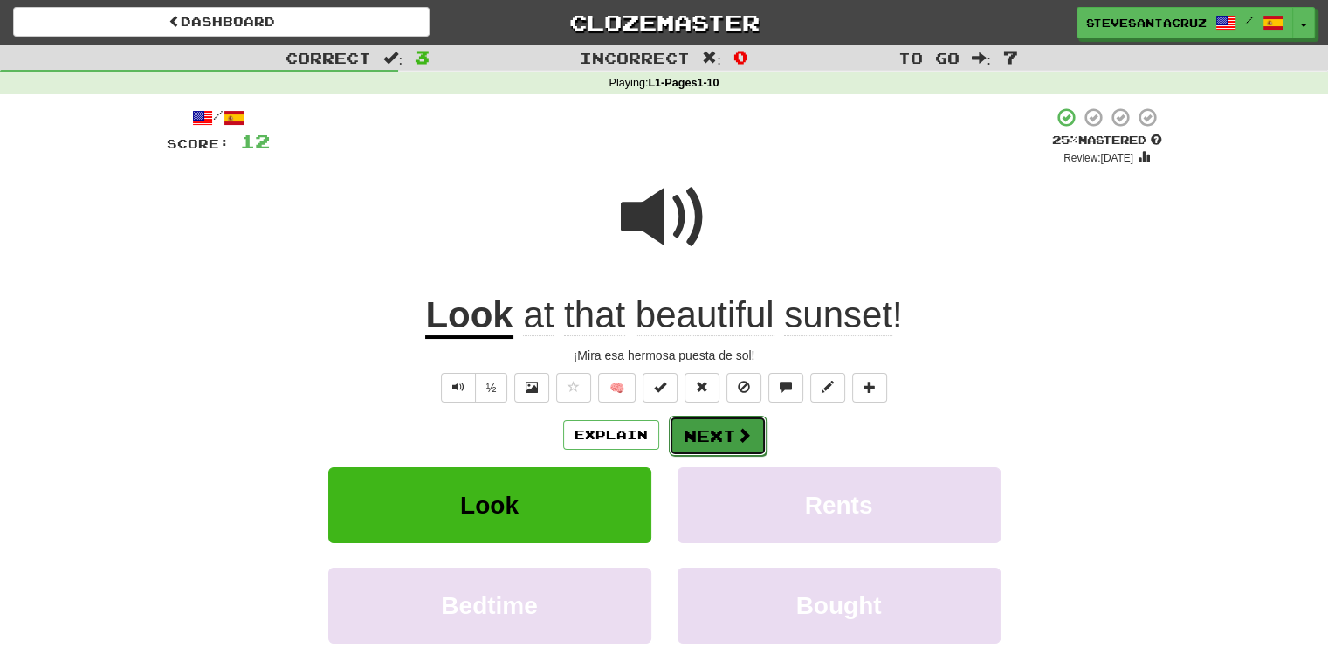
click at [744, 436] on span at bounding box center [744, 435] width 16 height 16
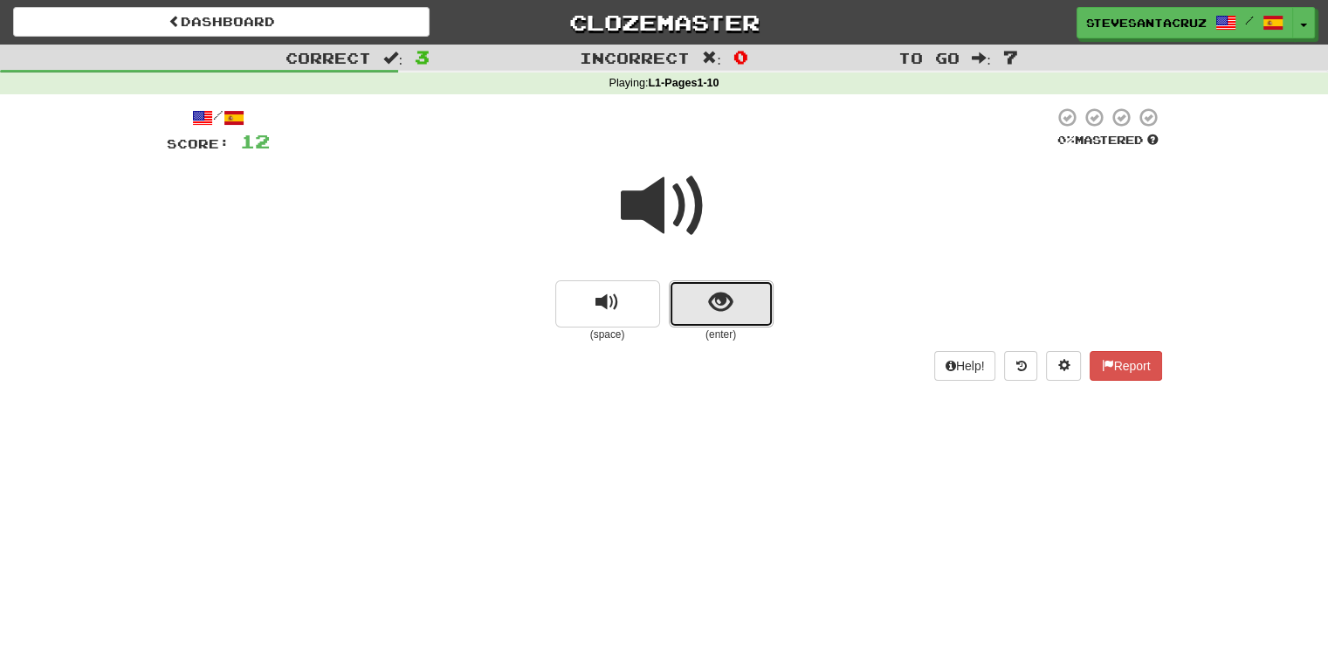
click at [754, 303] on button "show sentence" at bounding box center [721, 303] width 105 height 47
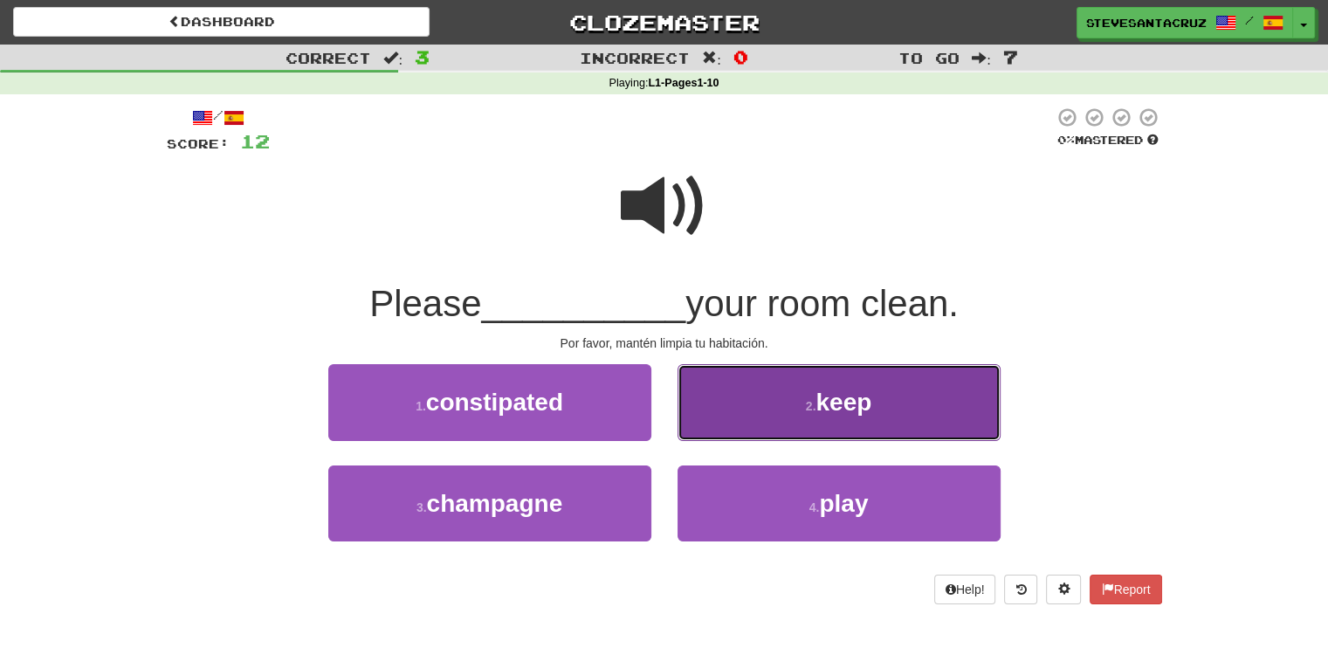
click at [879, 407] on button "2 . keep" at bounding box center [838, 402] width 323 height 76
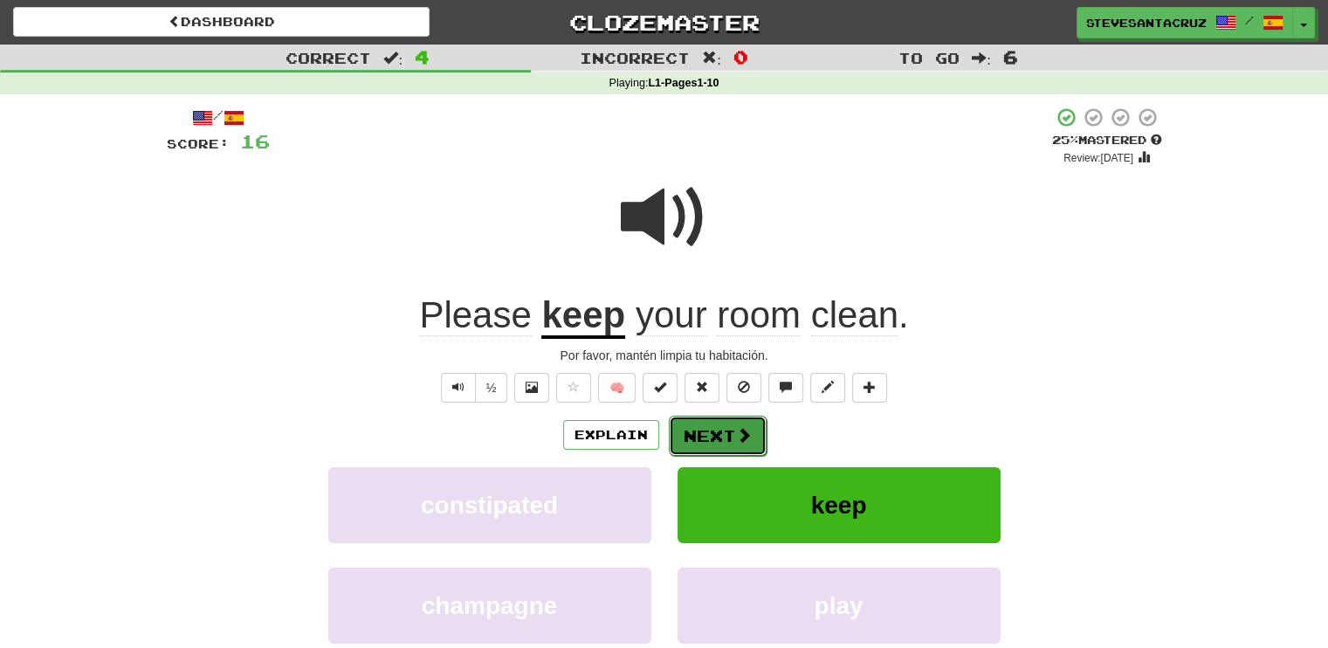
click at [724, 432] on button "Next" at bounding box center [718, 436] width 98 height 40
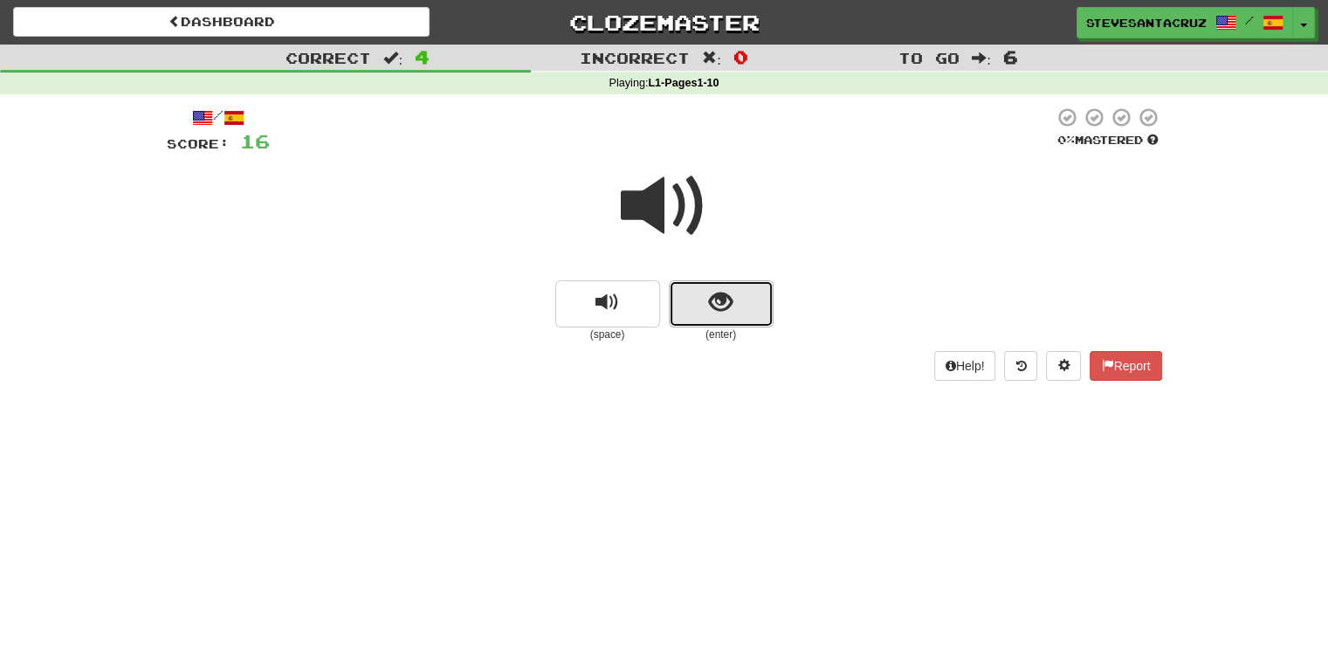
click at [723, 313] on span "show sentence" at bounding box center [721, 303] width 24 height 24
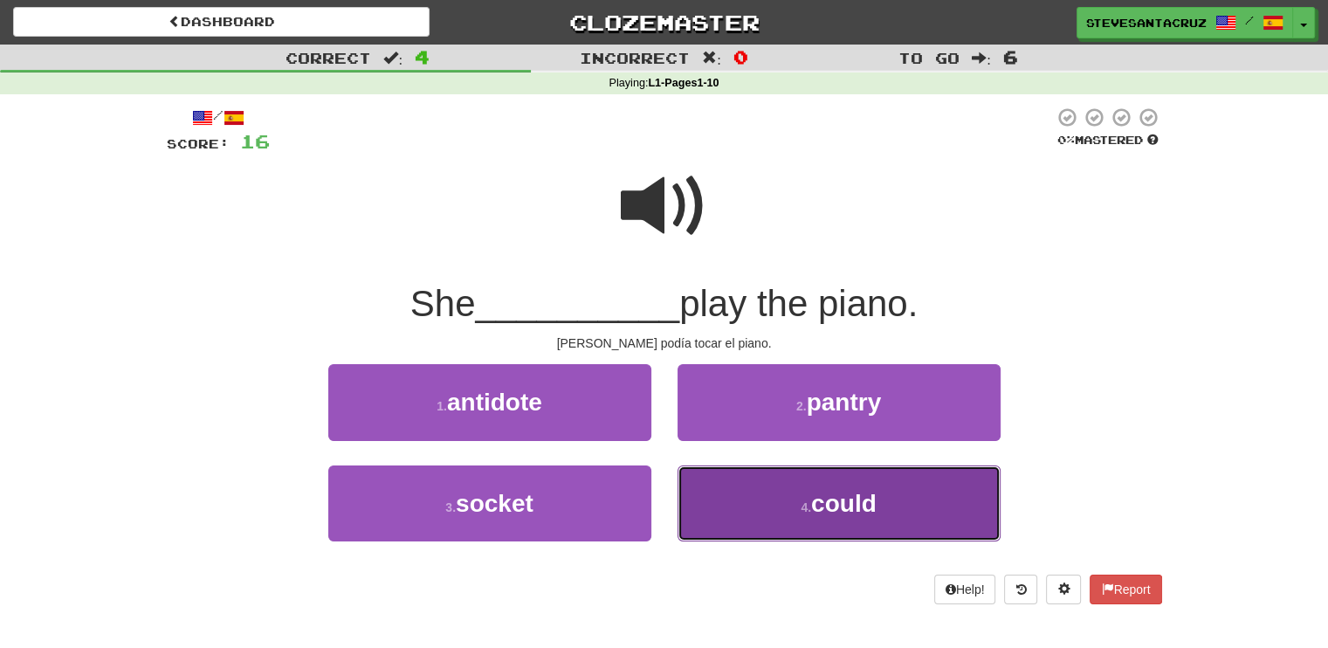
click at [821, 499] on span "could" at bounding box center [843, 503] width 65 height 27
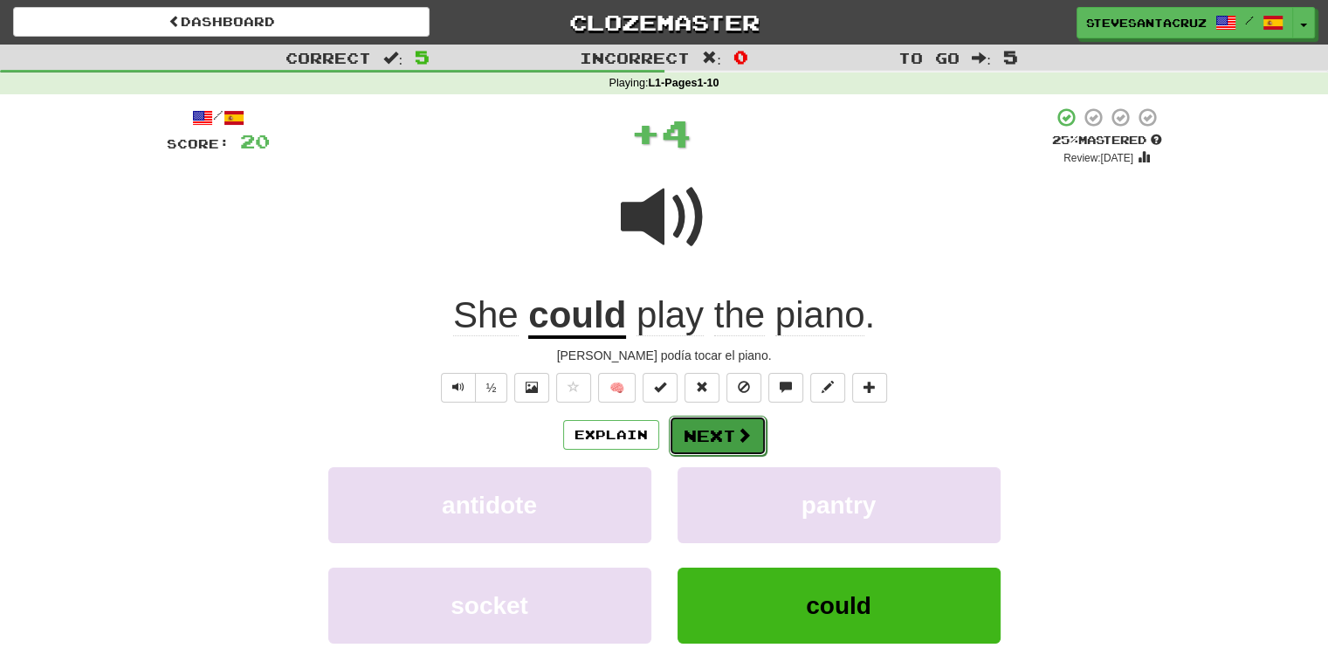
click at [712, 430] on button "Next" at bounding box center [718, 436] width 98 height 40
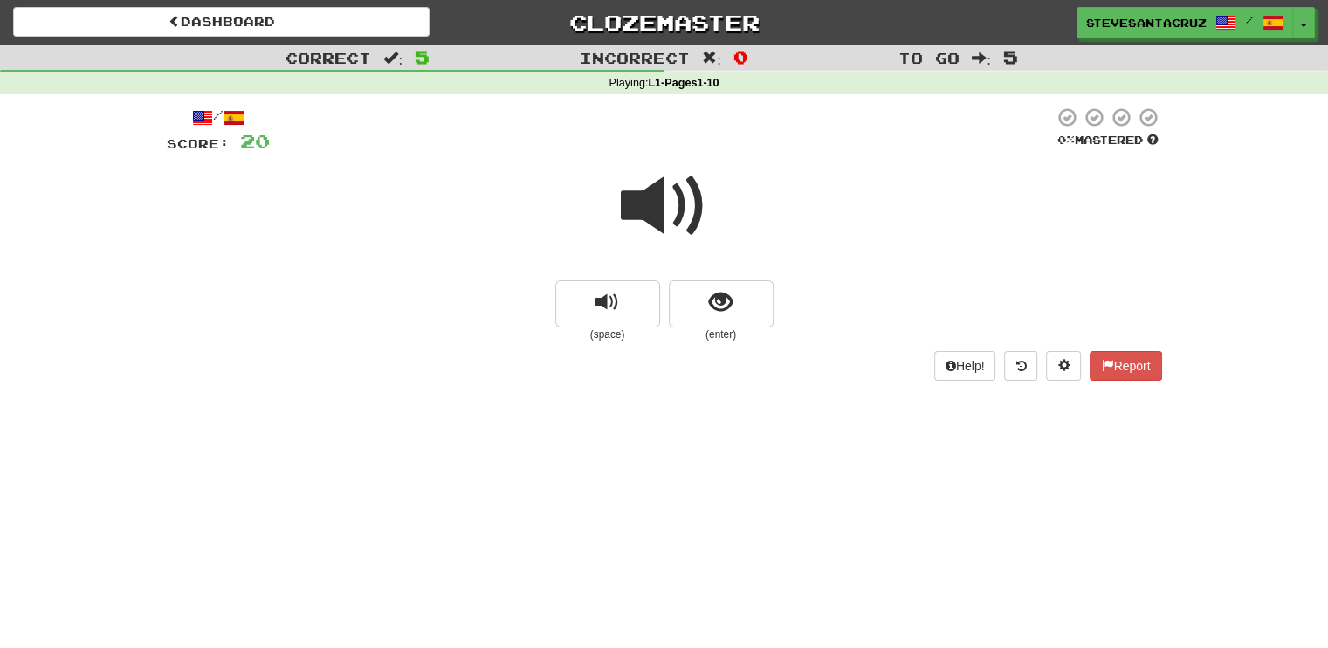
click at [685, 207] on span at bounding box center [664, 205] width 87 height 87
click at [705, 313] on button "show sentence" at bounding box center [721, 303] width 105 height 47
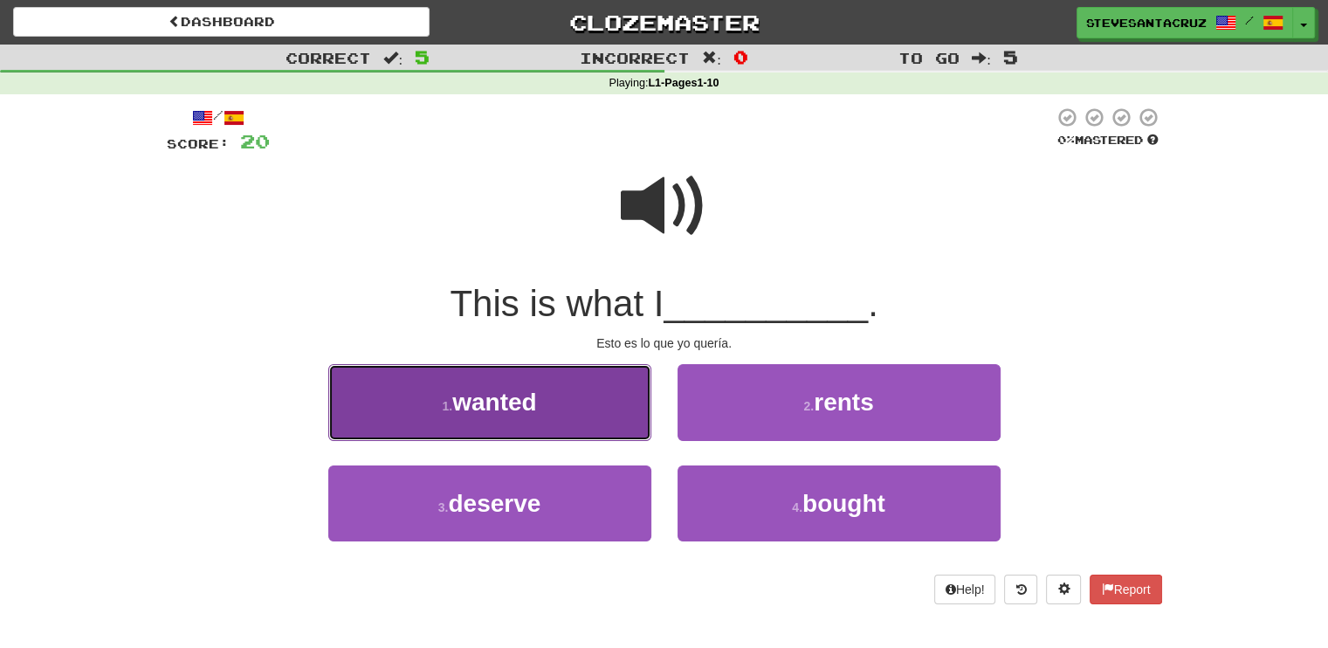
click at [572, 401] on button "1 . wanted" at bounding box center [489, 402] width 323 height 76
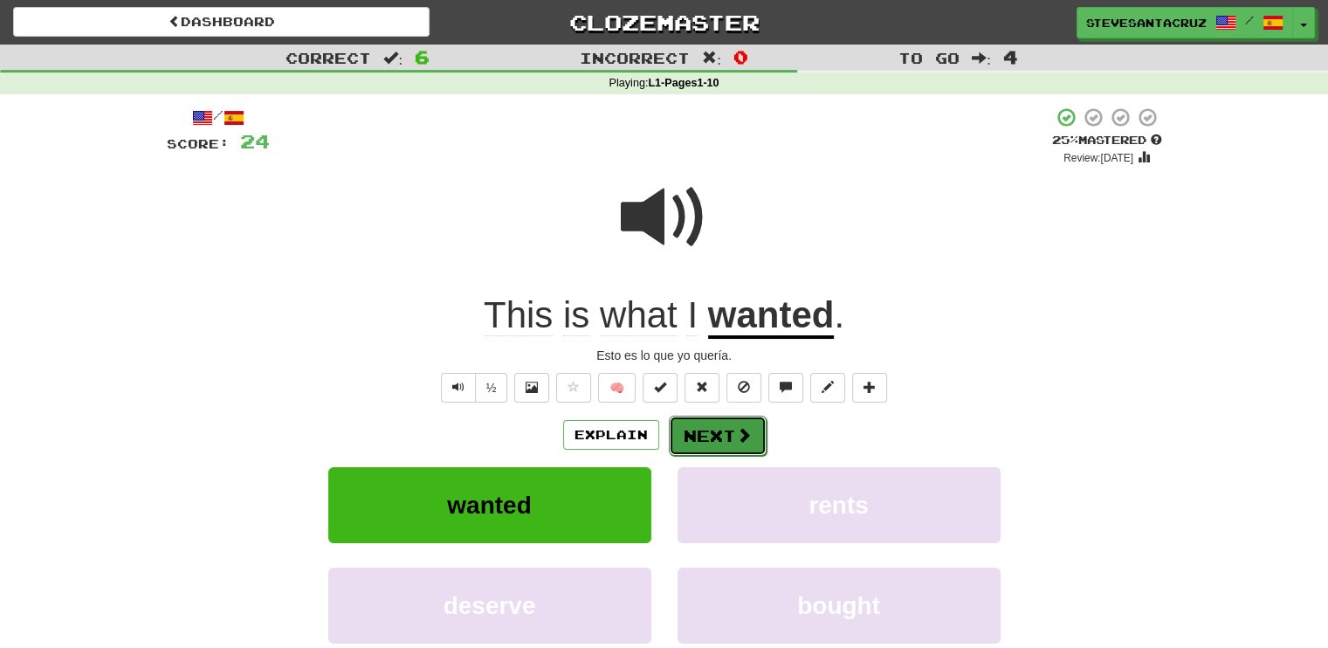
click at [688, 444] on button "Next" at bounding box center [718, 436] width 98 height 40
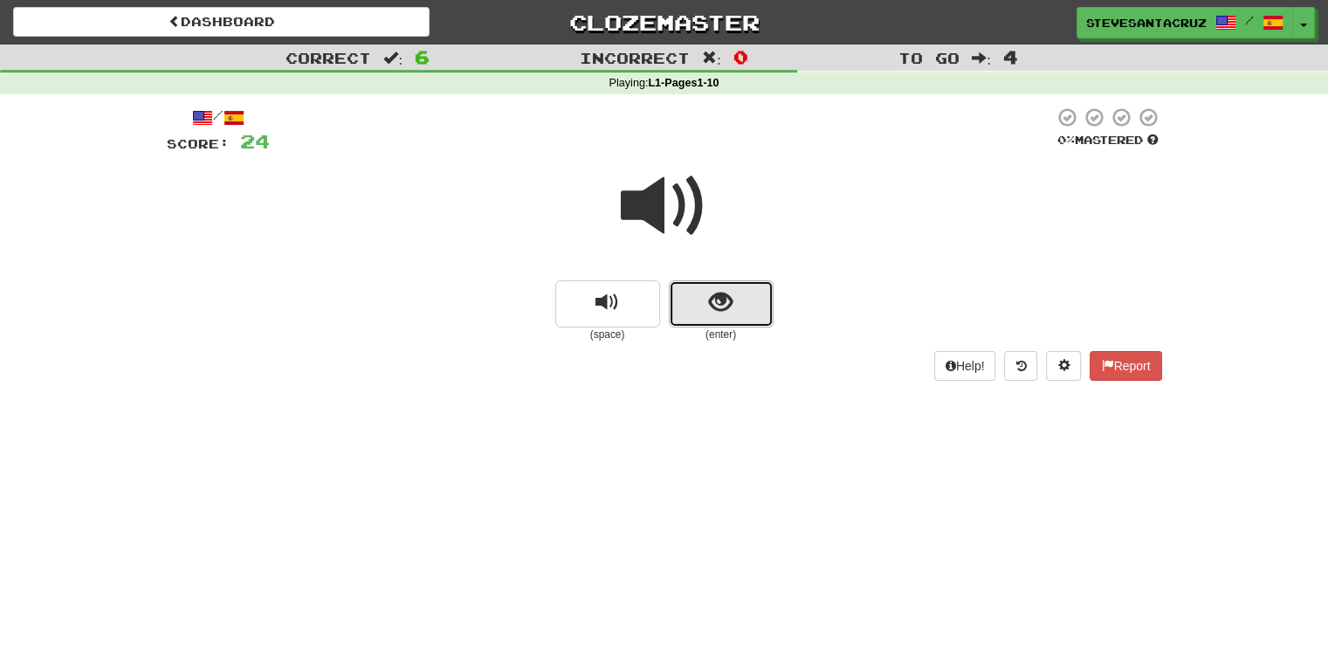
click at [720, 312] on span "show sentence" at bounding box center [721, 303] width 24 height 24
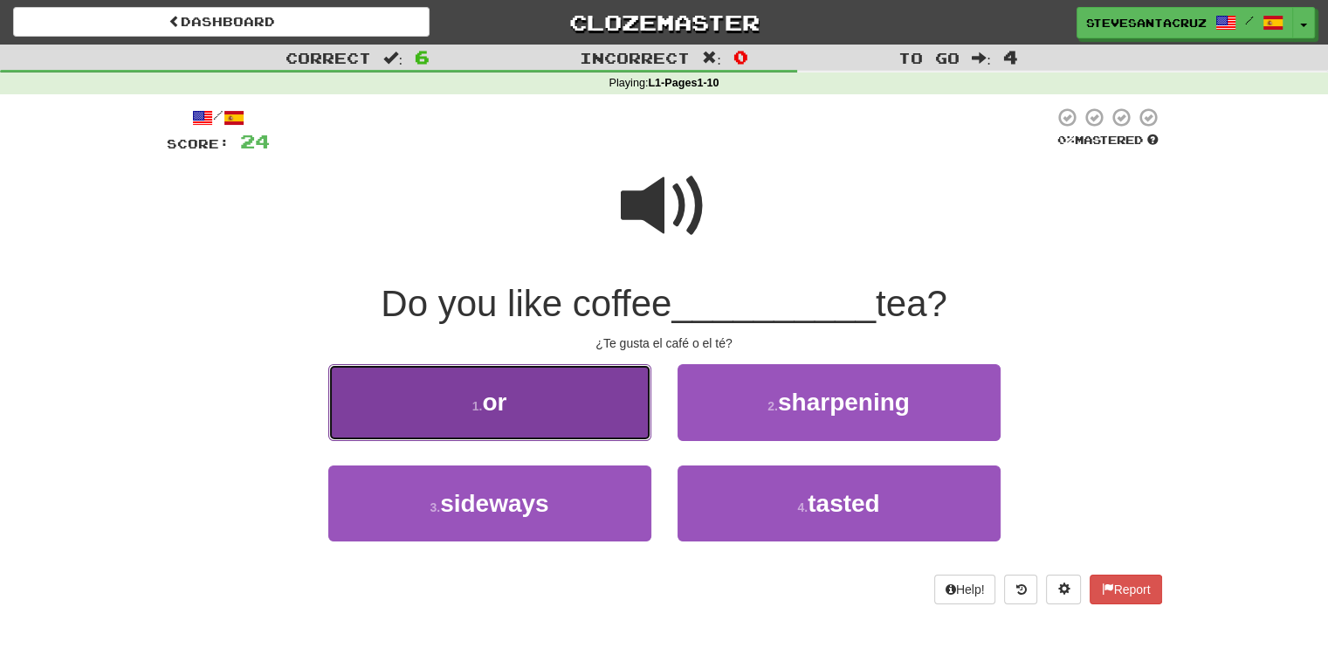
click at [407, 414] on button "1 . or" at bounding box center [489, 402] width 323 height 76
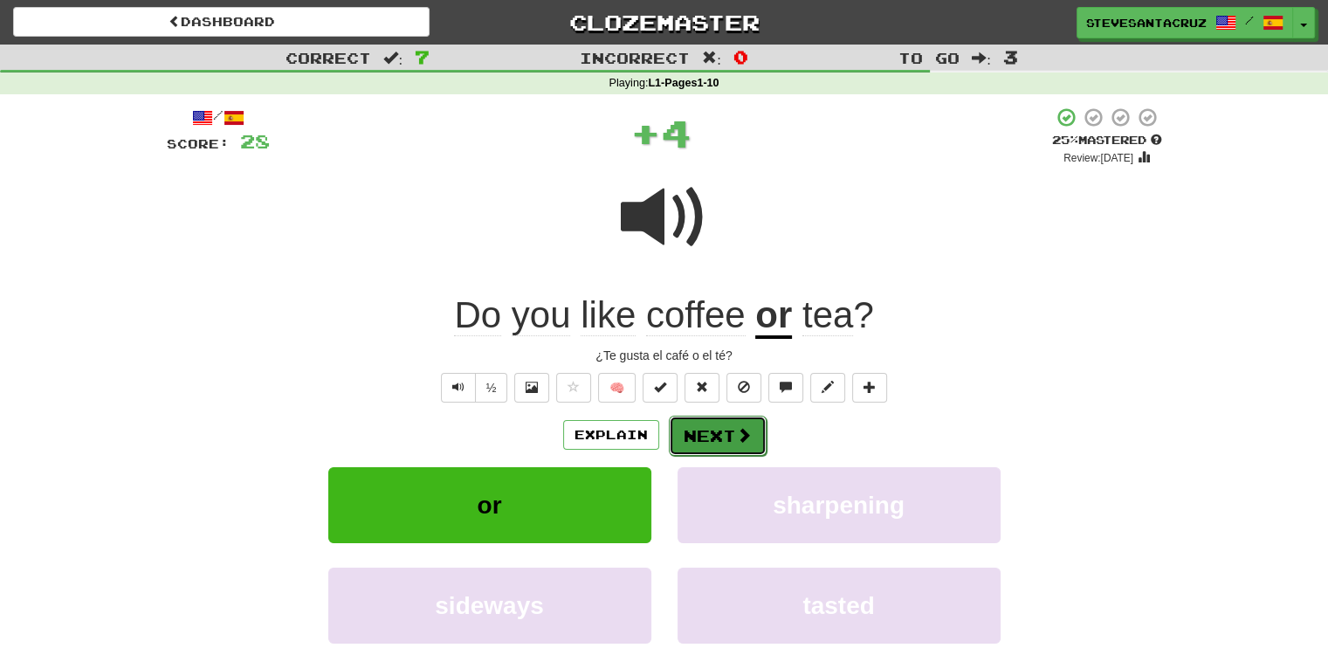
click at [723, 437] on button "Next" at bounding box center [718, 436] width 98 height 40
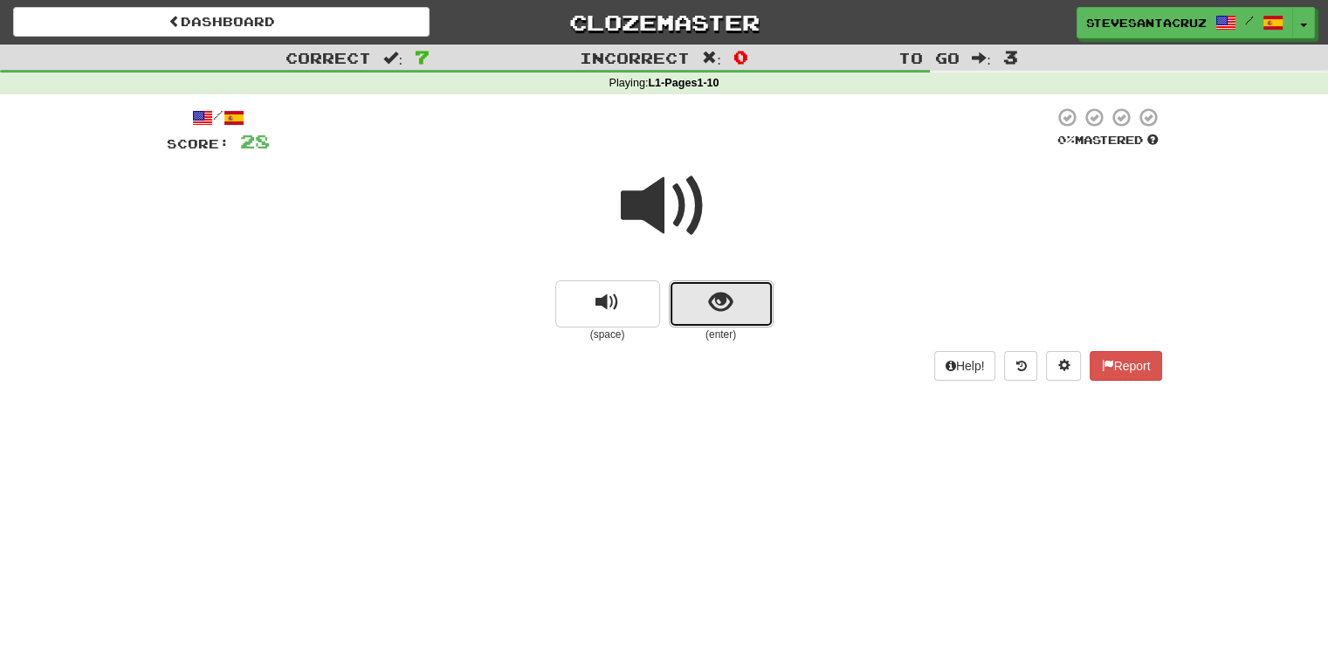
click at [740, 281] on button "show sentence" at bounding box center [721, 303] width 105 height 47
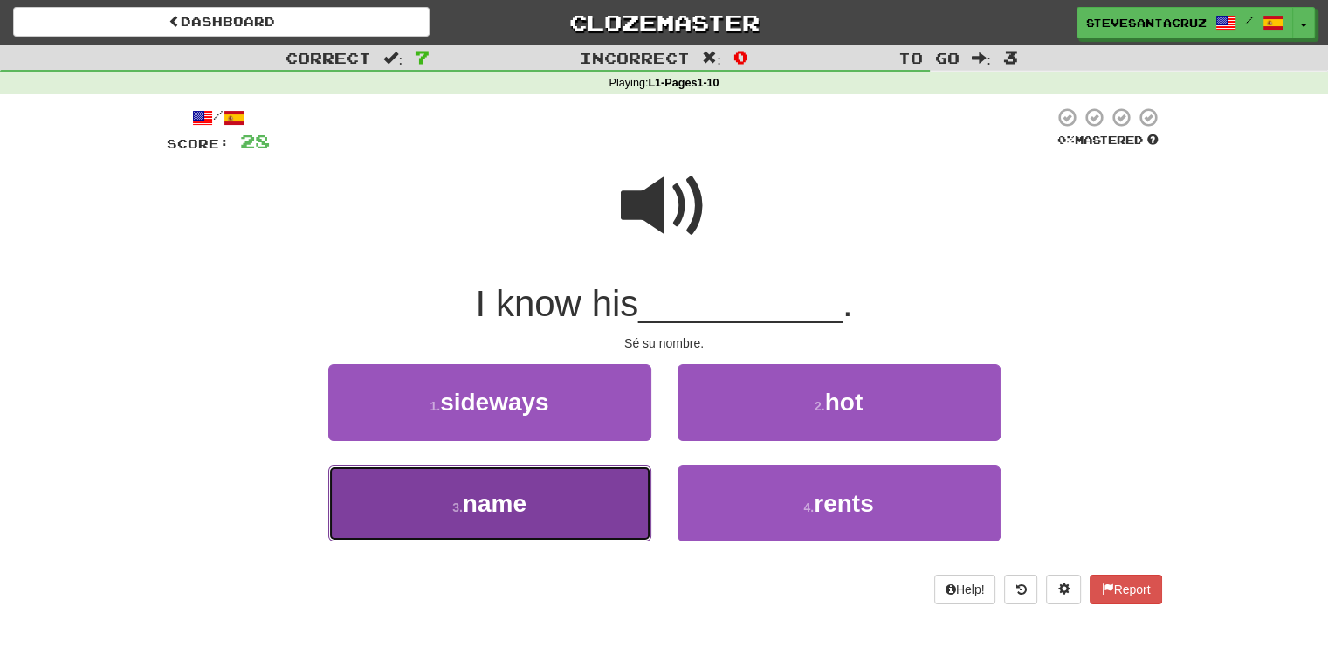
click at [464, 497] on span "name" at bounding box center [495, 503] width 64 height 27
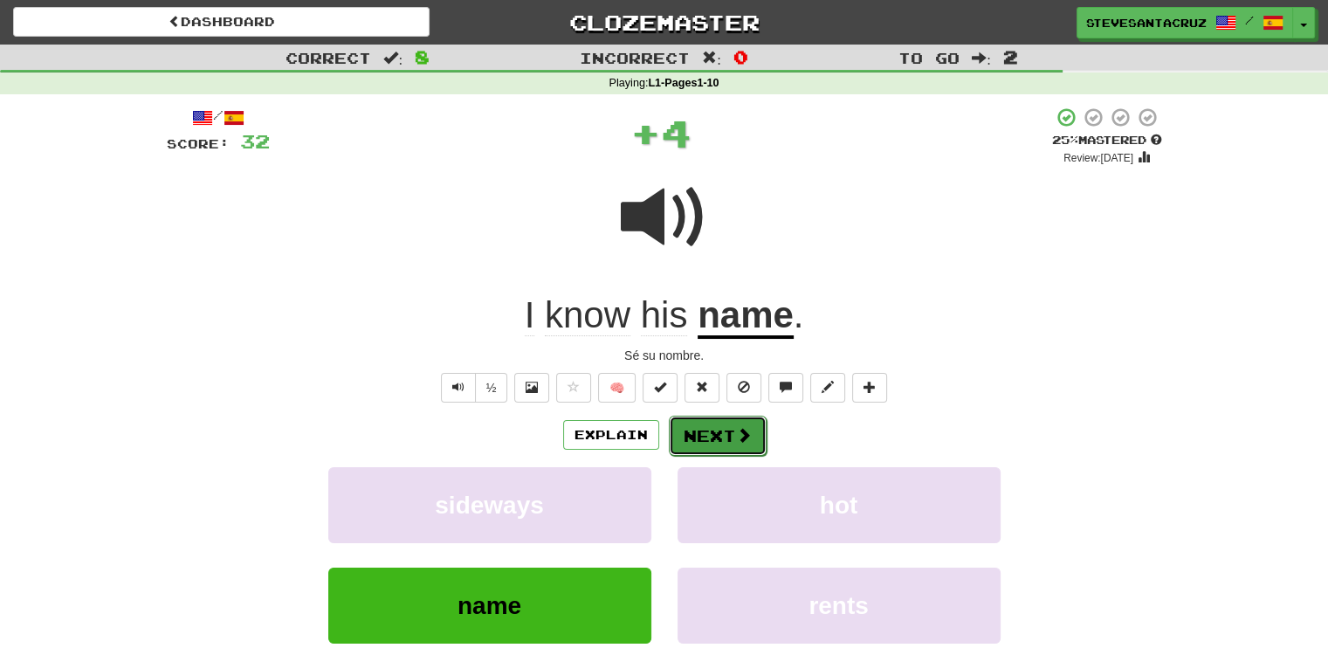
click at [743, 436] on span at bounding box center [744, 435] width 16 height 16
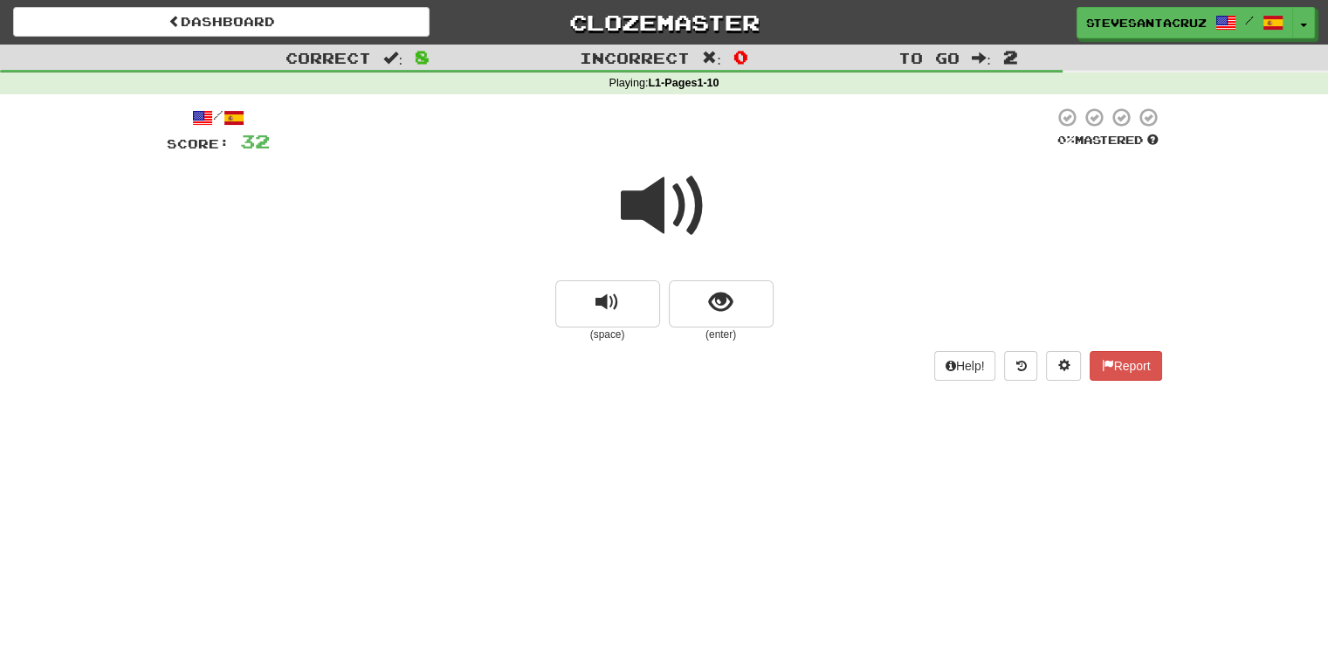
click at [647, 202] on span at bounding box center [664, 205] width 87 height 87
click at [731, 310] on span "show sentence" at bounding box center [721, 303] width 24 height 24
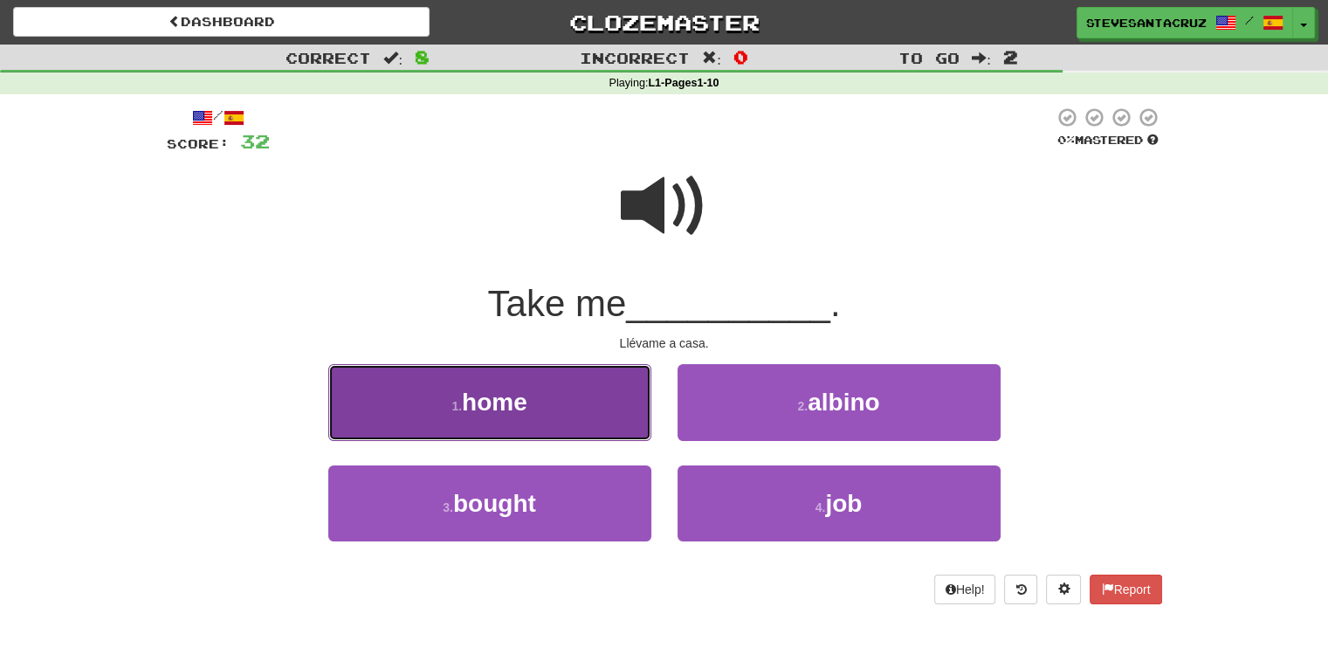
click at [489, 411] on span "home" at bounding box center [494, 402] width 65 height 27
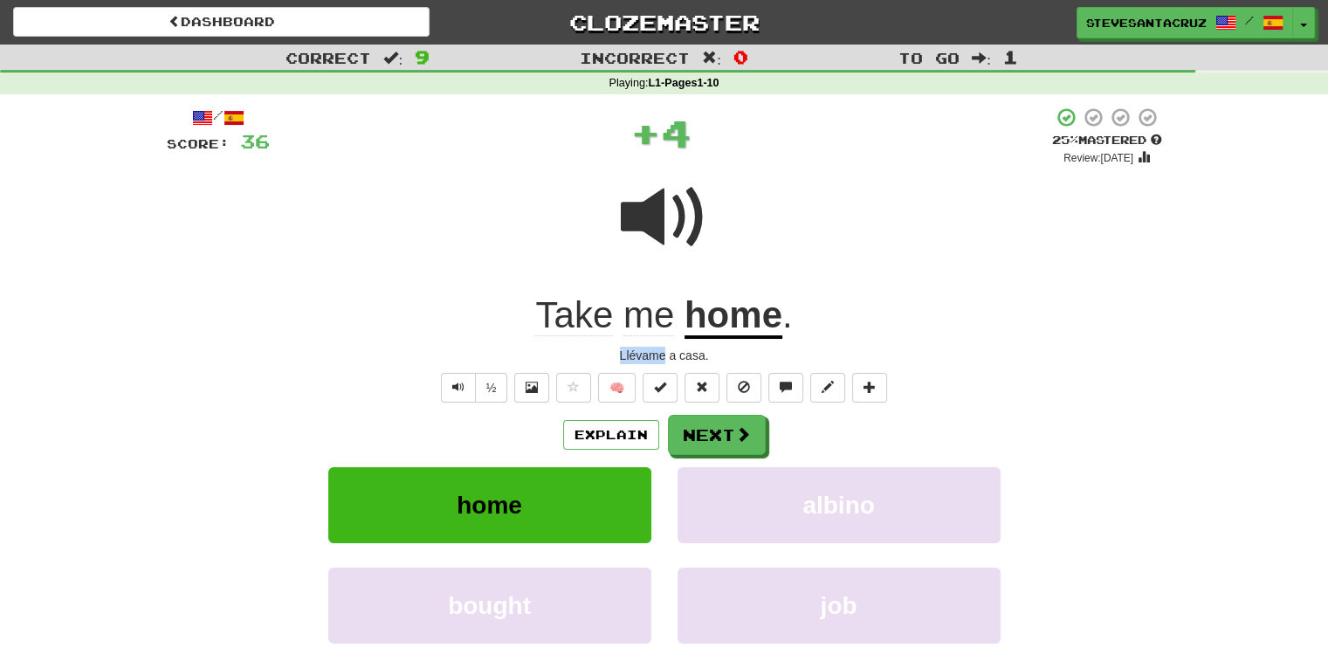
drag, startPoint x: 620, startPoint y: 352, endPoint x: 666, endPoint y: 359, distance: 46.8
click at [666, 359] on div "Llévame a casa." at bounding box center [664, 355] width 995 height 17
copy div "Llévame"
click at [730, 432] on button "Next" at bounding box center [718, 436] width 98 height 40
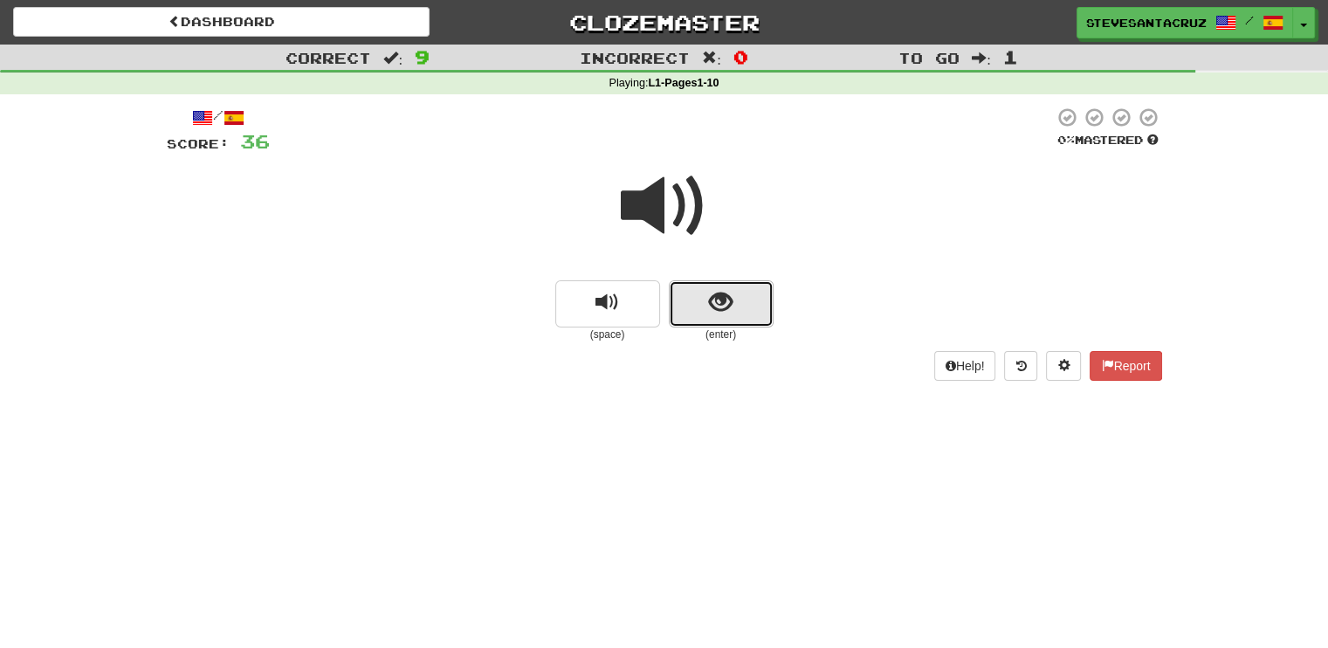
click at [705, 307] on button "show sentence" at bounding box center [721, 303] width 105 height 47
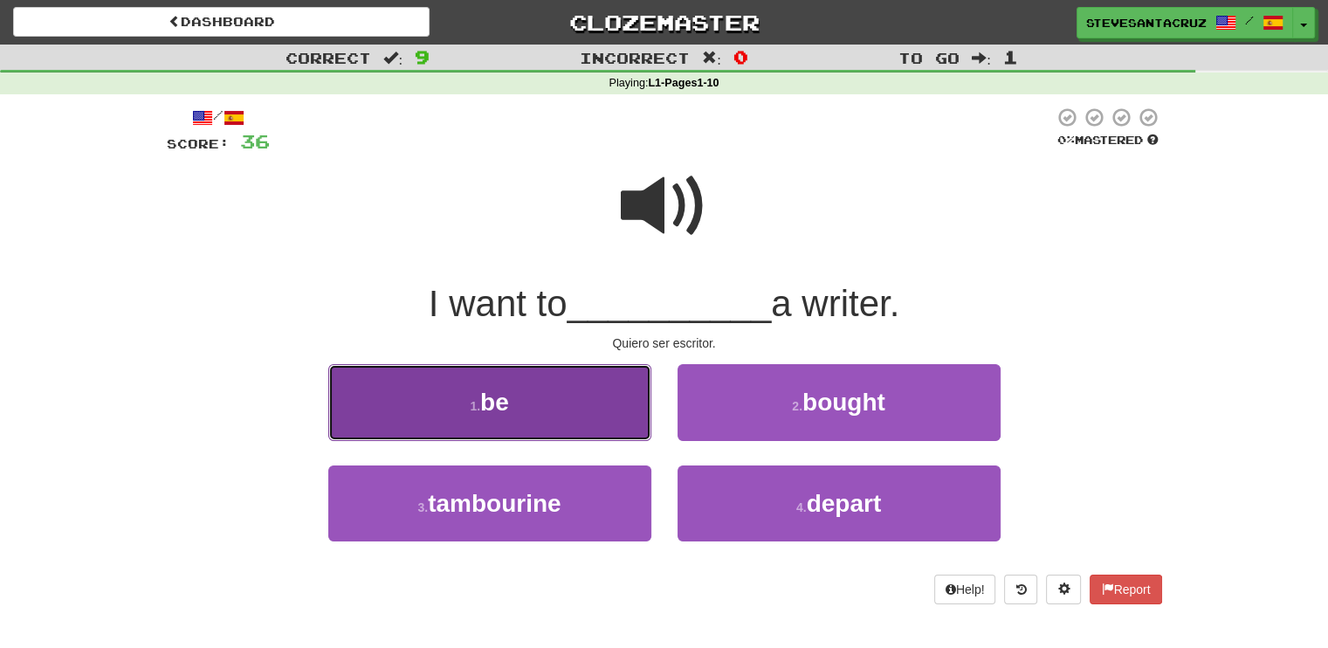
click at [575, 390] on button "1 . be" at bounding box center [489, 402] width 323 height 76
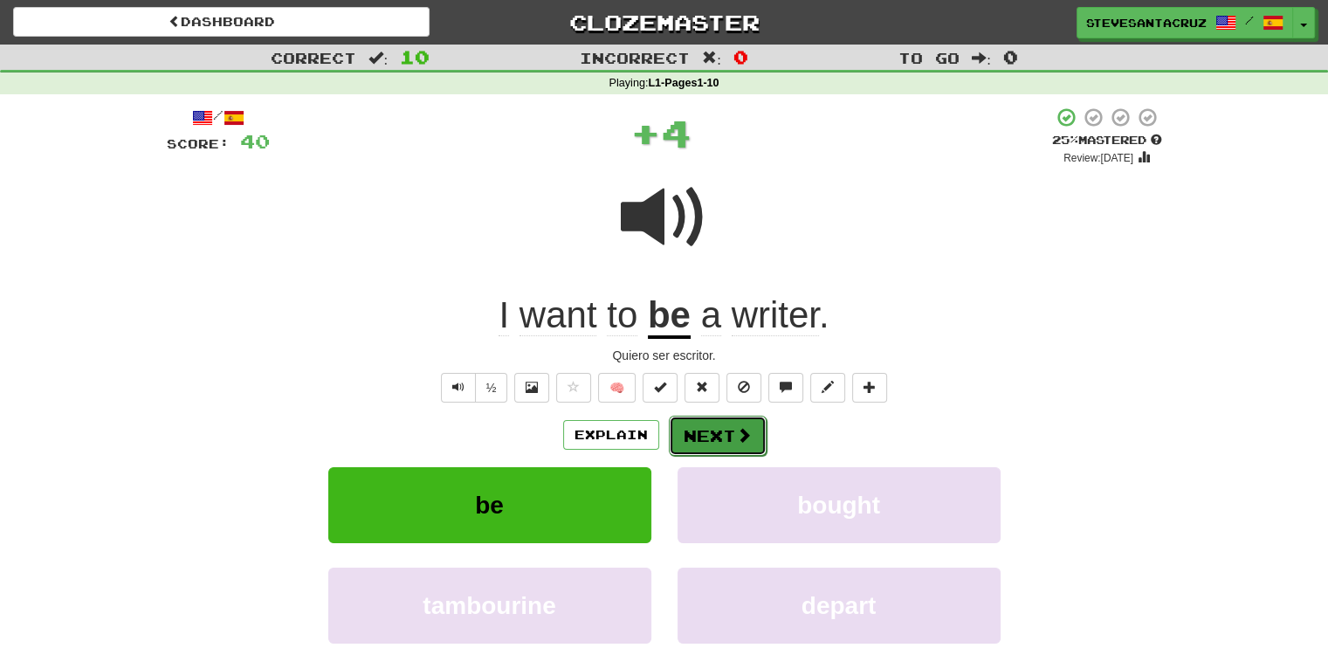
click at [728, 430] on button "Next" at bounding box center [718, 436] width 98 height 40
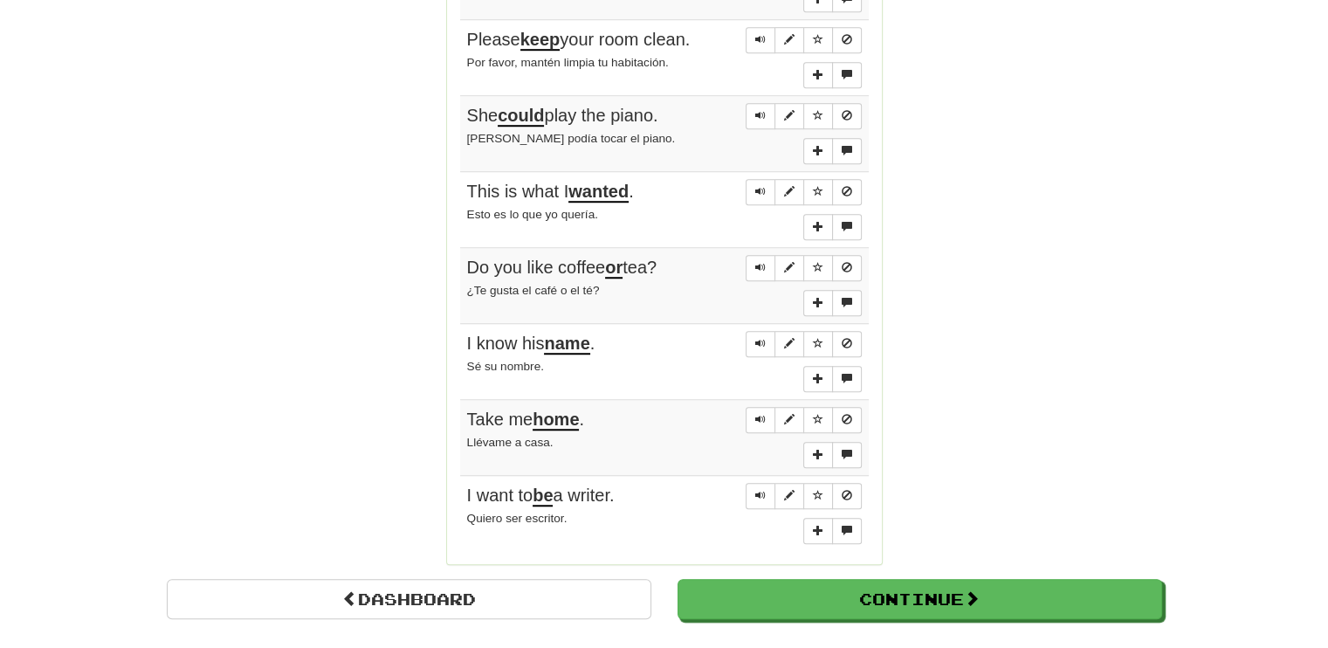
scroll to position [1253, 0]
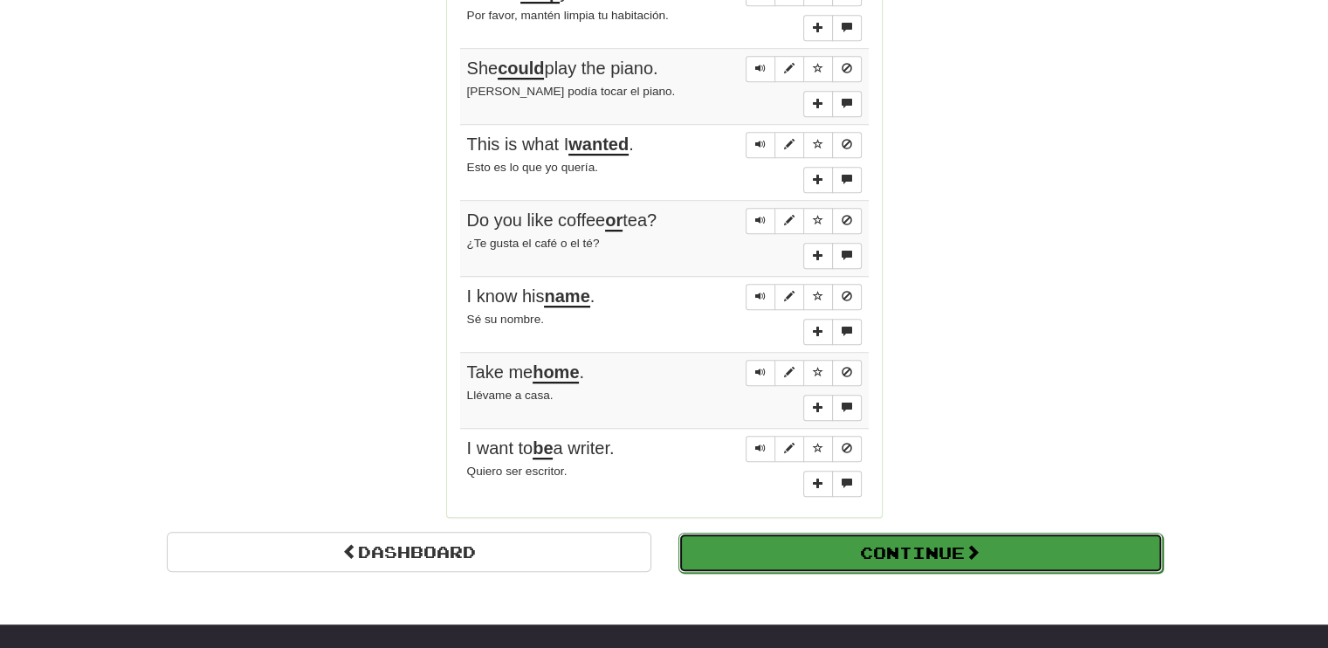
click at [940, 539] on button "Continue" at bounding box center [920, 553] width 485 height 40
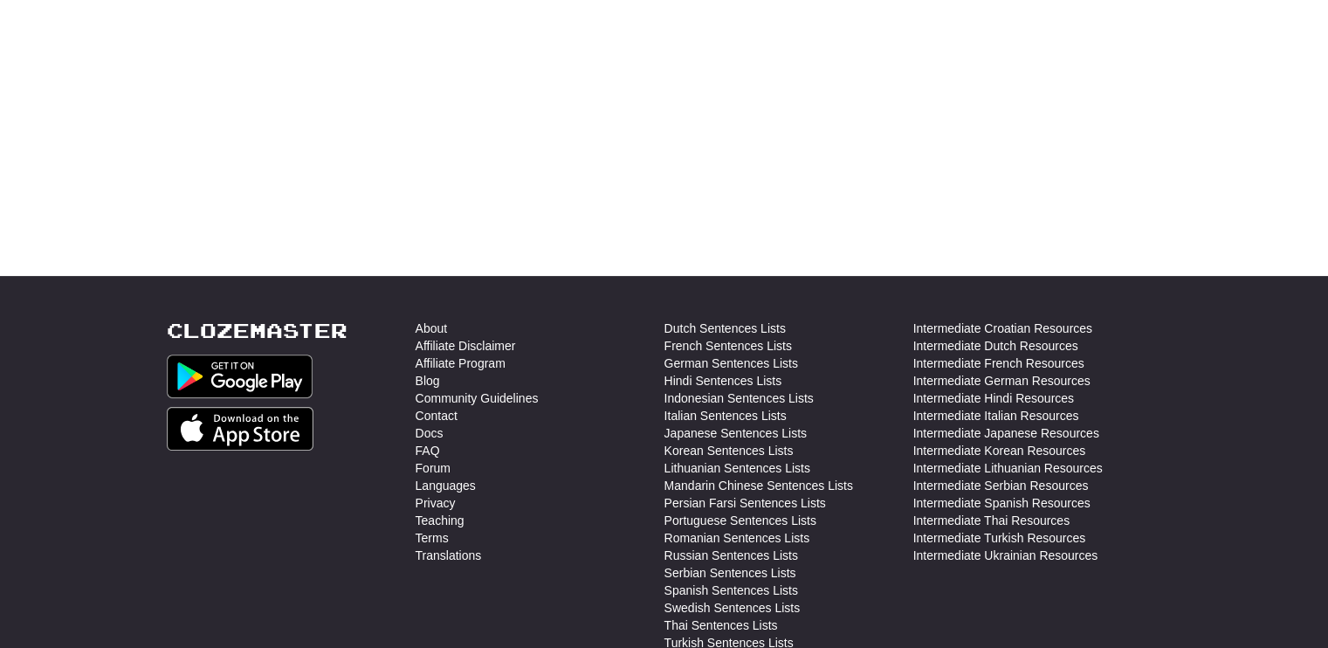
scroll to position [9, 0]
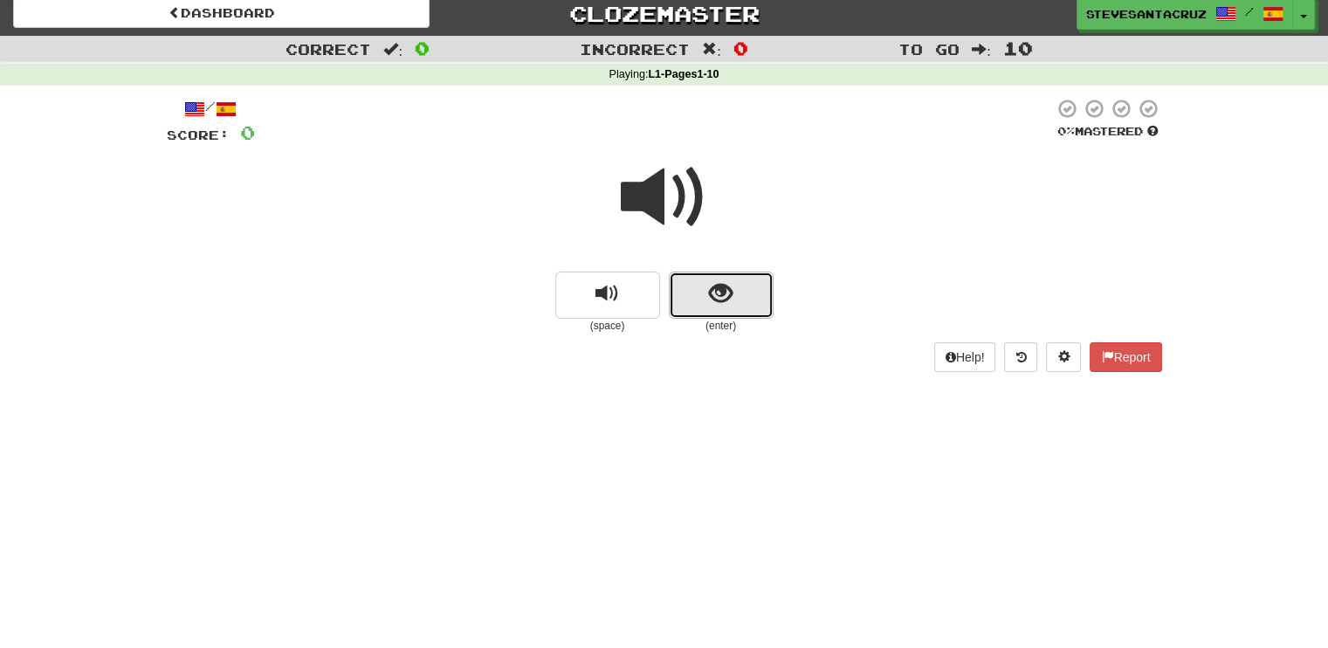
click at [726, 302] on span "show sentence" at bounding box center [721, 294] width 24 height 24
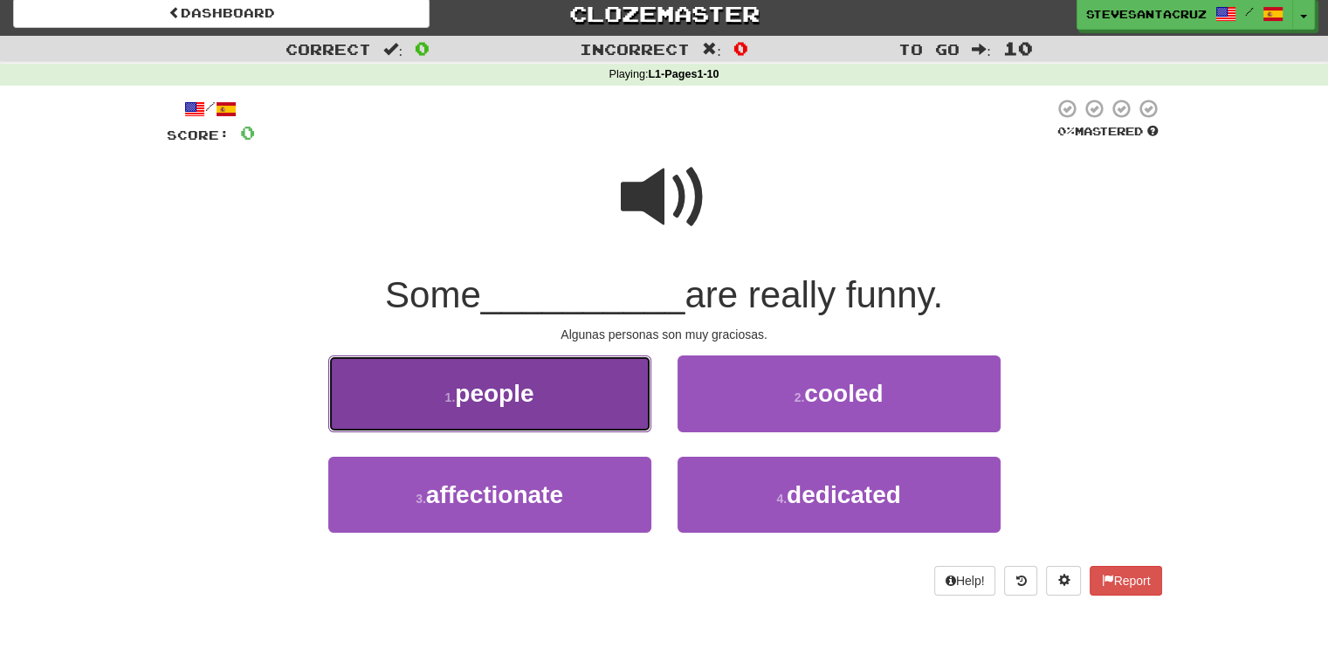
click at [547, 395] on button "1 . people" at bounding box center [489, 393] width 323 height 76
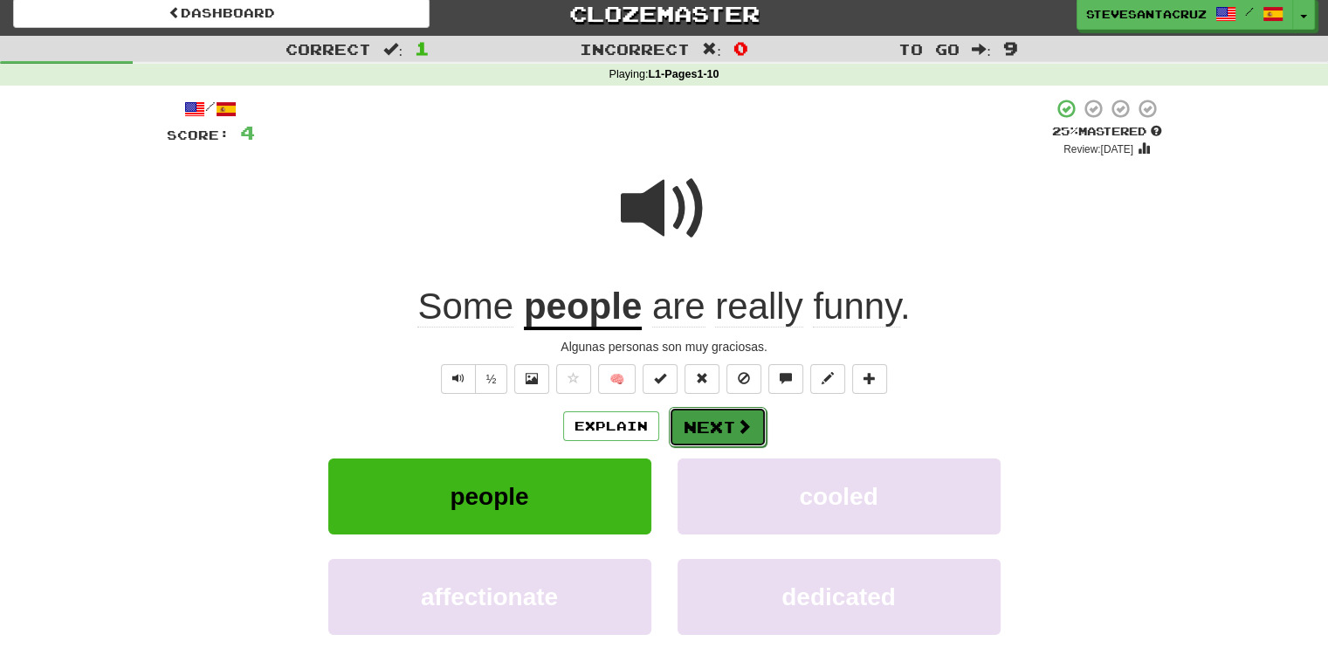
click at [725, 422] on button "Next" at bounding box center [718, 427] width 98 height 40
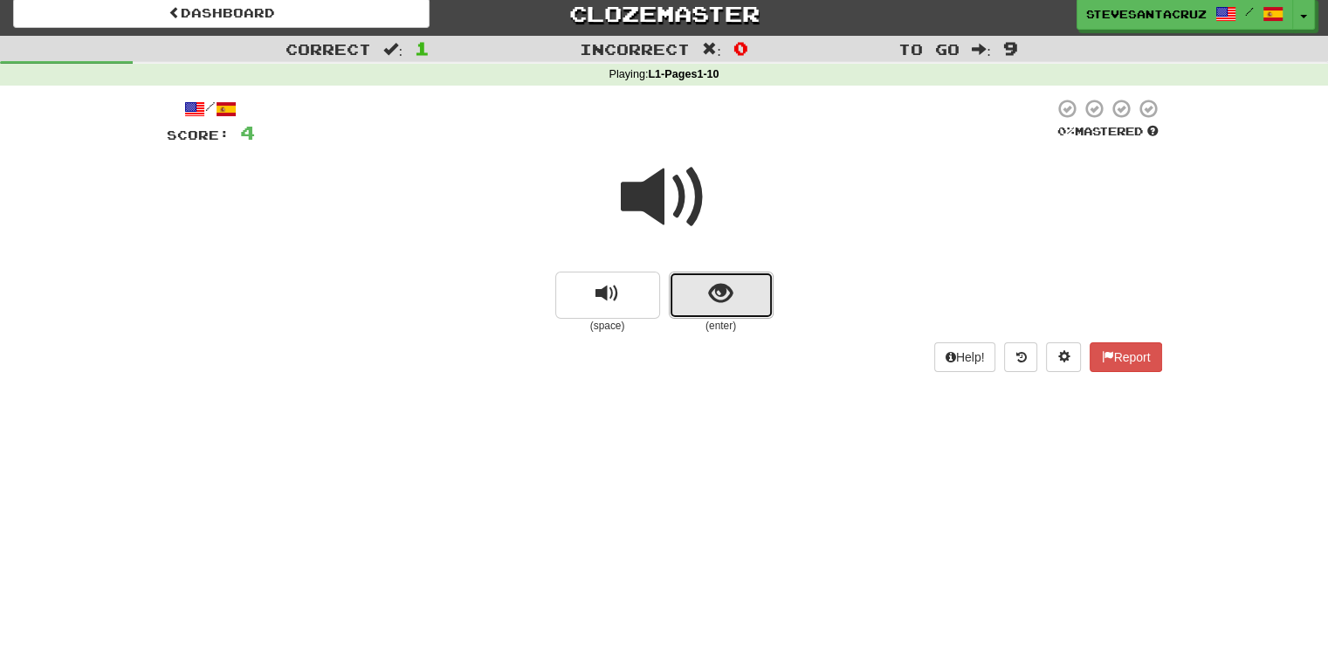
click at [712, 298] on span "show sentence" at bounding box center [721, 294] width 24 height 24
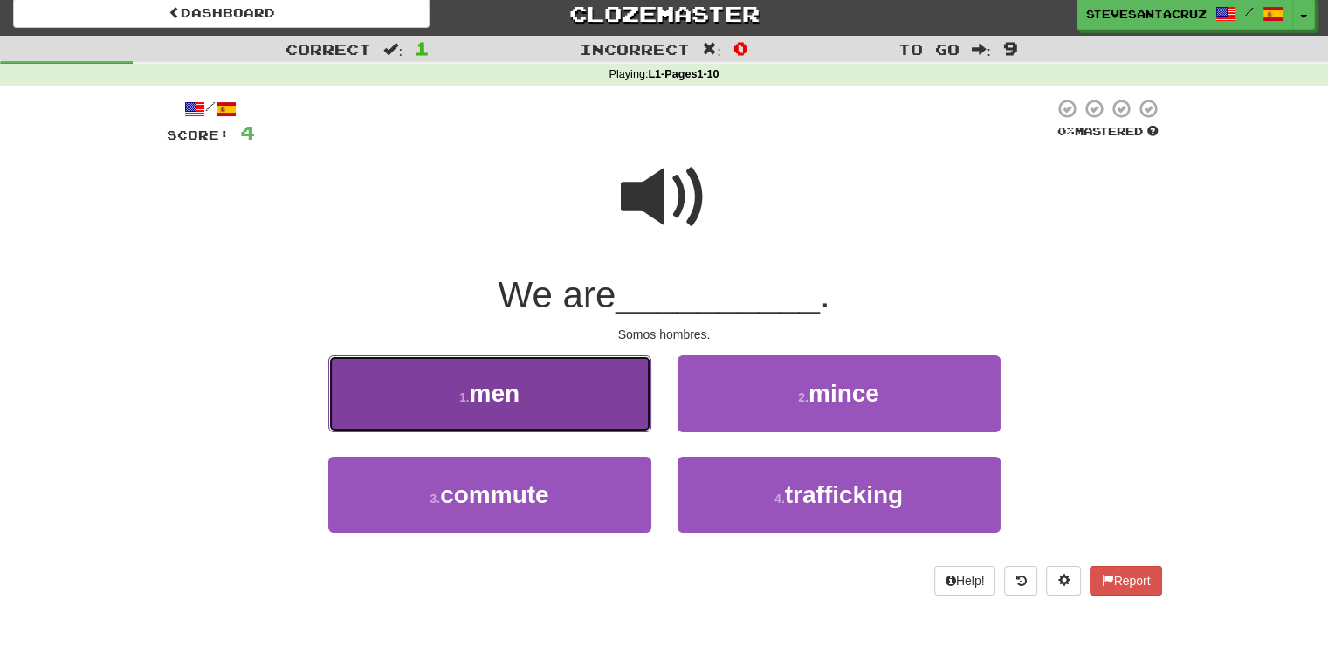
click at [530, 399] on button "1 . men" at bounding box center [489, 393] width 323 height 76
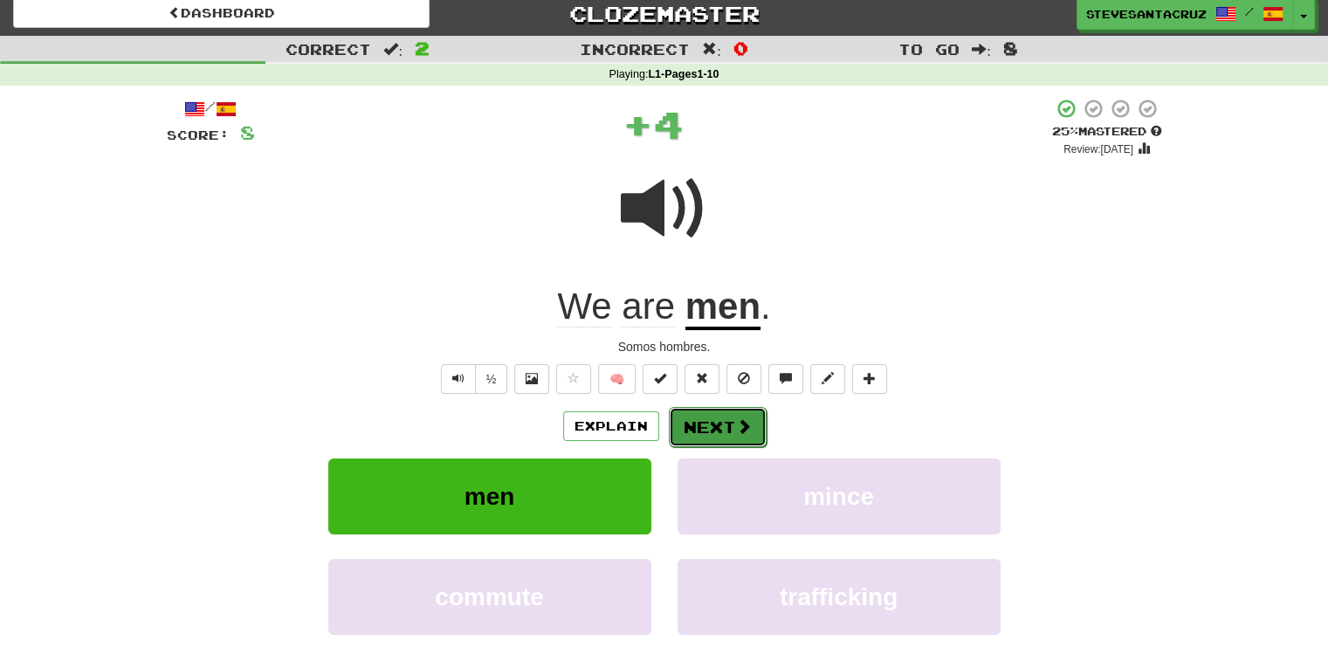
click at [711, 428] on button "Next" at bounding box center [718, 427] width 98 height 40
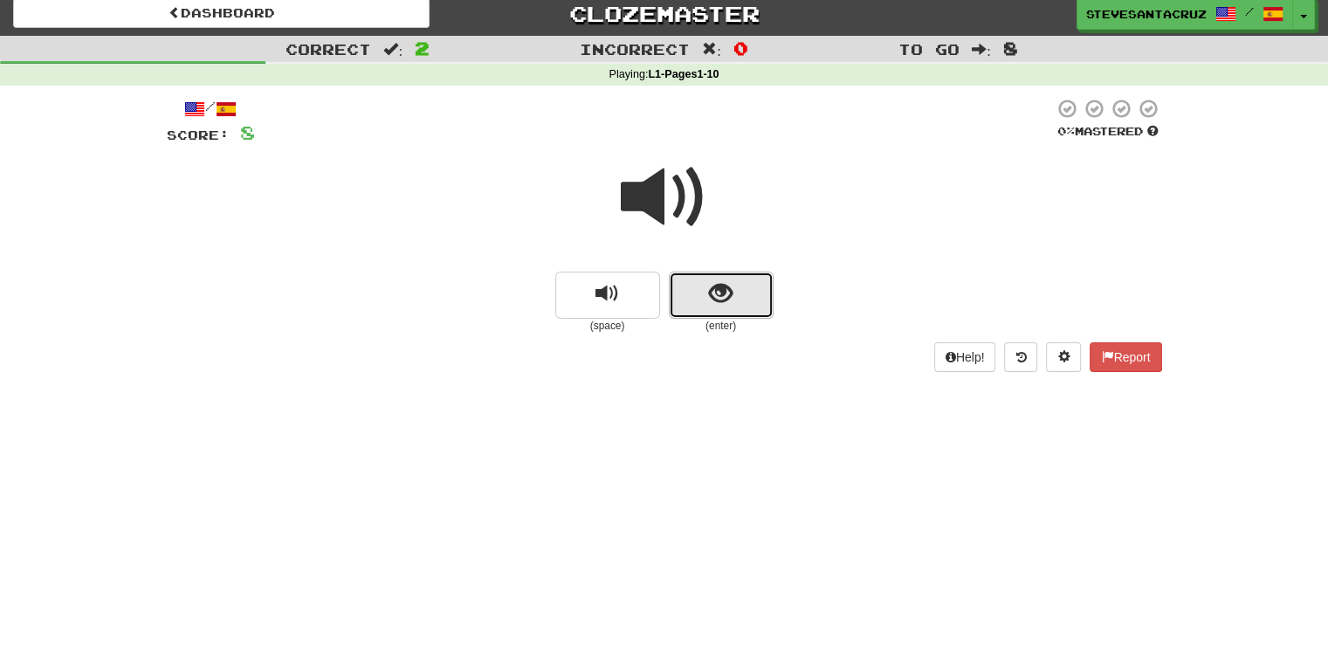
click at [720, 300] on span "show sentence" at bounding box center [721, 294] width 24 height 24
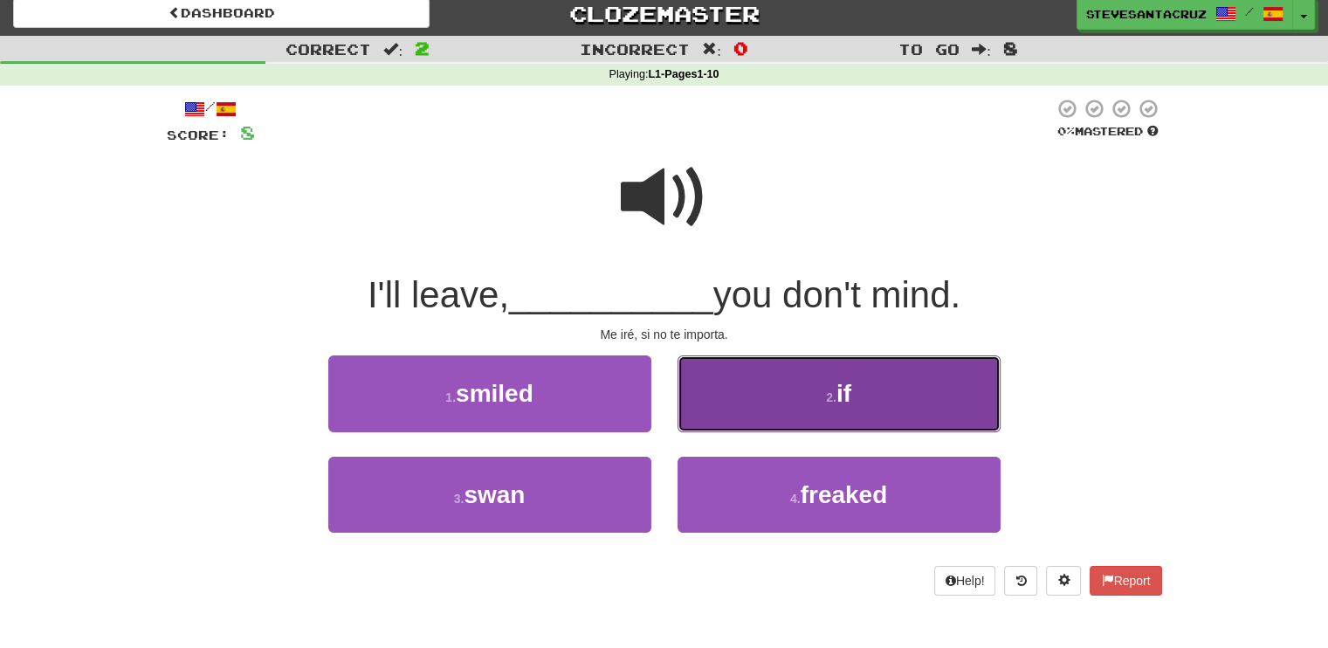
click at [732, 409] on button "2 . if" at bounding box center [838, 393] width 323 height 76
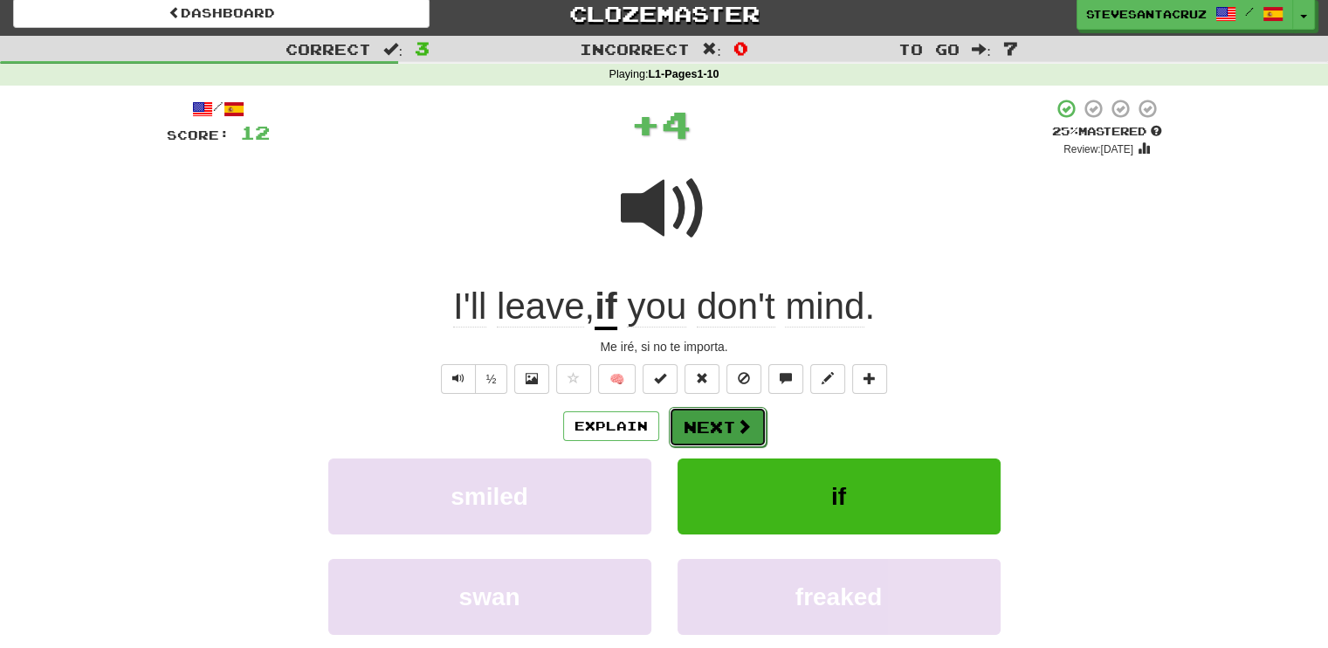
click at [731, 423] on button "Next" at bounding box center [718, 427] width 98 height 40
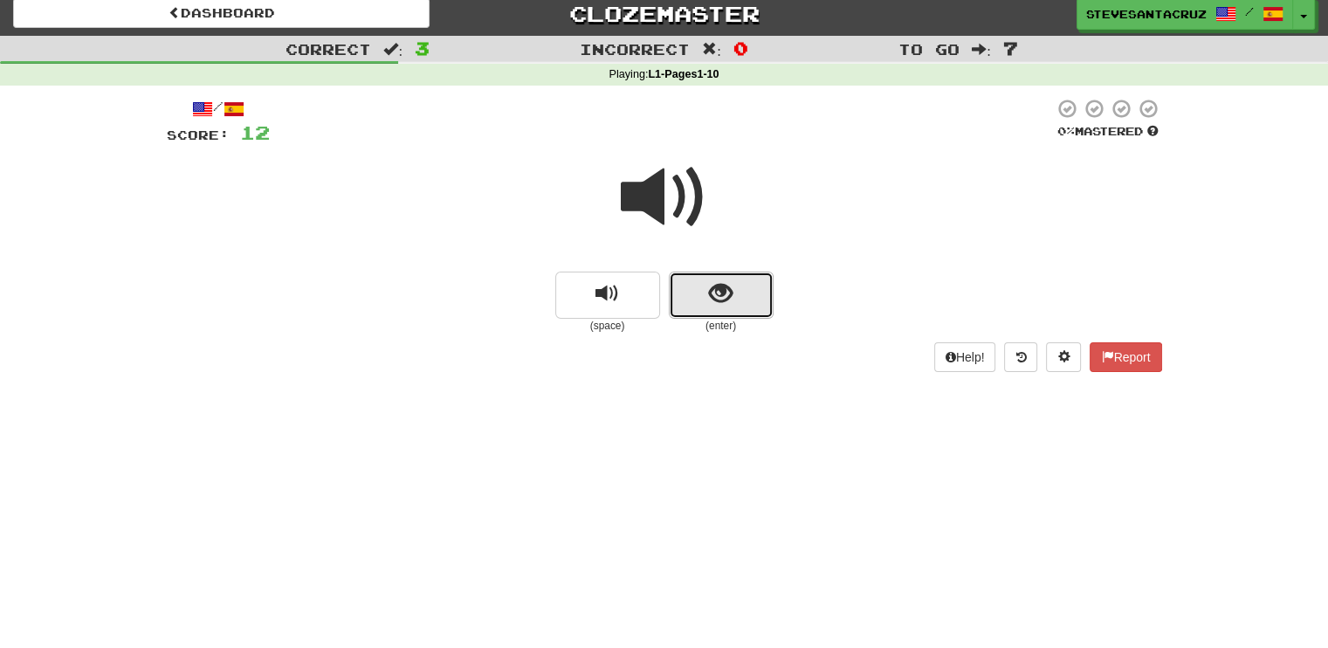
click at [731, 306] on span "show sentence" at bounding box center [721, 294] width 24 height 24
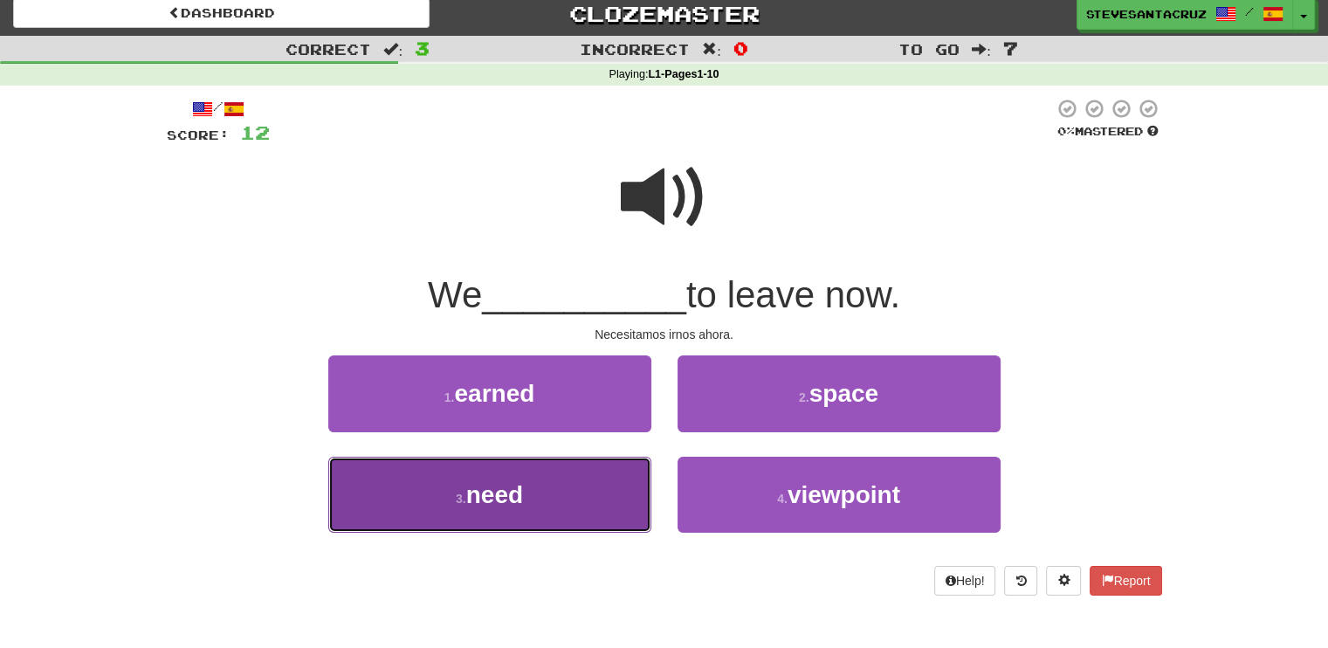
click at [603, 470] on button "3 . need" at bounding box center [489, 495] width 323 height 76
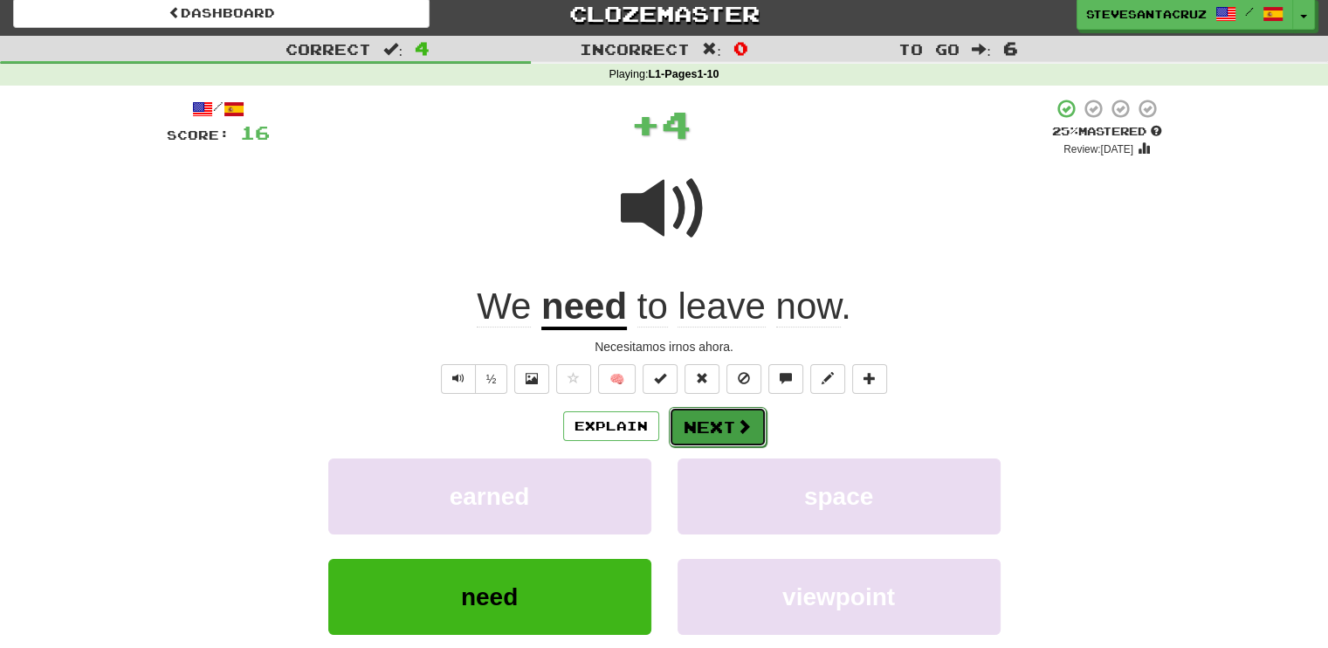
click at [721, 430] on button "Next" at bounding box center [718, 427] width 98 height 40
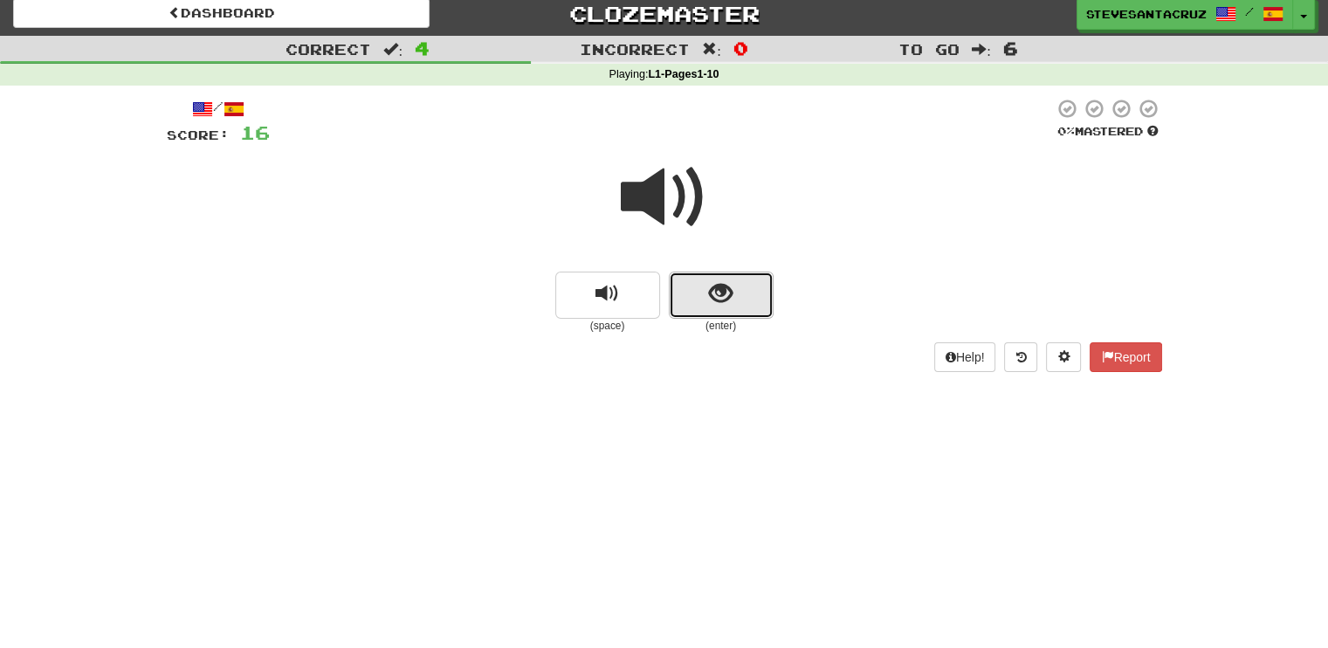
click at [720, 305] on span "show sentence" at bounding box center [721, 294] width 24 height 24
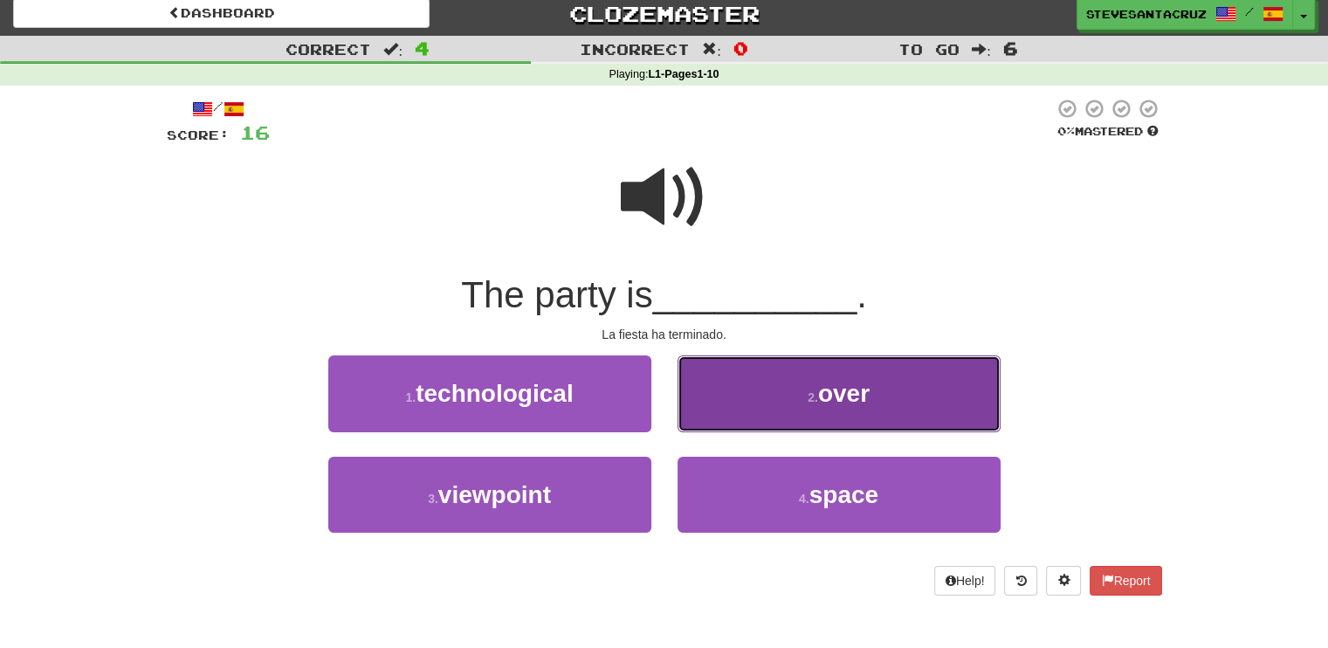
click at [870, 389] on span "over" at bounding box center [844, 393] width 52 height 27
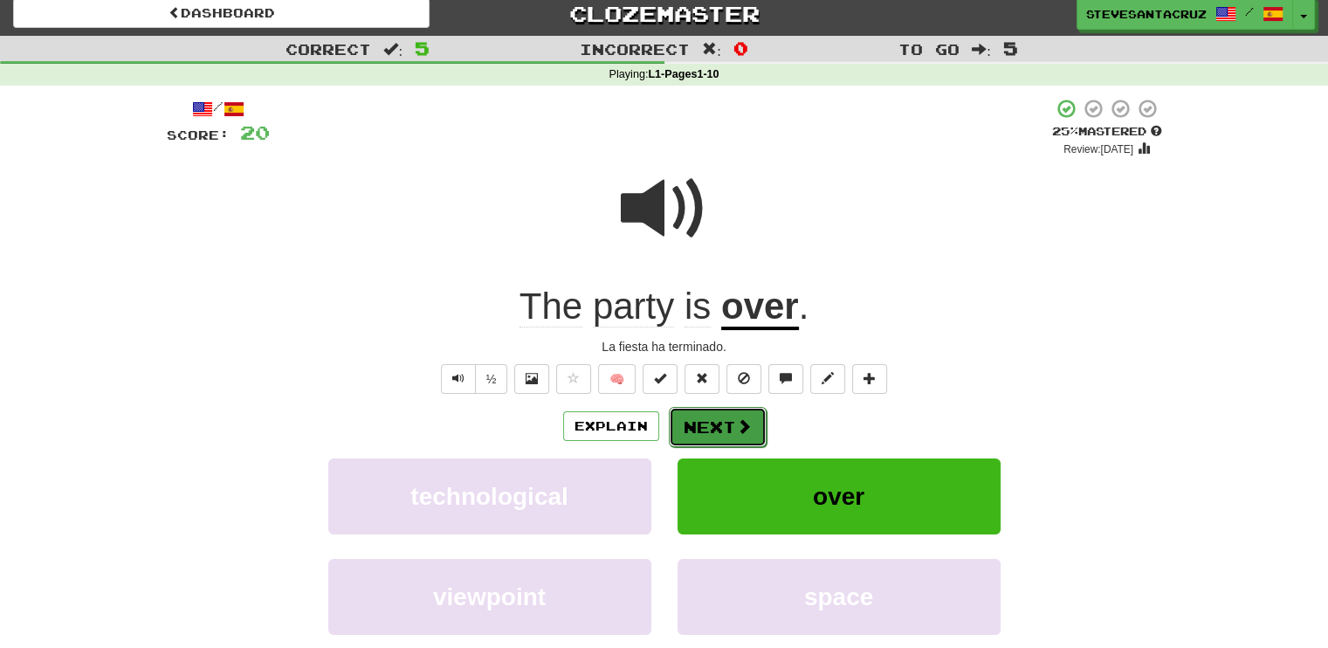
click at [747, 429] on span at bounding box center [744, 426] width 16 height 16
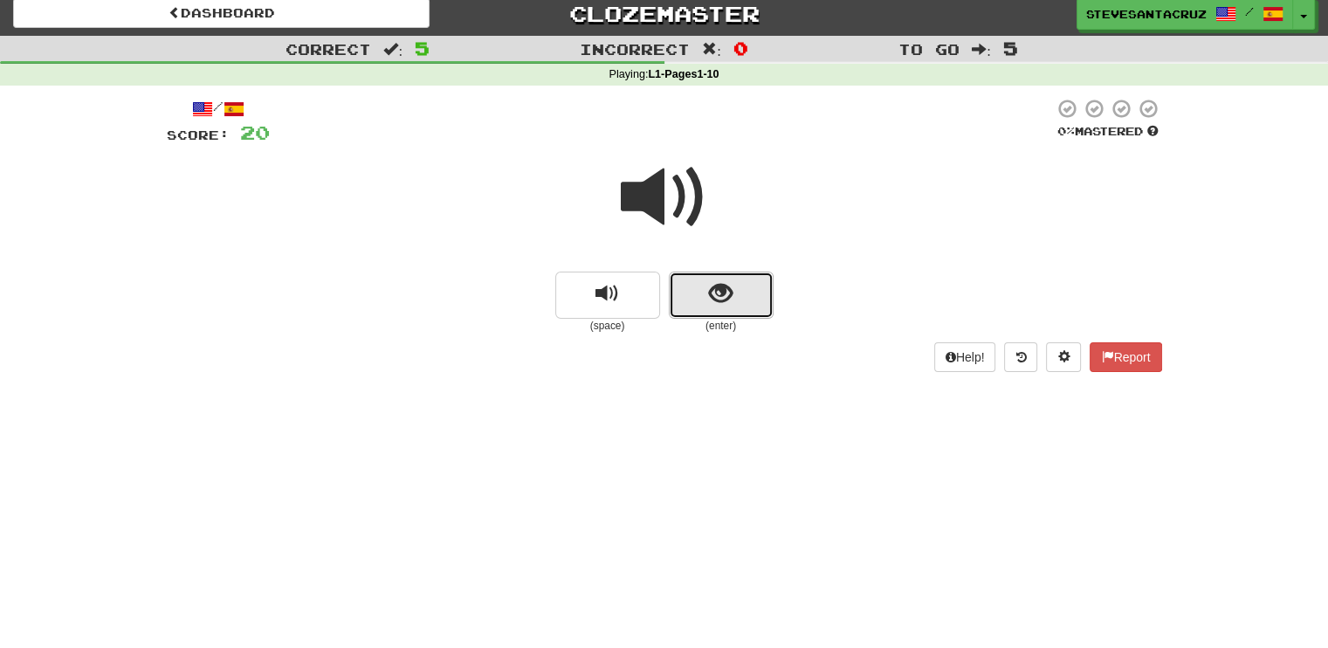
click at [718, 301] on span "show sentence" at bounding box center [721, 294] width 24 height 24
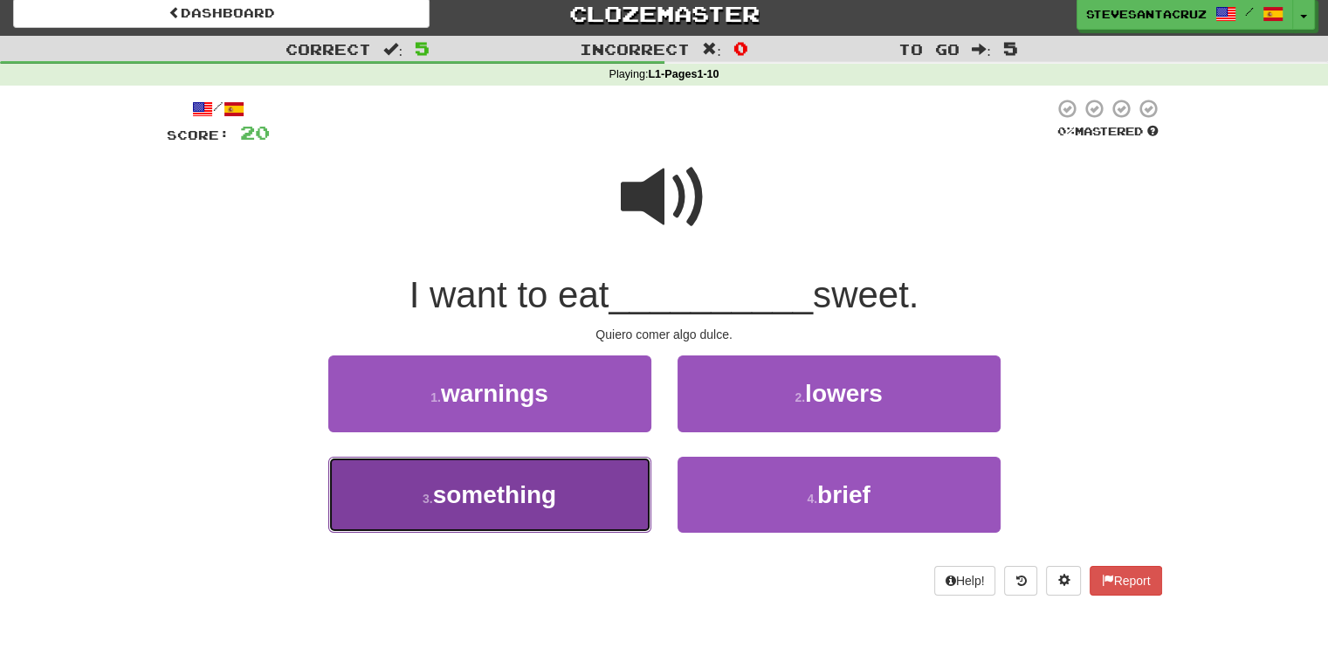
click at [439, 492] on span "something" at bounding box center [495, 494] width 124 height 27
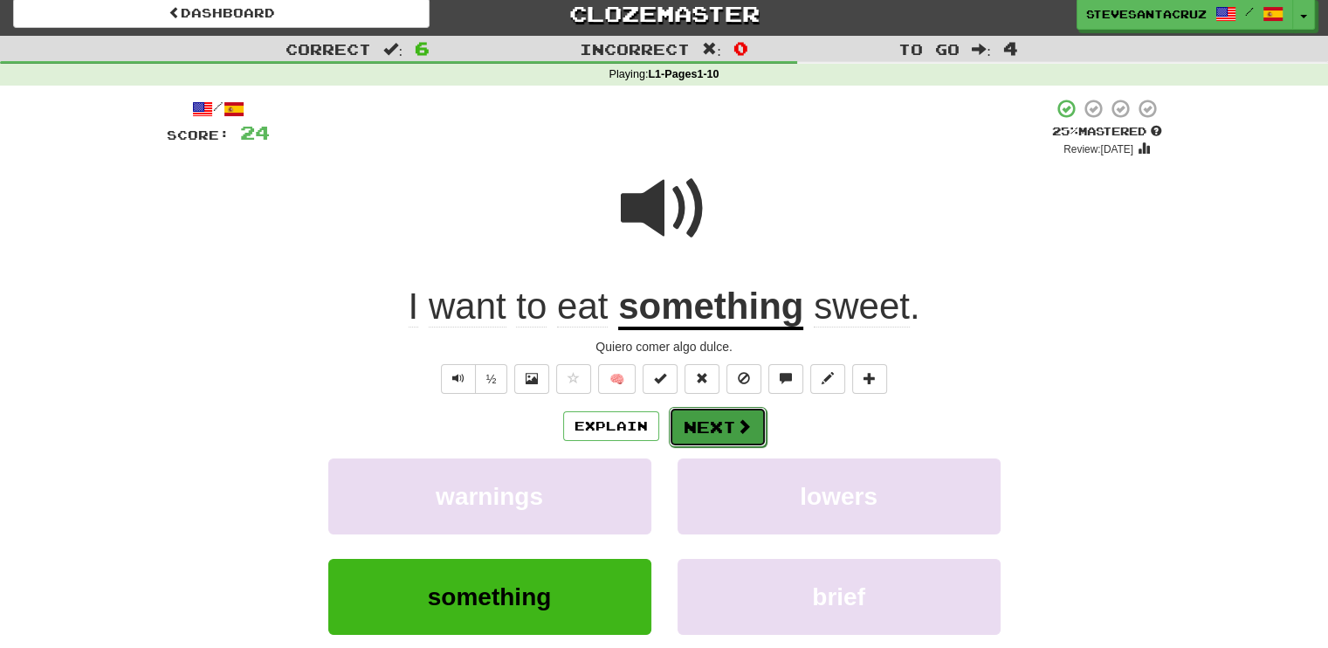
click at [704, 424] on button "Next" at bounding box center [718, 427] width 98 height 40
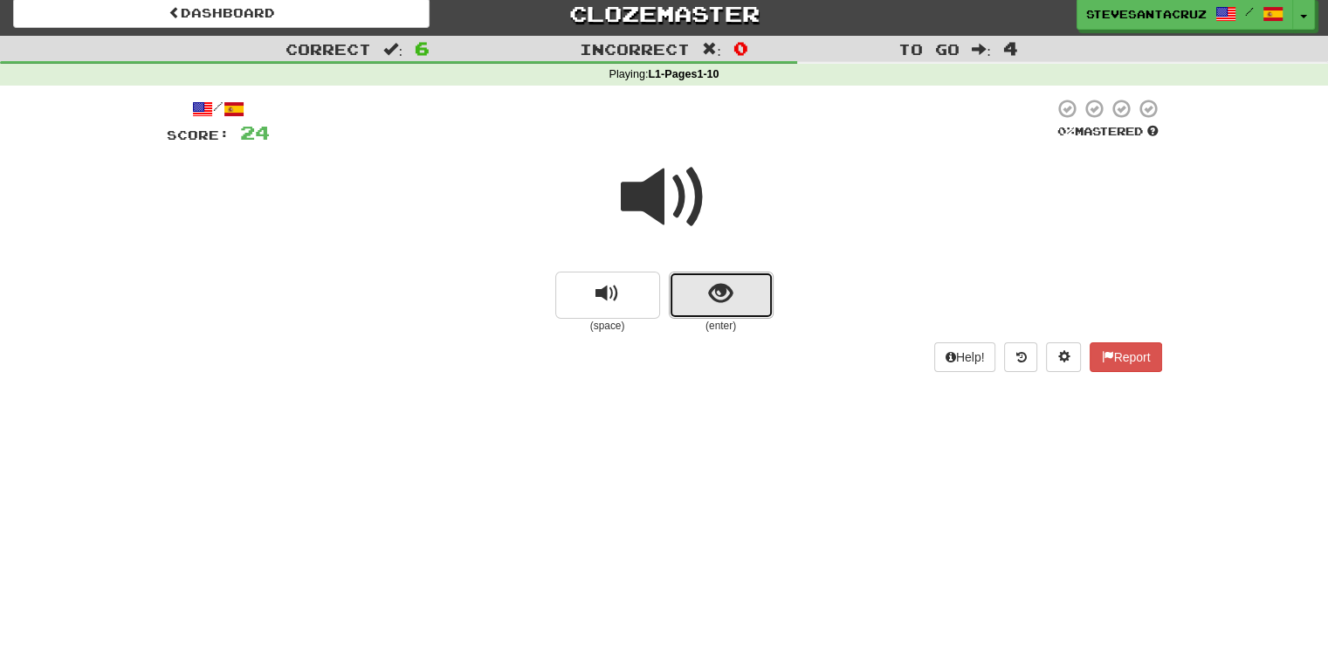
click at [747, 308] on button "show sentence" at bounding box center [721, 295] width 105 height 47
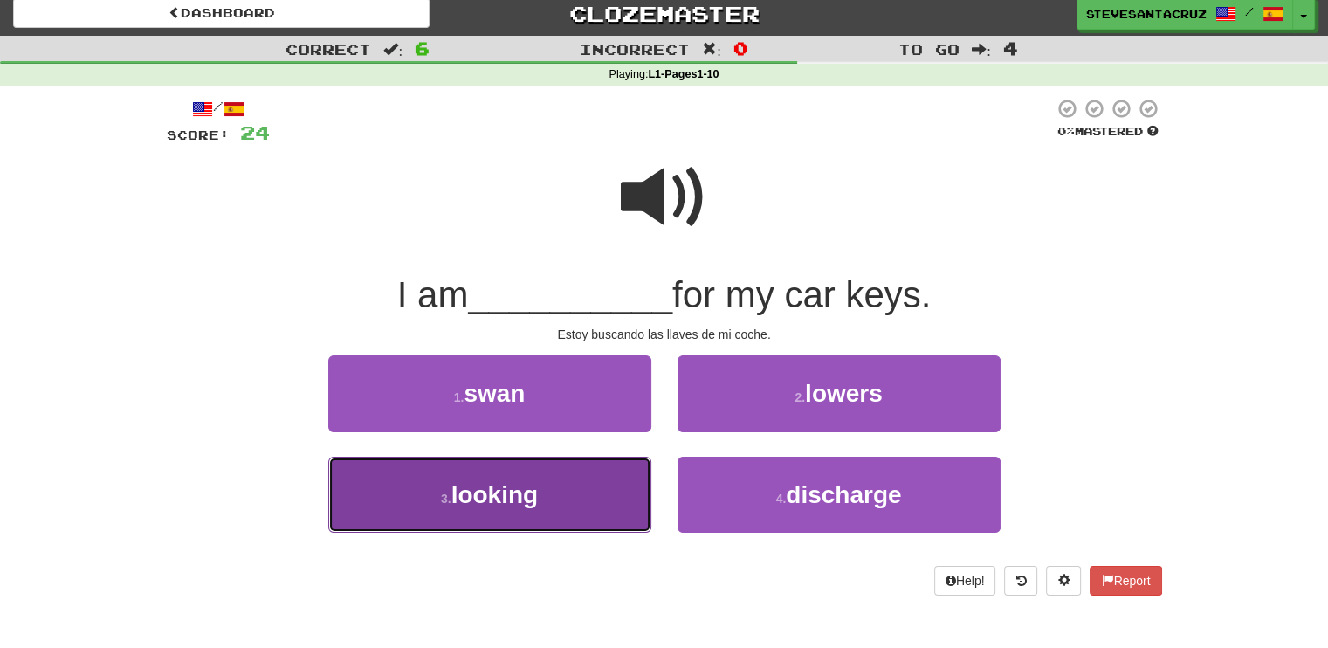
click at [453, 503] on span "looking" at bounding box center [494, 494] width 87 height 27
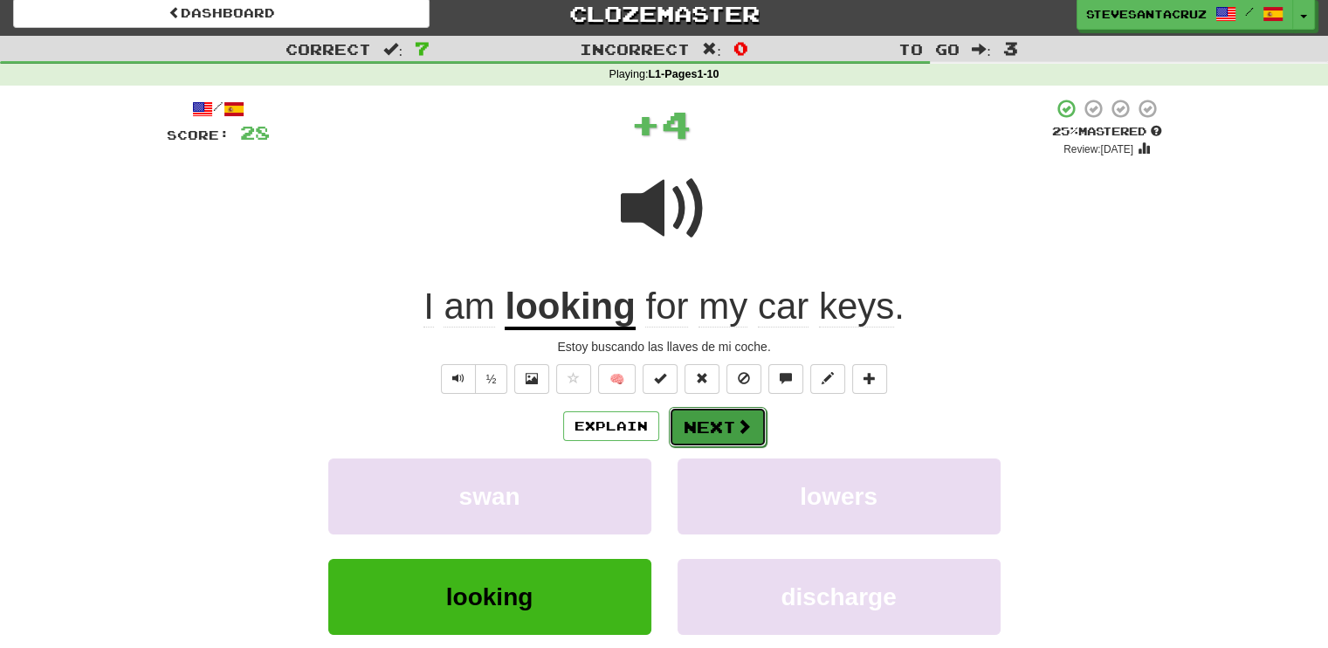
click at [717, 427] on button "Next" at bounding box center [718, 427] width 98 height 40
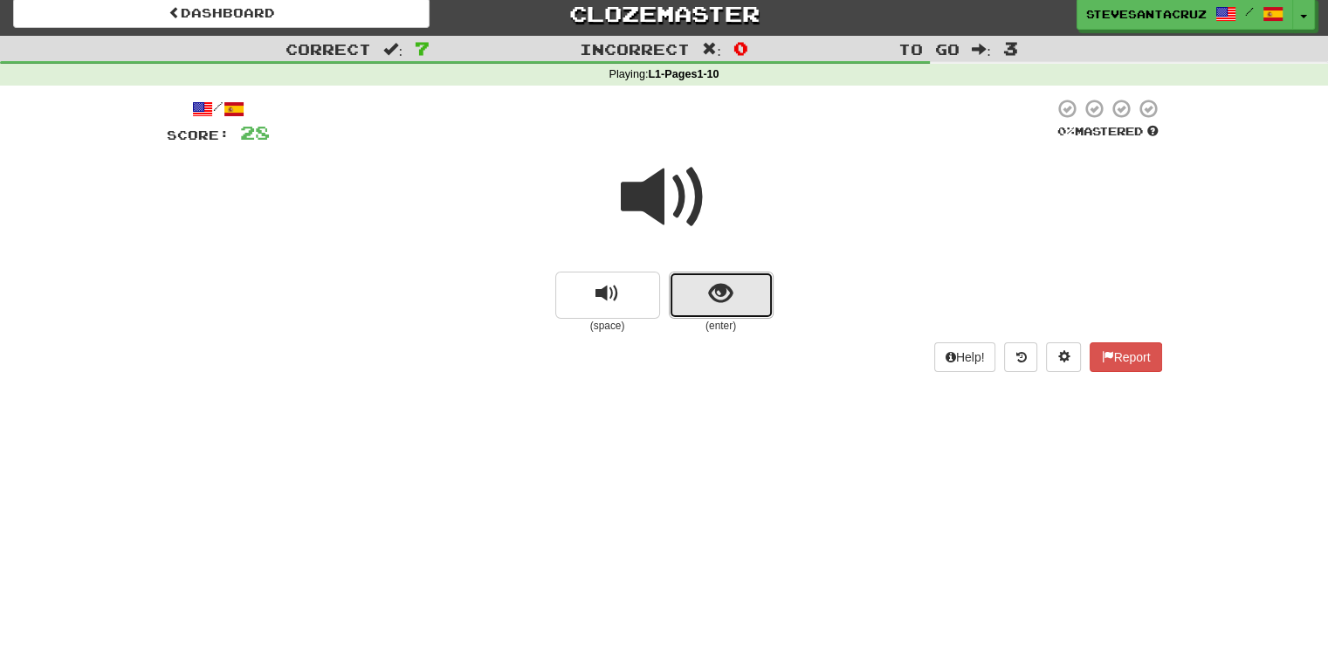
click at [716, 282] on span "show sentence" at bounding box center [721, 294] width 24 height 24
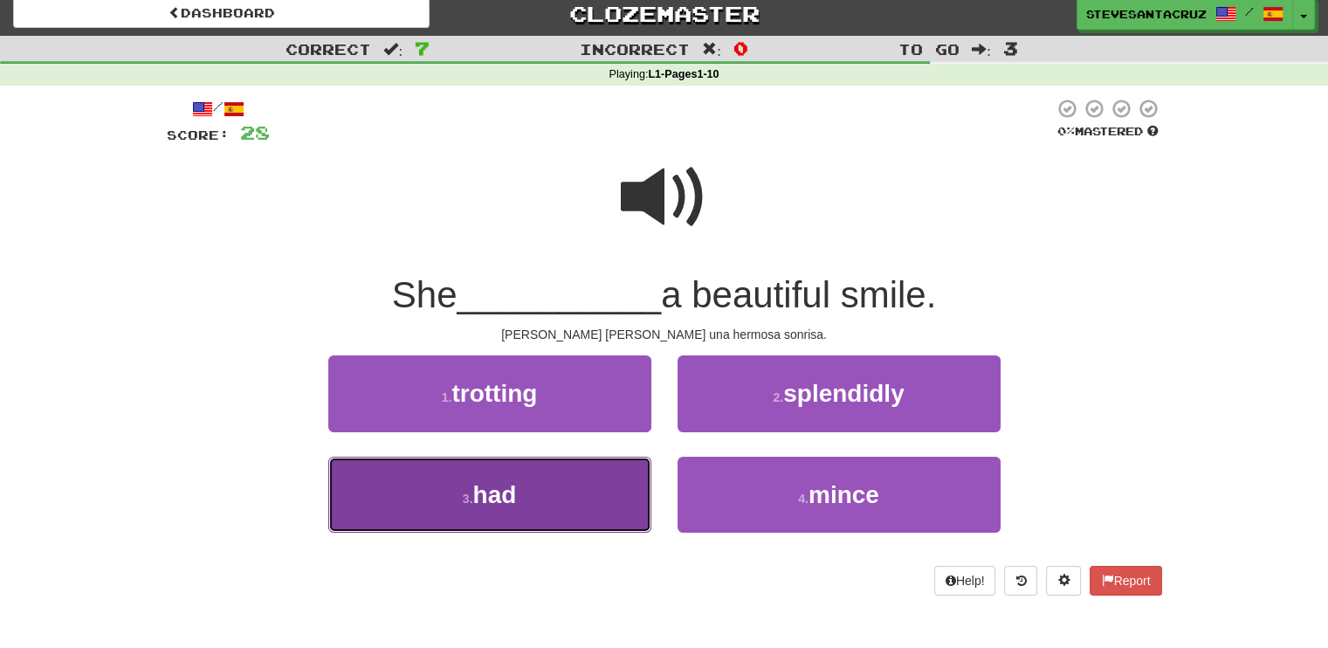
click at [507, 498] on span "had" at bounding box center [494, 494] width 44 height 27
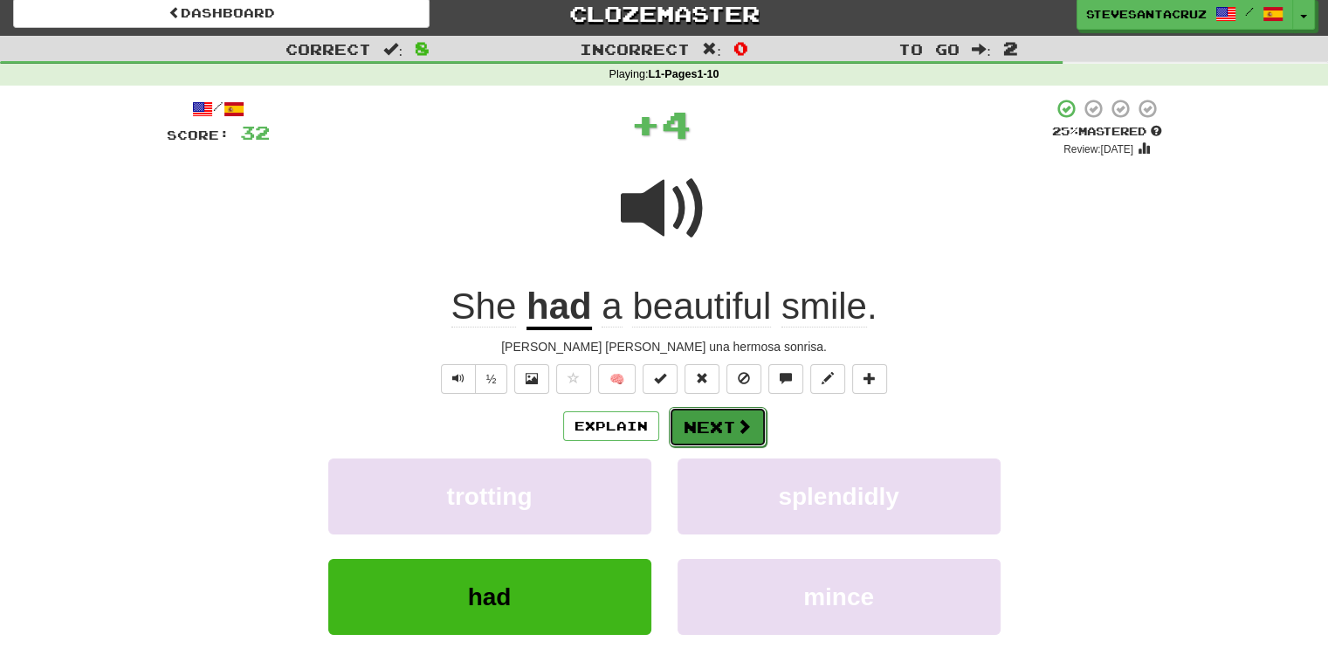
click at [707, 436] on button "Next" at bounding box center [718, 427] width 98 height 40
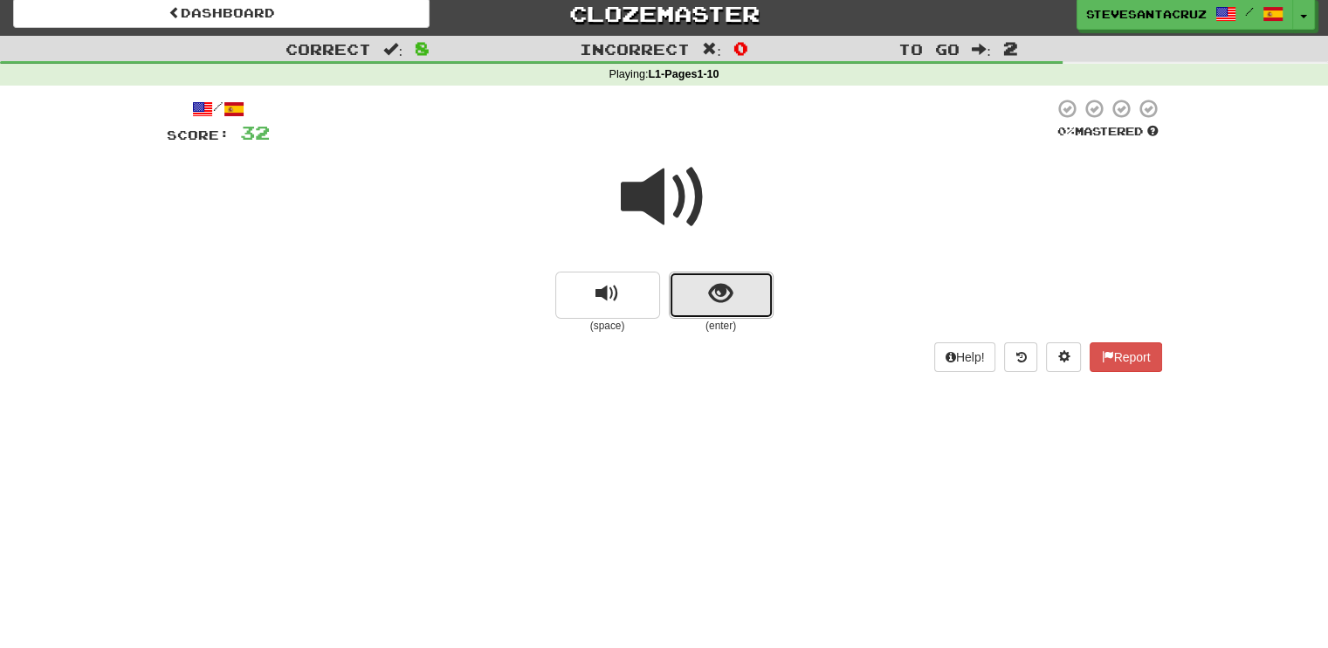
click at [726, 305] on span "show sentence" at bounding box center [721, 294] width 24 height 24
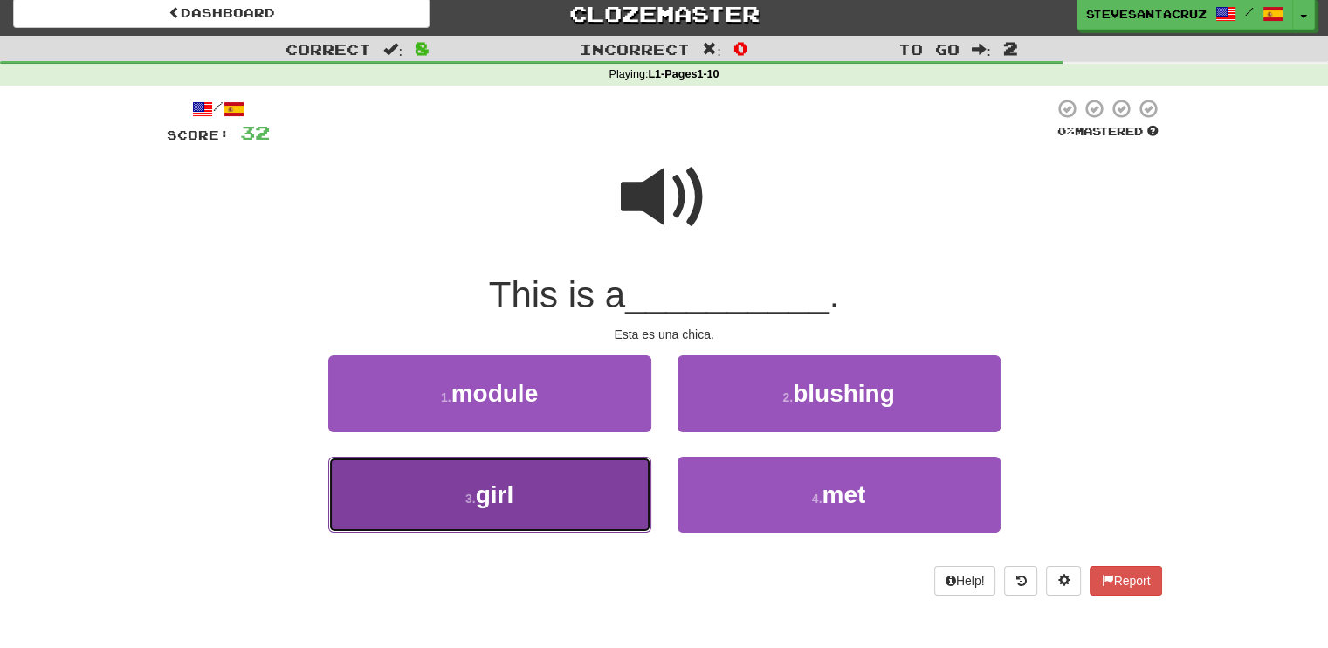
click at [449, 488] on button "3 . girl" at bounding box center [489, 495] width 323 height 76
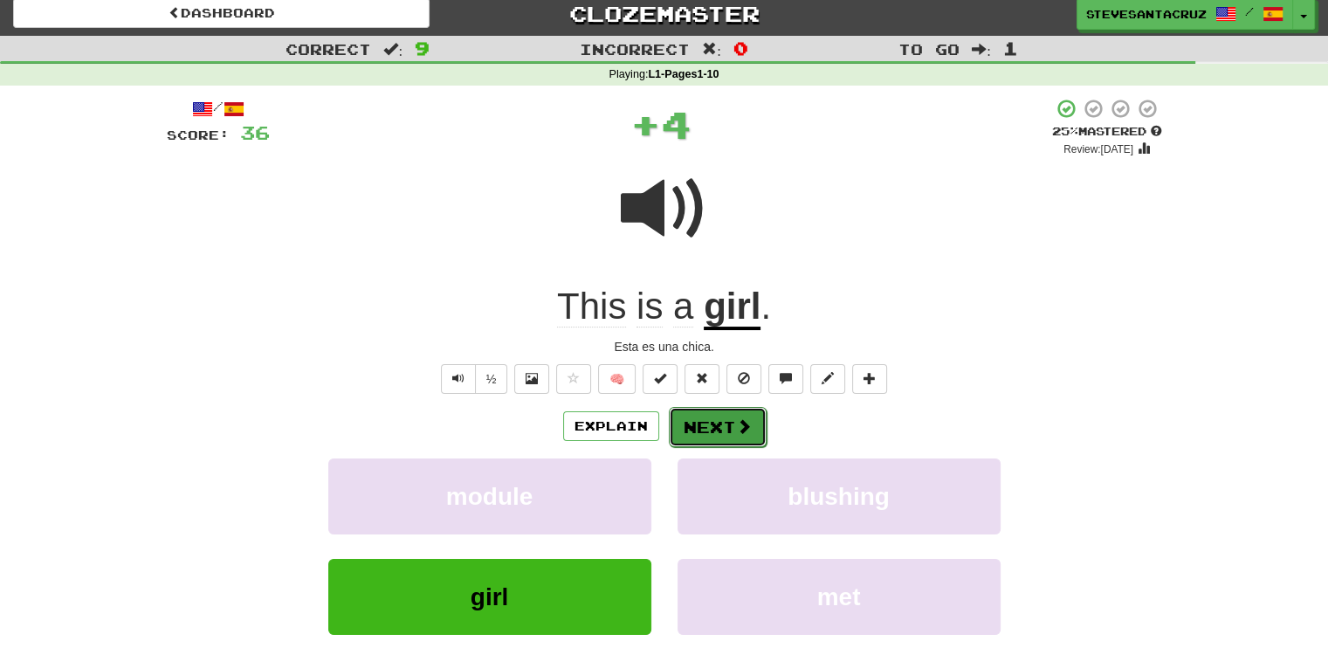
click at [718, 427] on button "Next" at bounding box center [718, 427] width 98 height 40
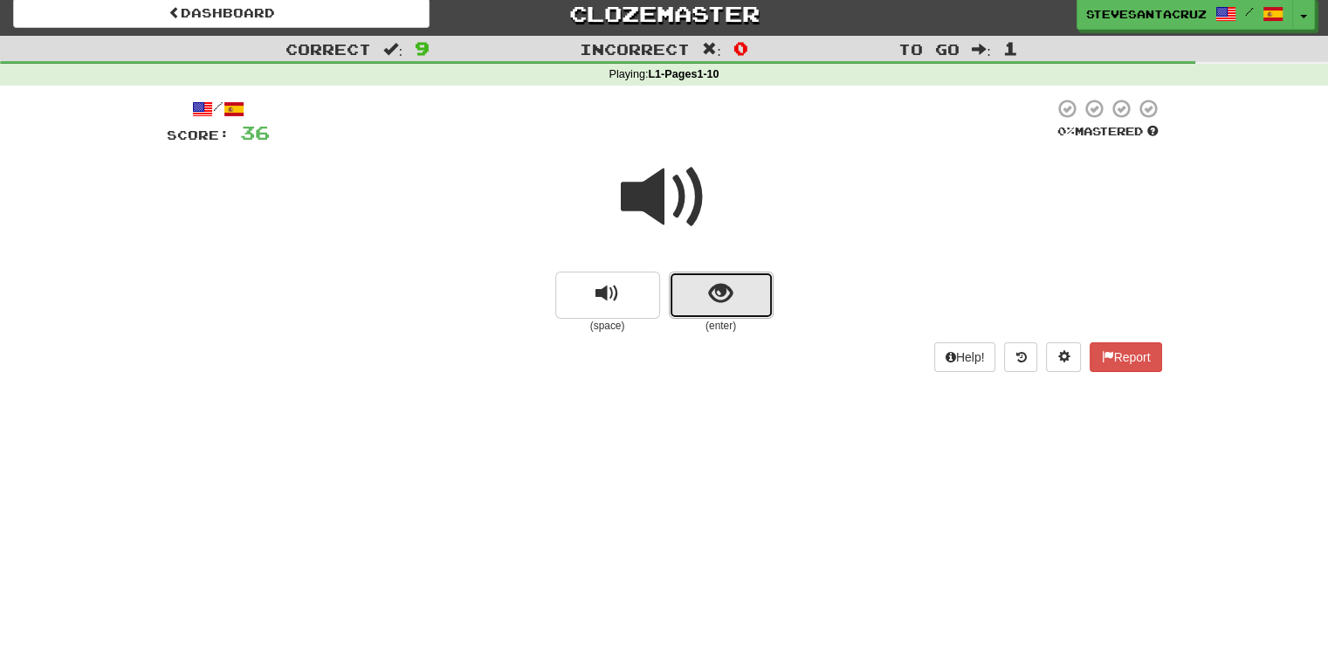
click at [712, 309] on button "show sentence" at bounding box center [721, 295] width 105 height 47
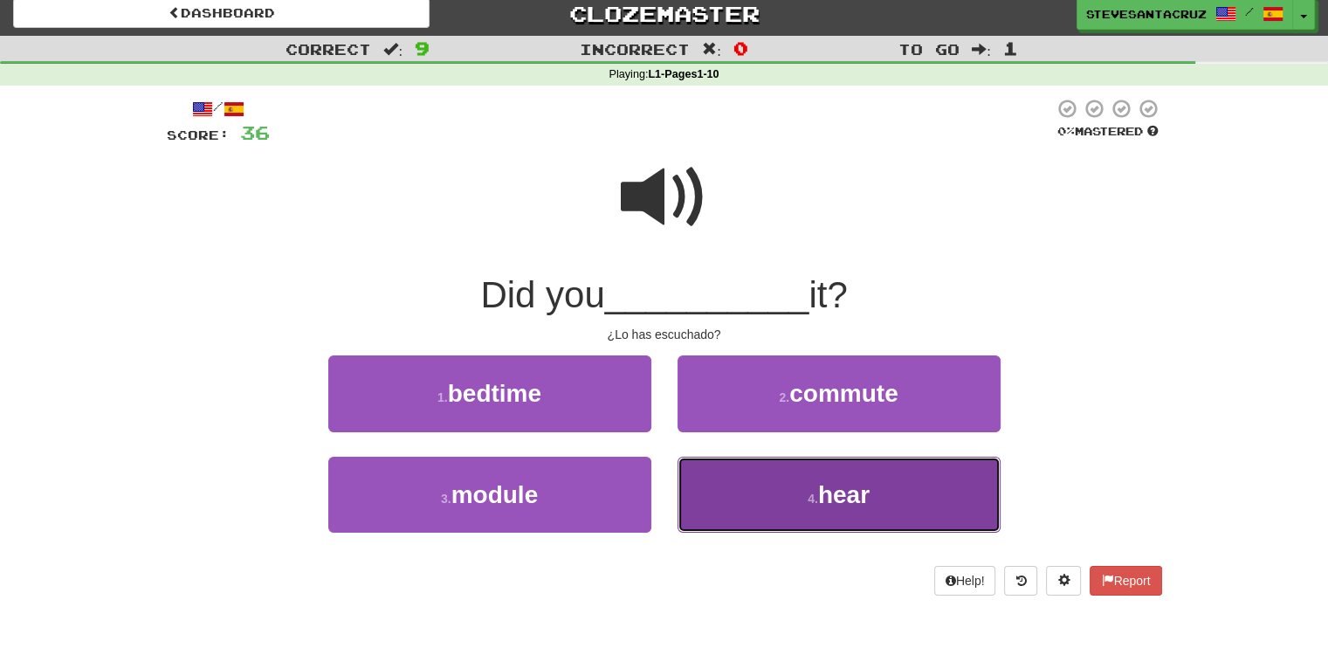
click at [746, 505] on button "4 . hear" at bounding box center [838, 495] width 323 height 76
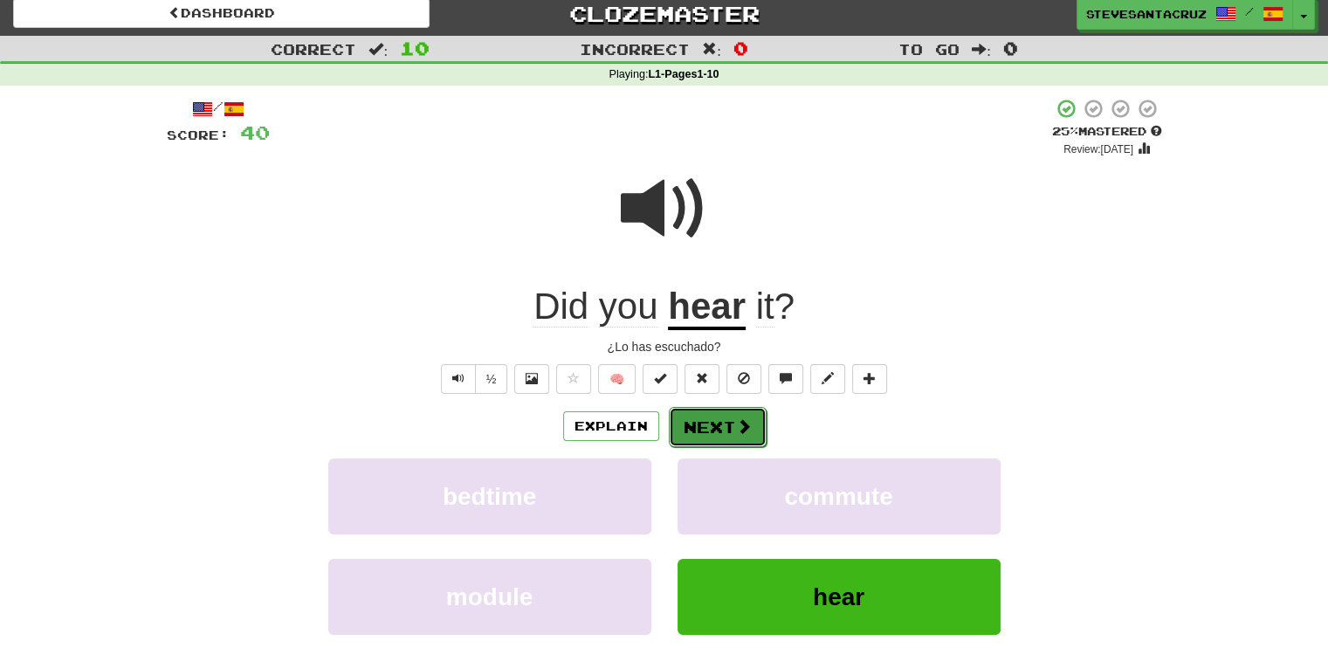
click at [710, 427] on button "Next" at bounding box center [718, 427] width 98 height 40
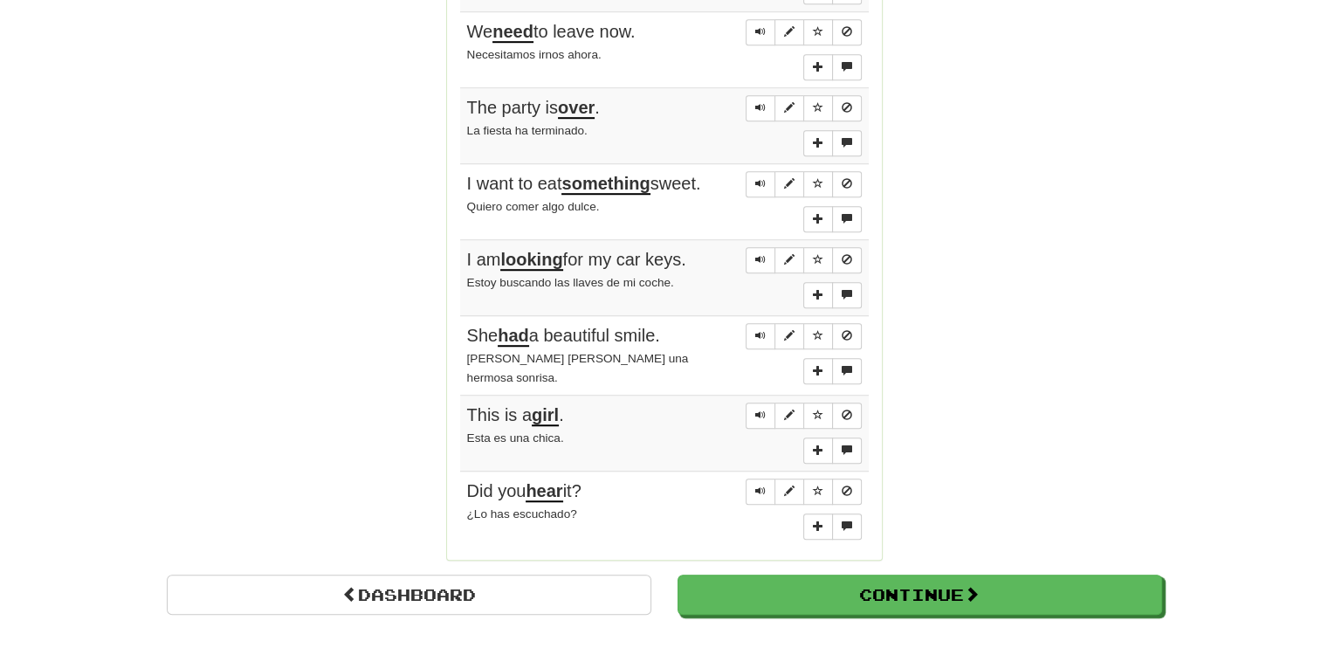
scroll to position [1219, 0]
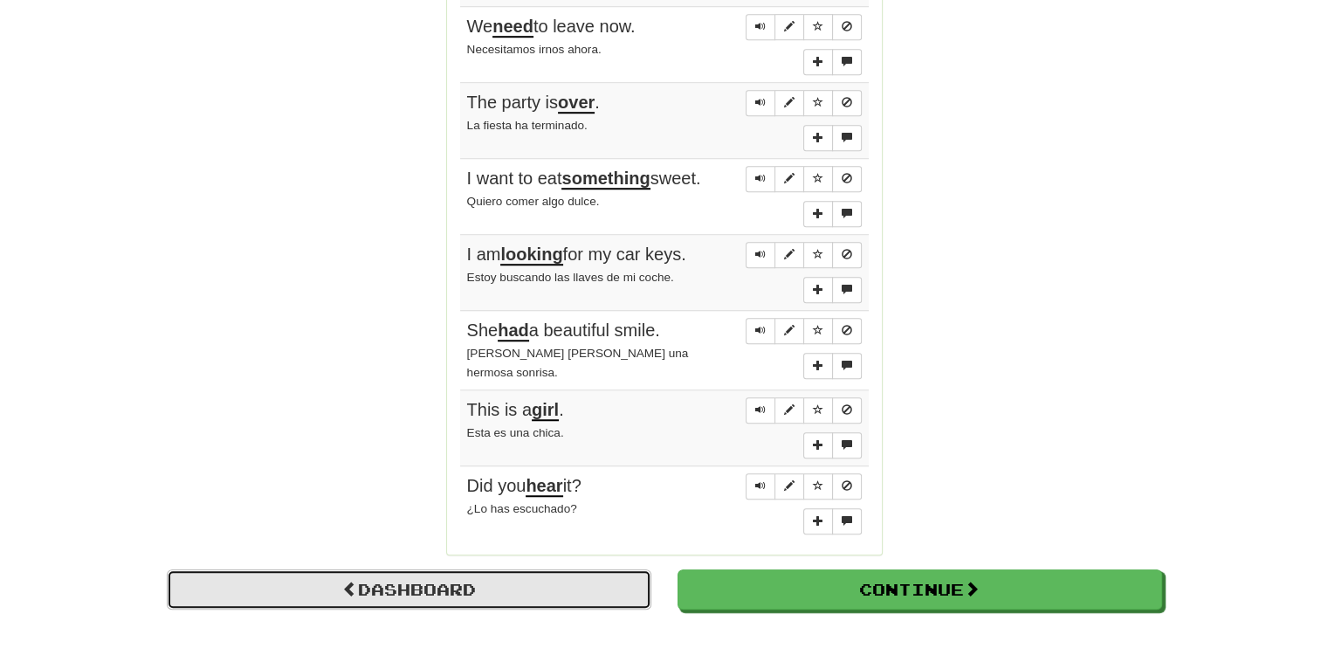
click at [622, 569] on link "Dashboard" at bounding box center [409, 589] width 485 height 40
